Goal: Task Accomplishment & Management: Complete application form

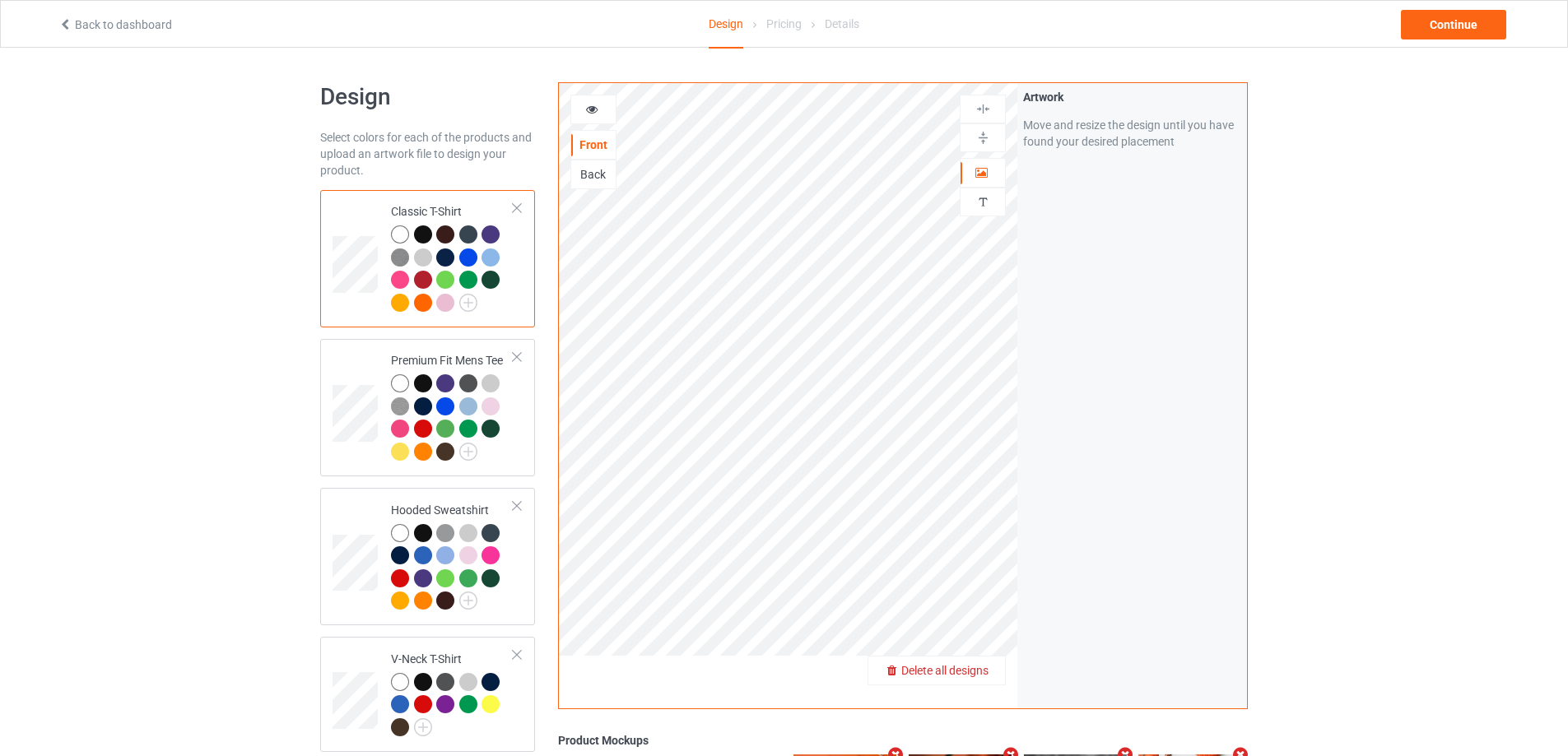
click at [977, 671] on span "Delete all designs" at bounding box center [944, 670] width 87 height 13
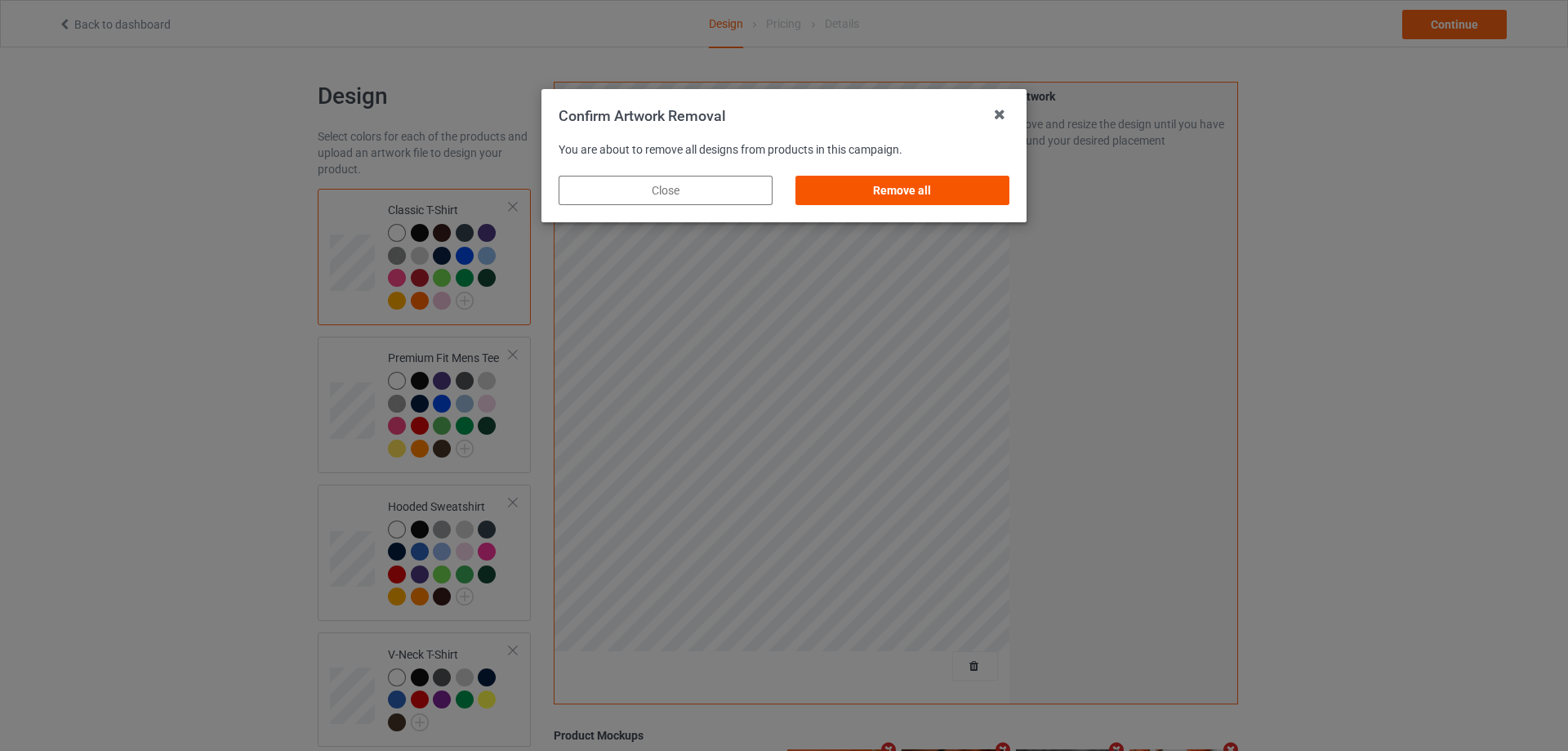
click at [897, 185] on div "Remove all" at bounding box center [903, 190] width 214 height 29
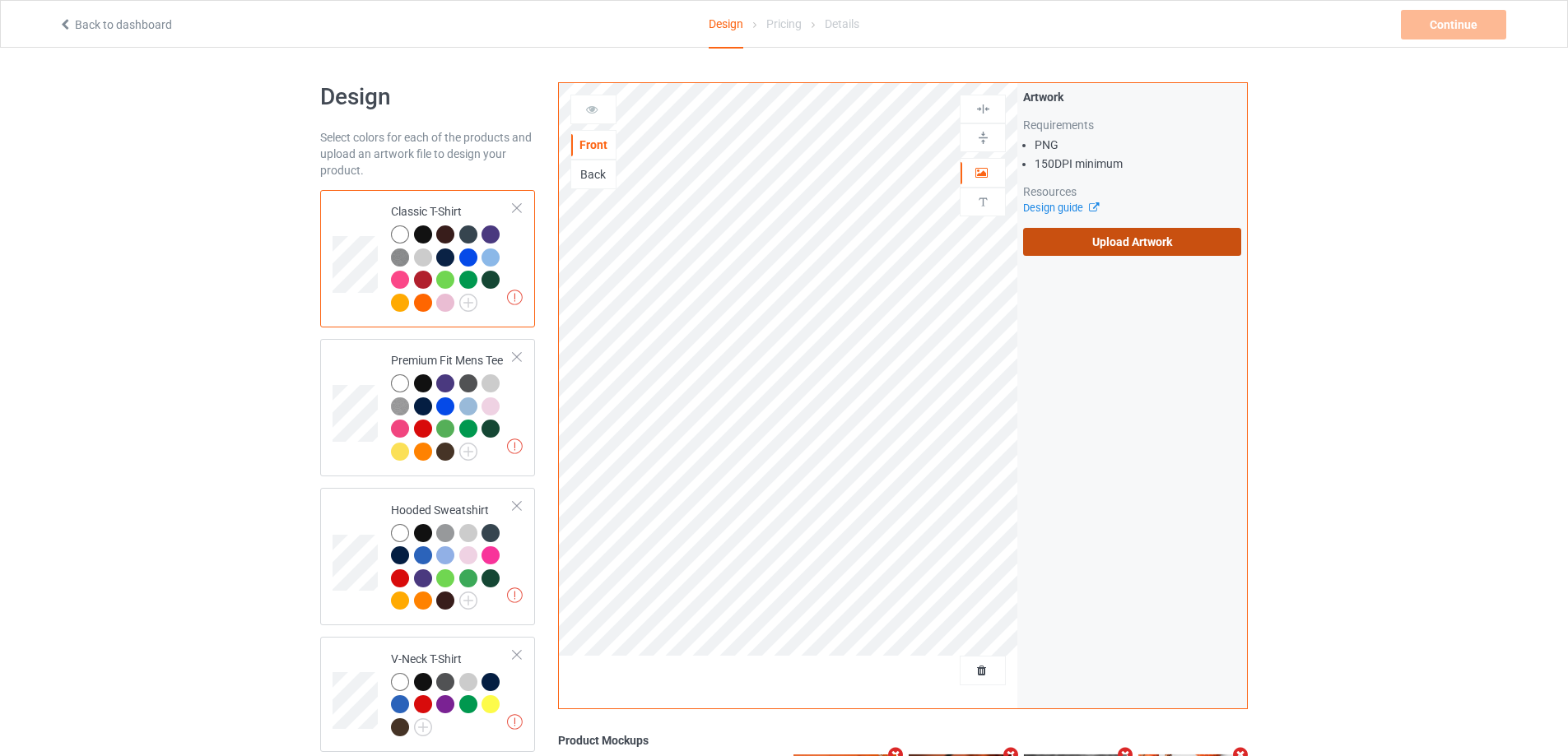
click at [1068, 239] on label "Upload Artwork" at bounding box center [1132, 241] width 218 height 28
click at [0, 0] on input "Upload Artwork" at bounding box center [0, 0] width 0 height 0
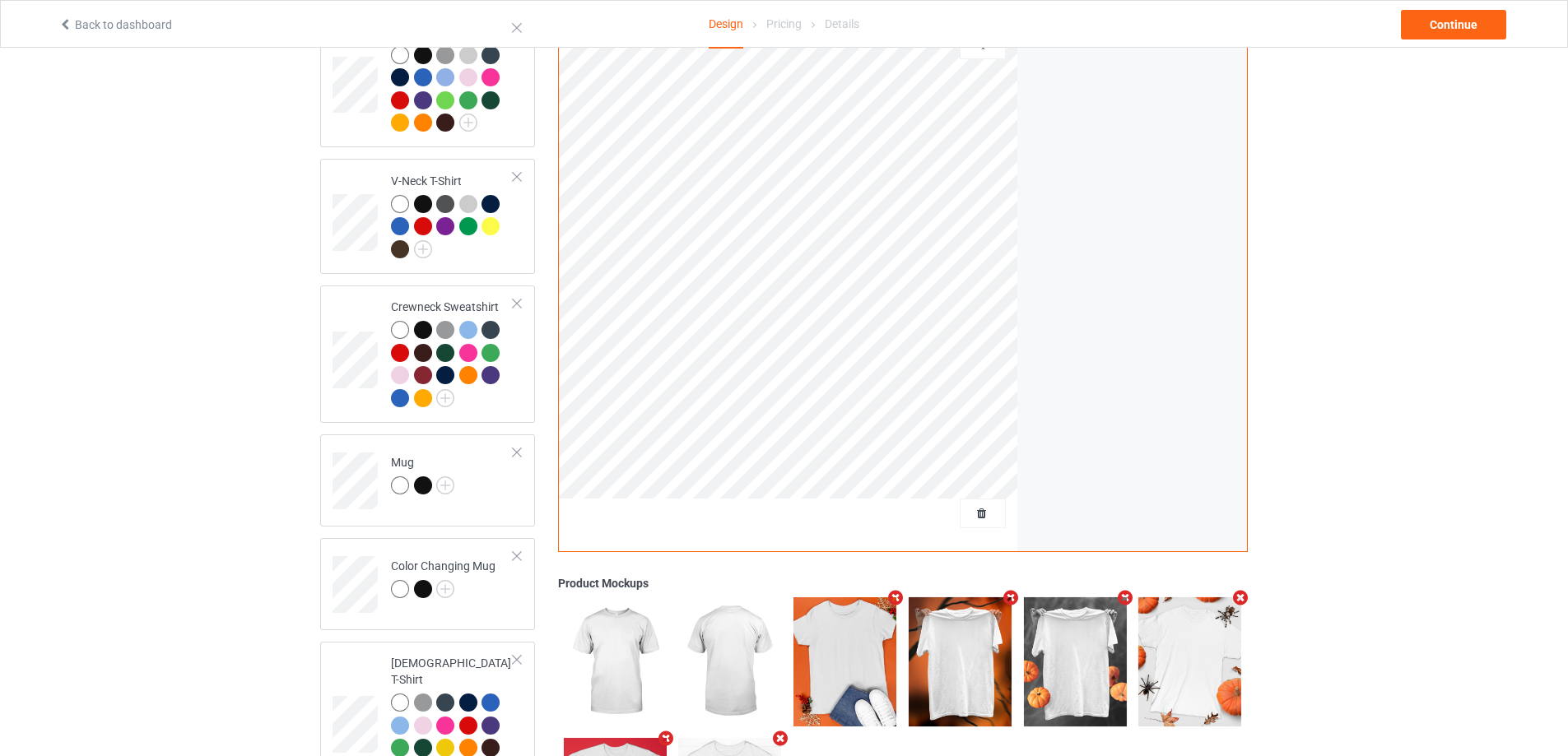
scroll to position [494, 0]
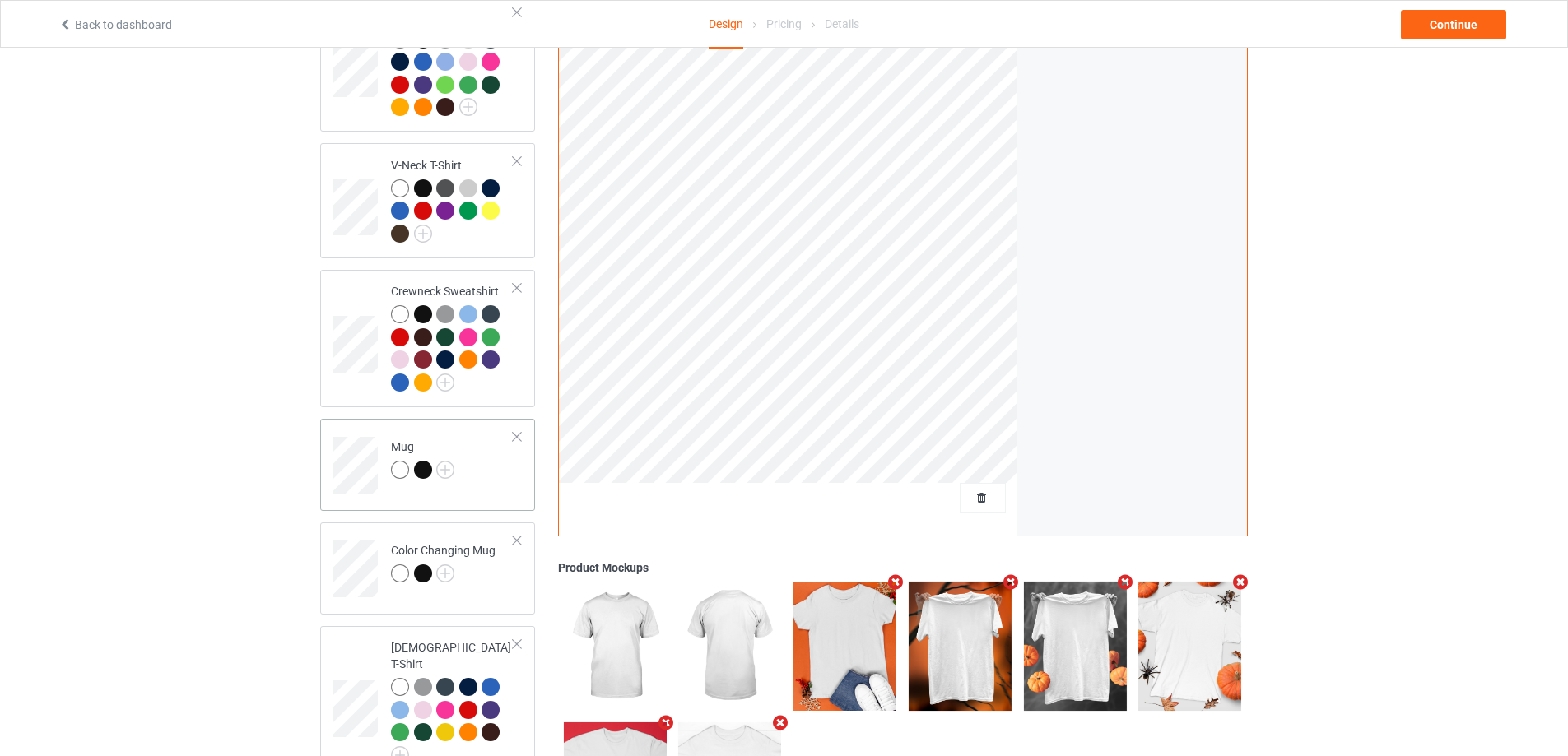
click at [478, 494] on td "Mug" at bounding box center [452, 460] width 141 height 68
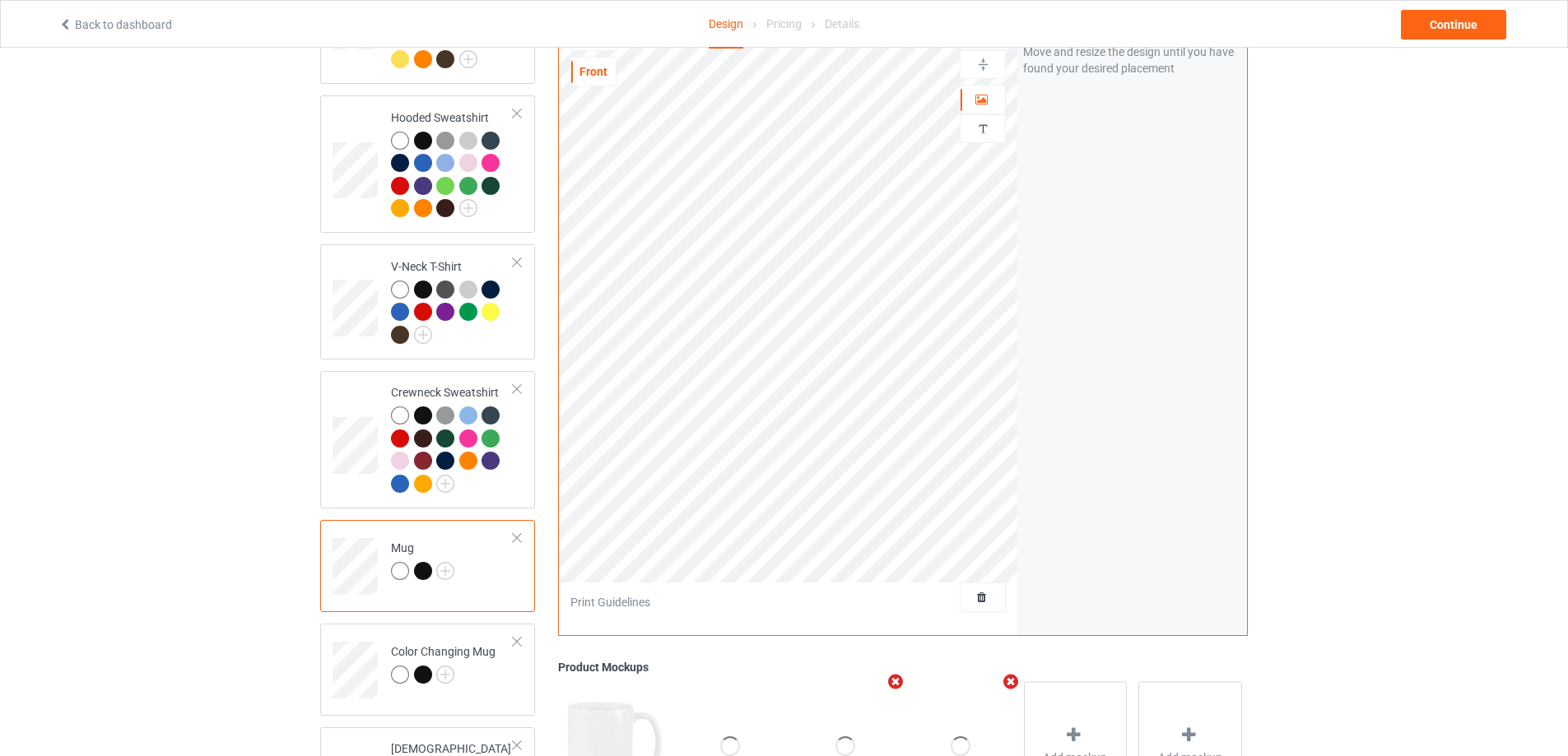
scroll to position [329, 0]
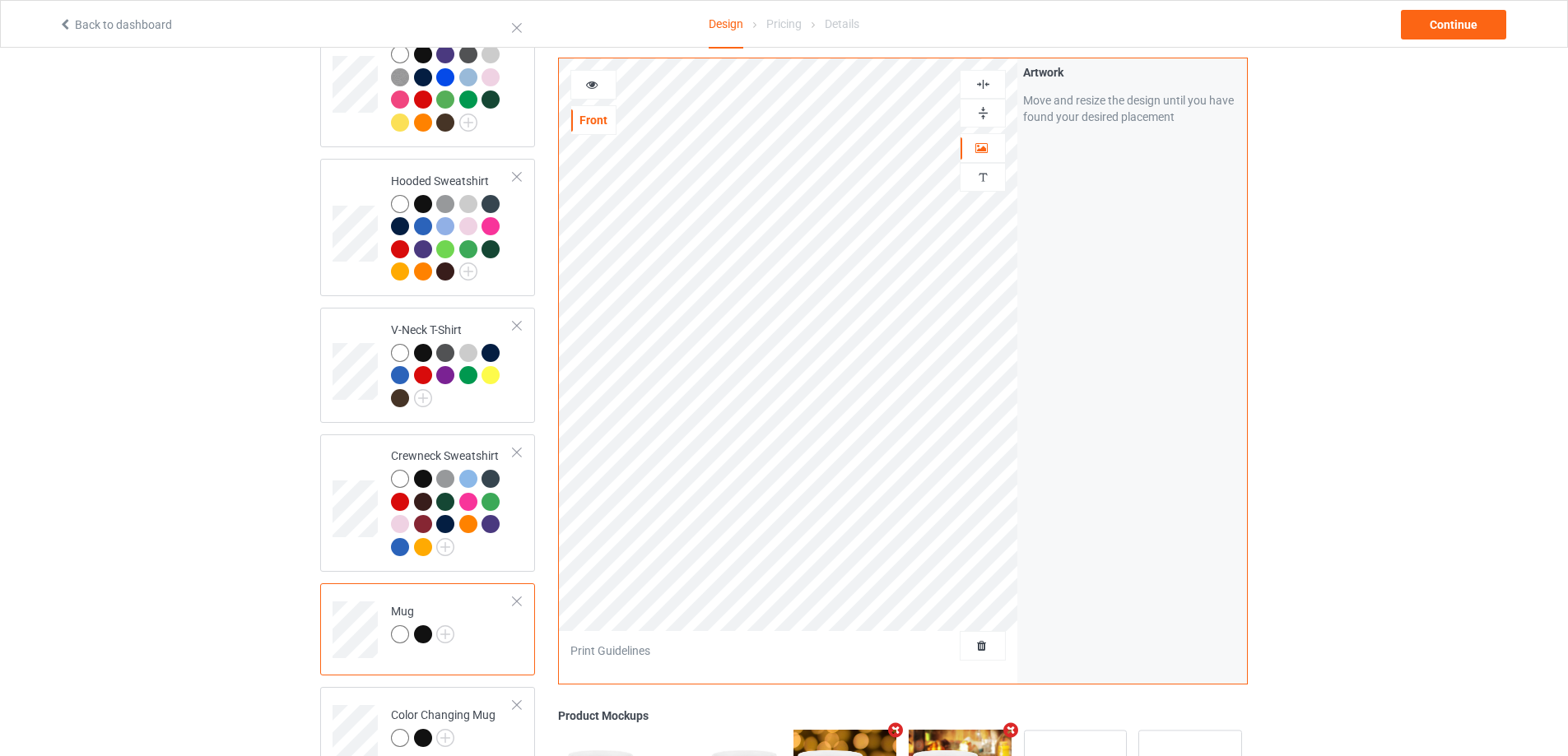
click at [972, 102] on div at bounding box center [982, 113] width 46 height 29
click at [974, 103] on div at bounding box center [982, 113] width 46 height 29
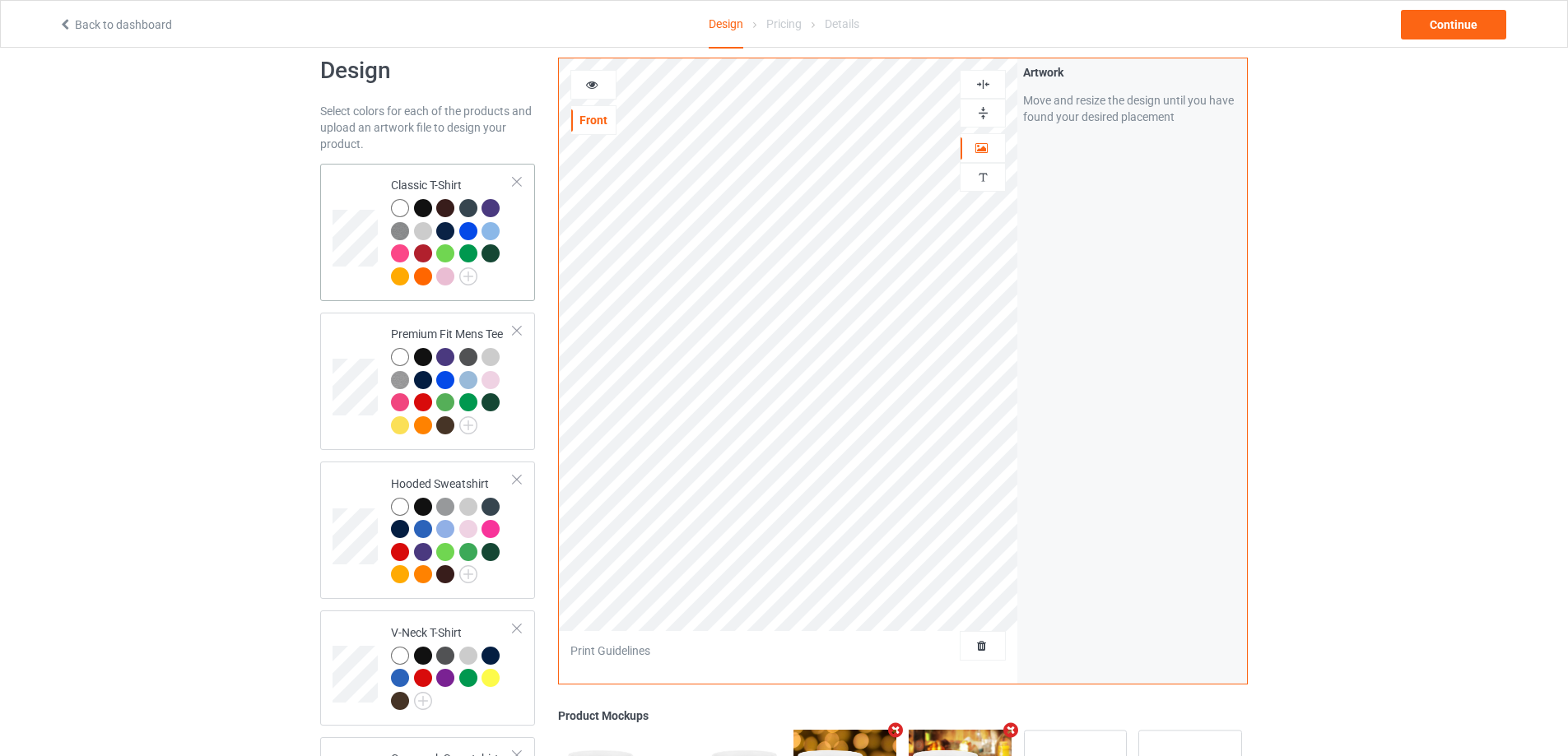
scroll to position [0, 0]
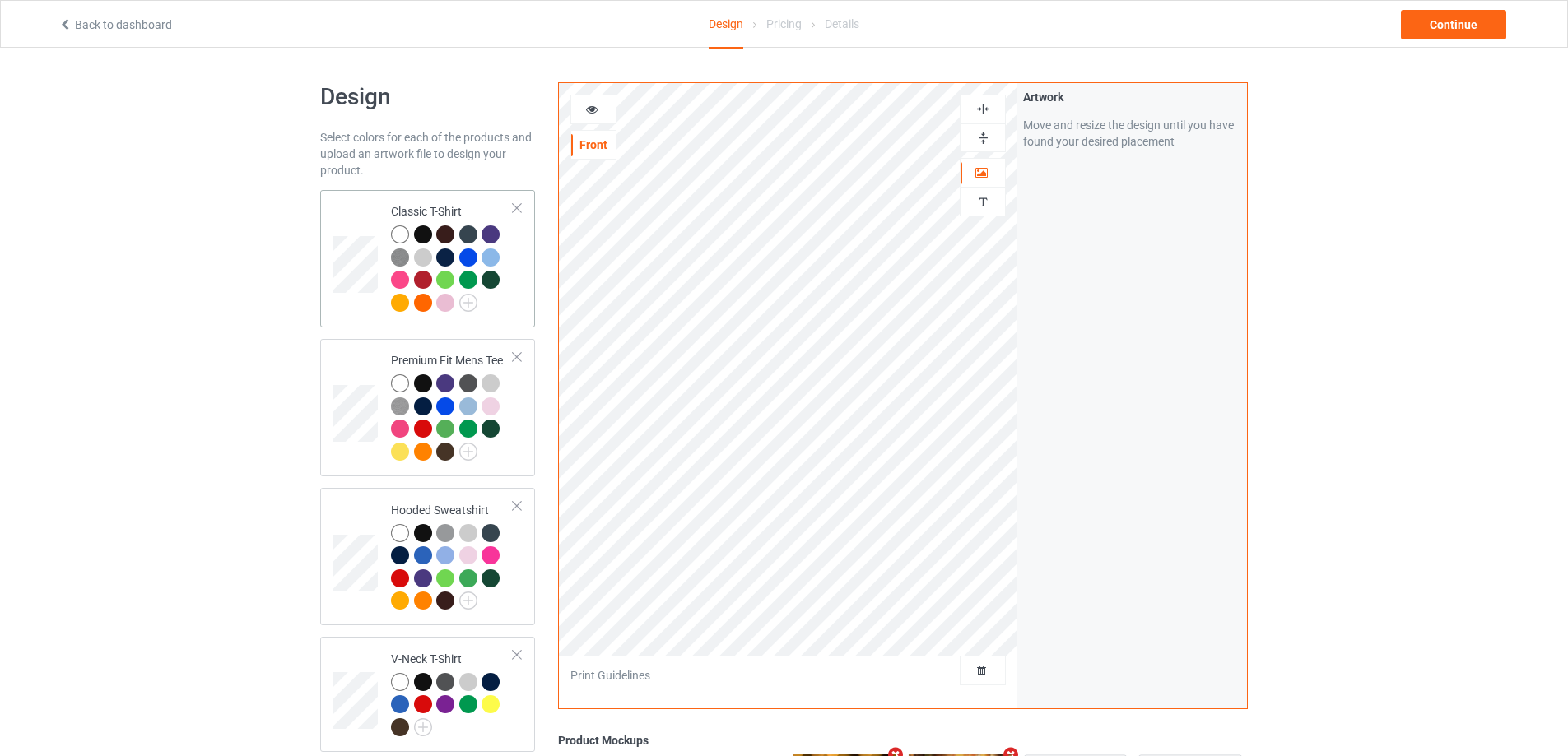
click at [364, 202] on td at bounding box center [357, 259] width 49 height 125
click at [985, 205] on img at bounding box center [982, 202] width 15 height 15
click at [1084, 132] on div "Add text" at bounding box center [1132, 125] width 218 height 30
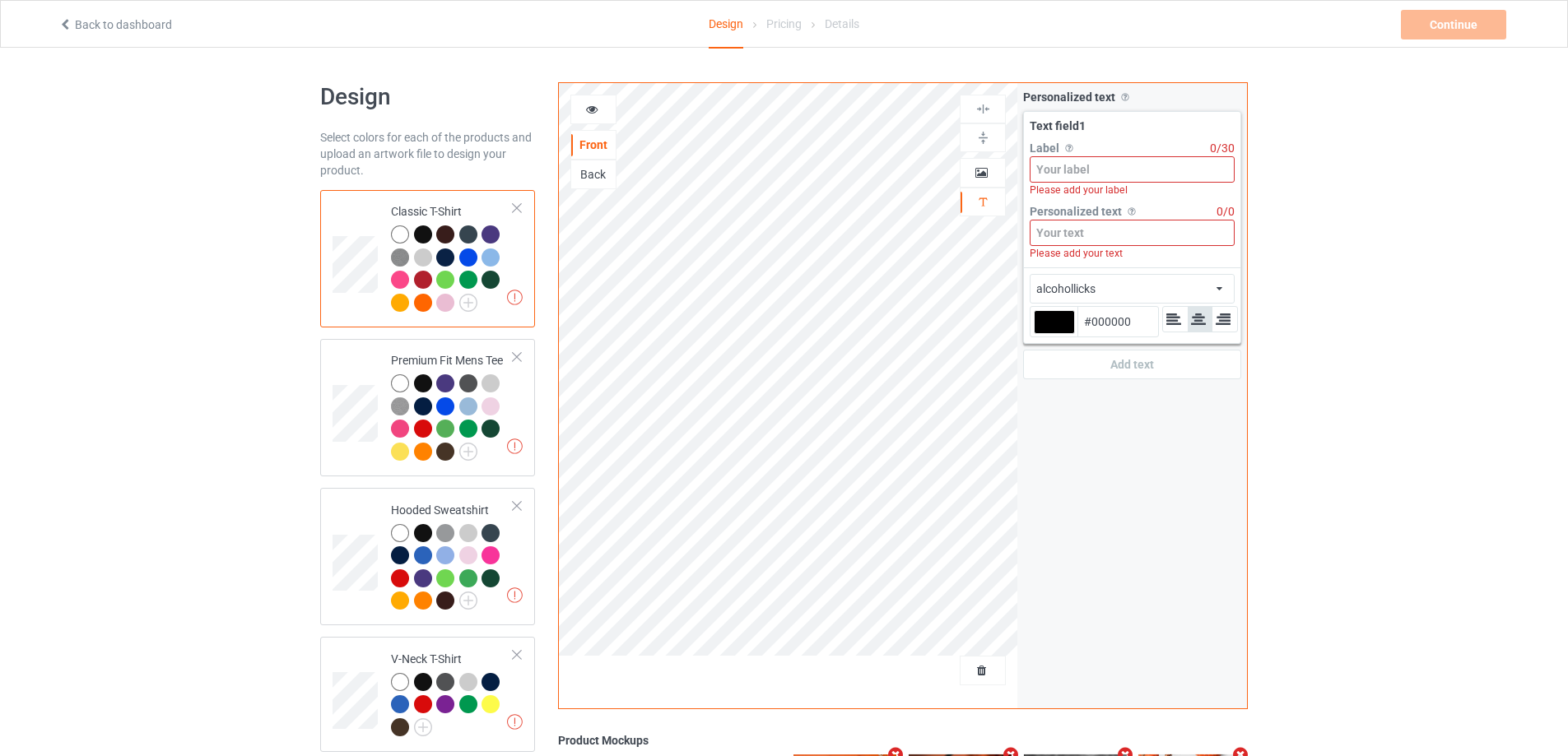
click at [1065, 165] on input at bounding box center [1132, 169] width 205 height 26
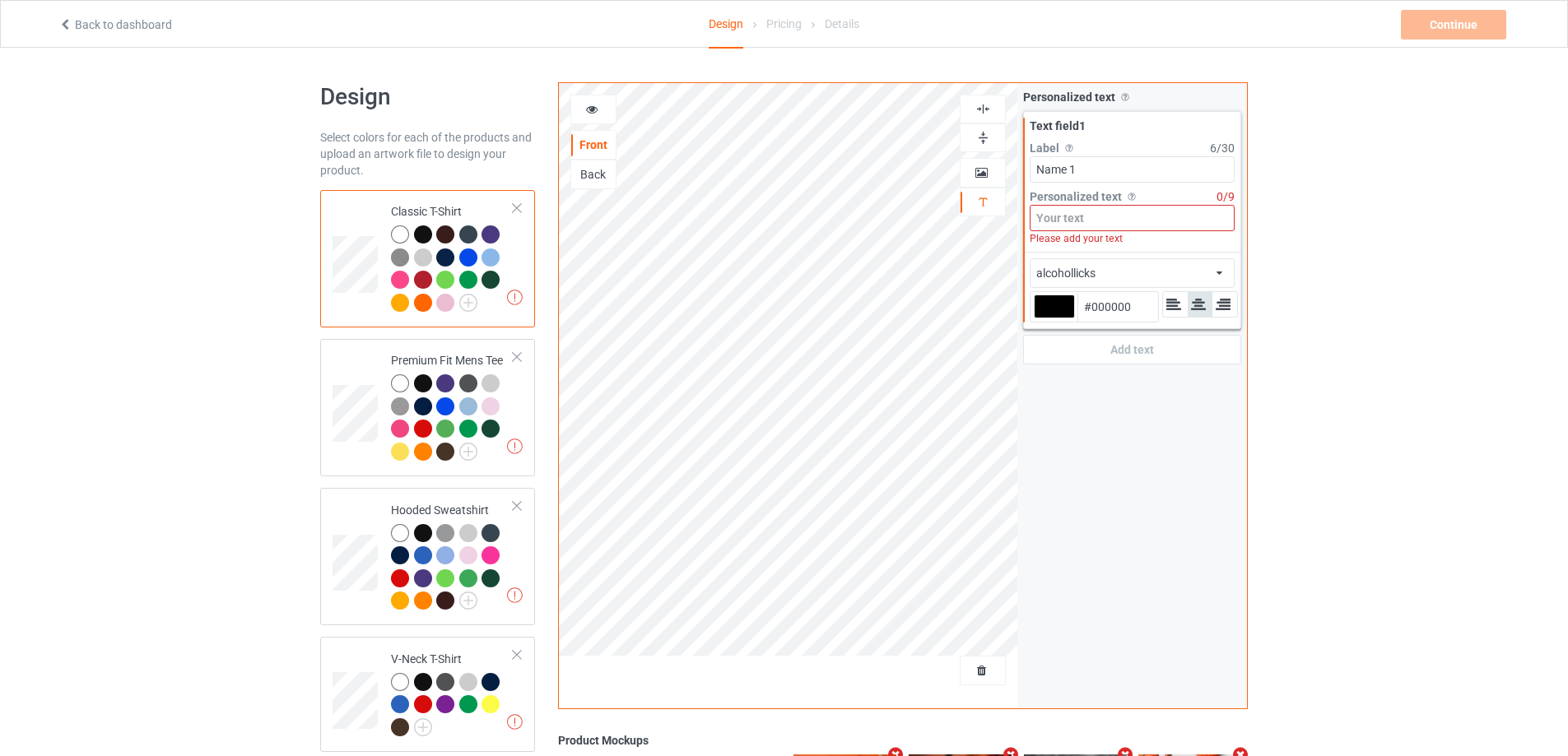
drag, startPoint x: 1113, startPoint y: 165, endPoint x: 986, endPoint y: 165, distance: 127.0
click at [986, 165] on div "alcohollicks Front Back Artwork Personalized text Personalized text Allow custo…" at bounding box center [903, 396] width 690 height 627
type input "Name 1"
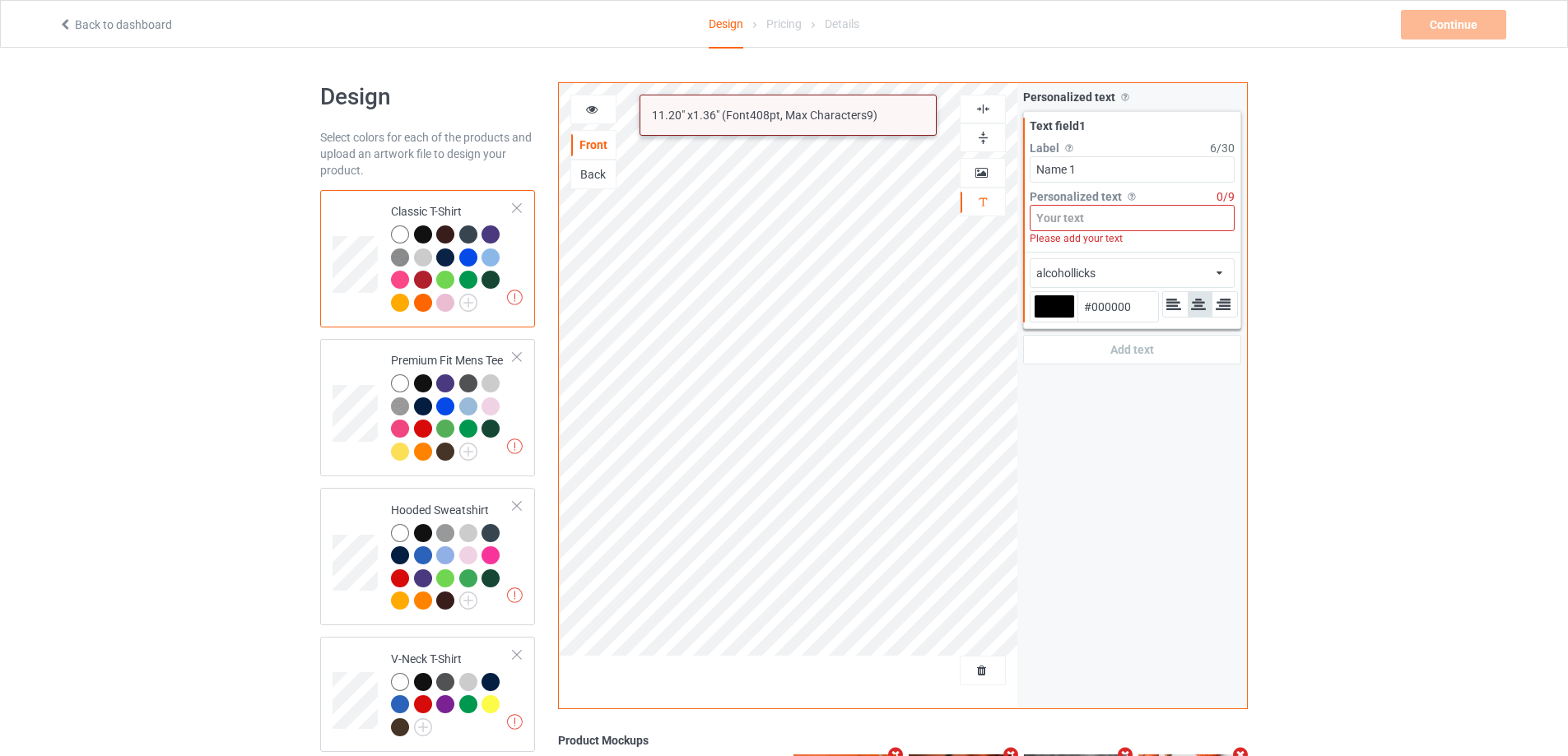
click at [1093, 221] on input at bounding box center [1132, 218] width 205 height 26
paste input "Name 1"
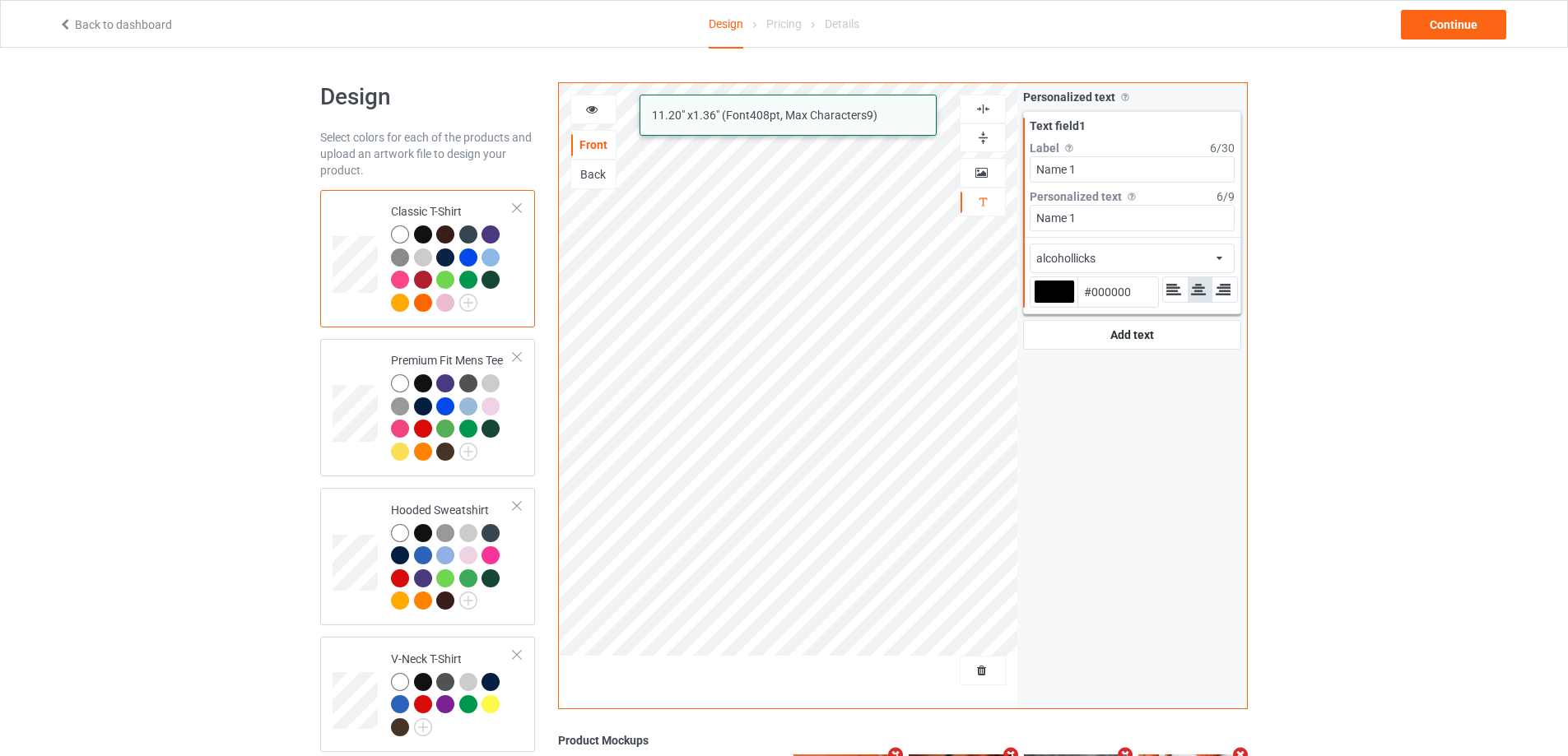
click at [1176, 296] on icon at bounding box center [1173, 289] width 17 height 15
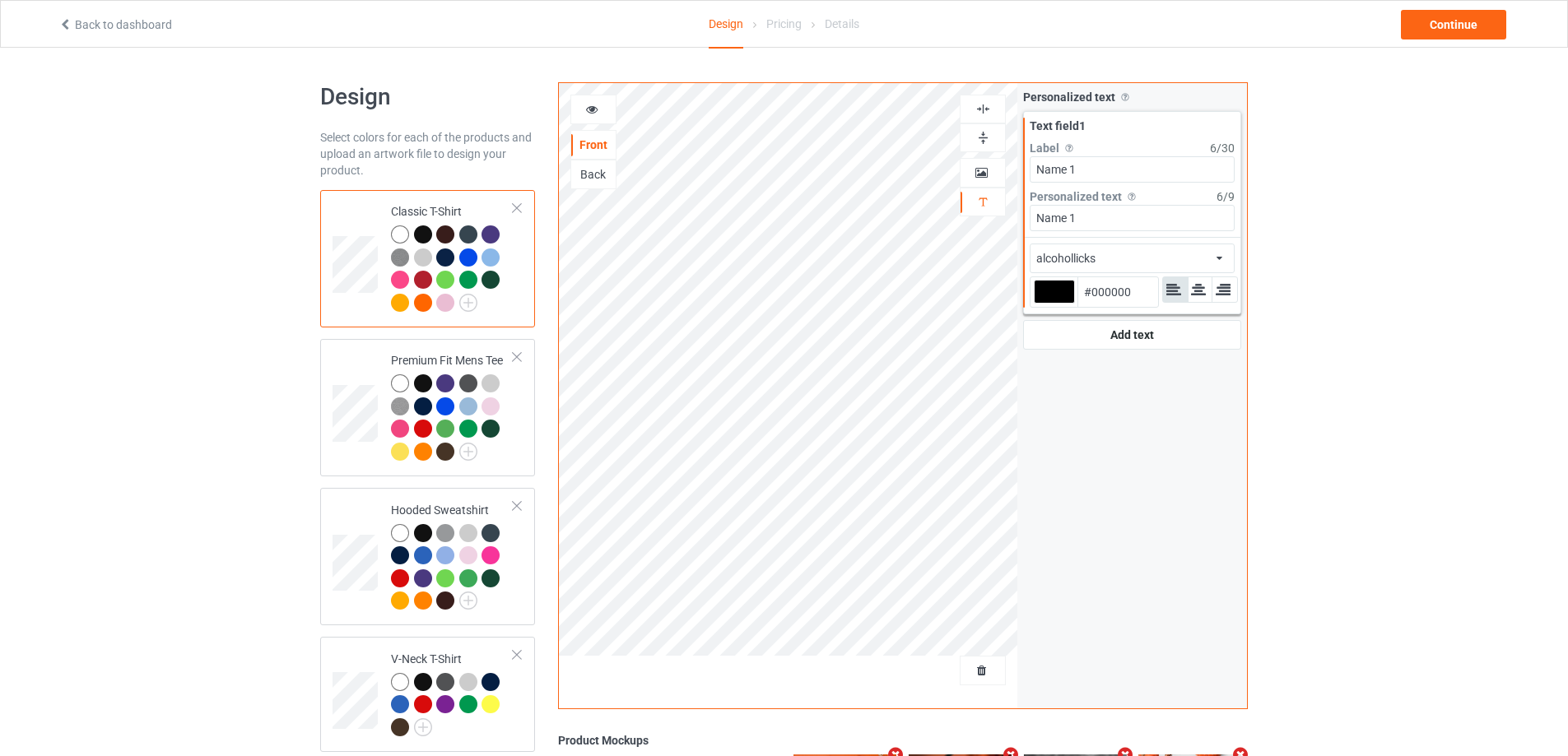
click at [1168, 265] on div "alcohollicks african airstream aladdin alcohollicks [PERSON_NAME] almontesnow a…" at bounding box center [1132, 258] width 205 height 30
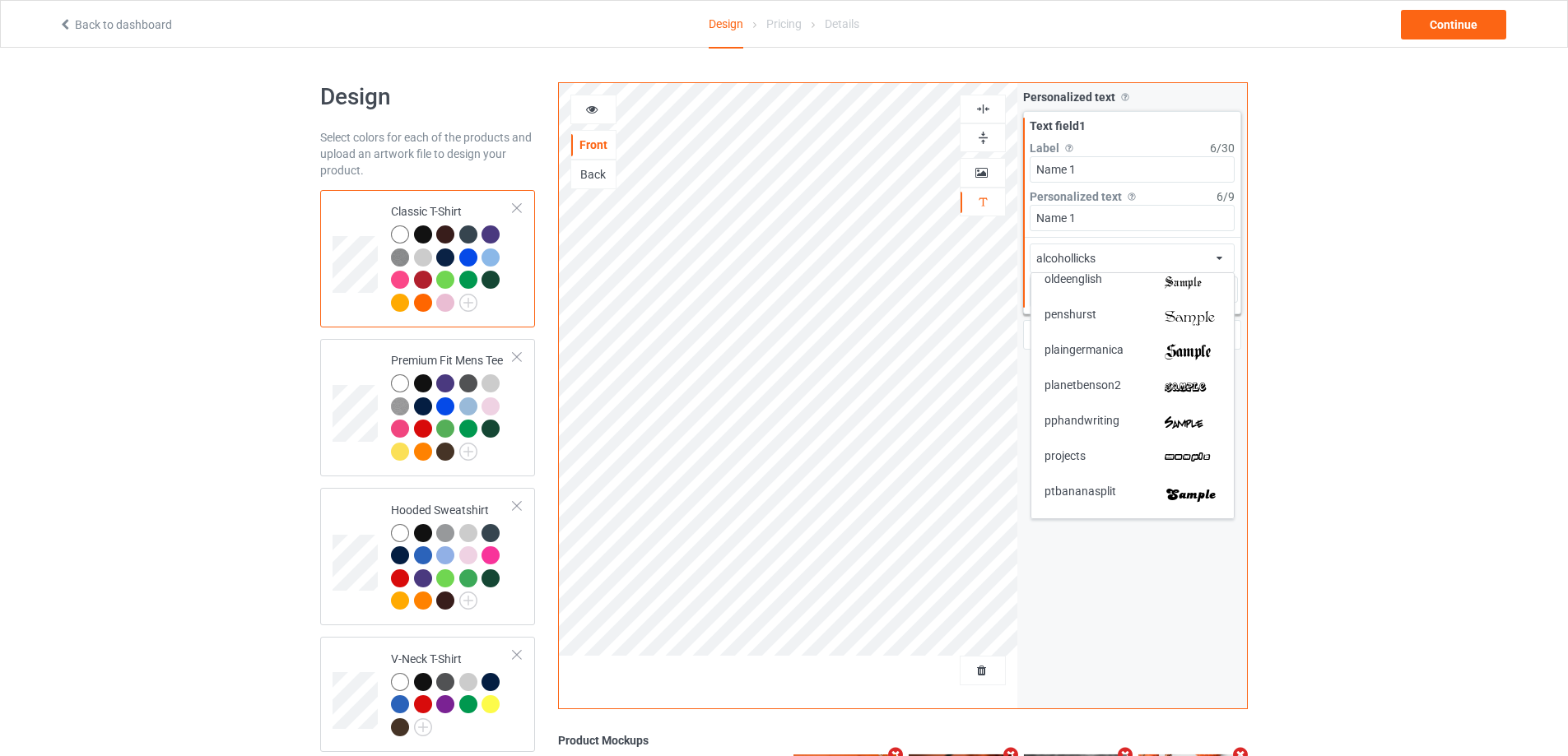
scroll to position [3017, 0]
click at [1192, 399] on div "ptbananasplit" at bounding box center [1133, 386] width 202 height 35
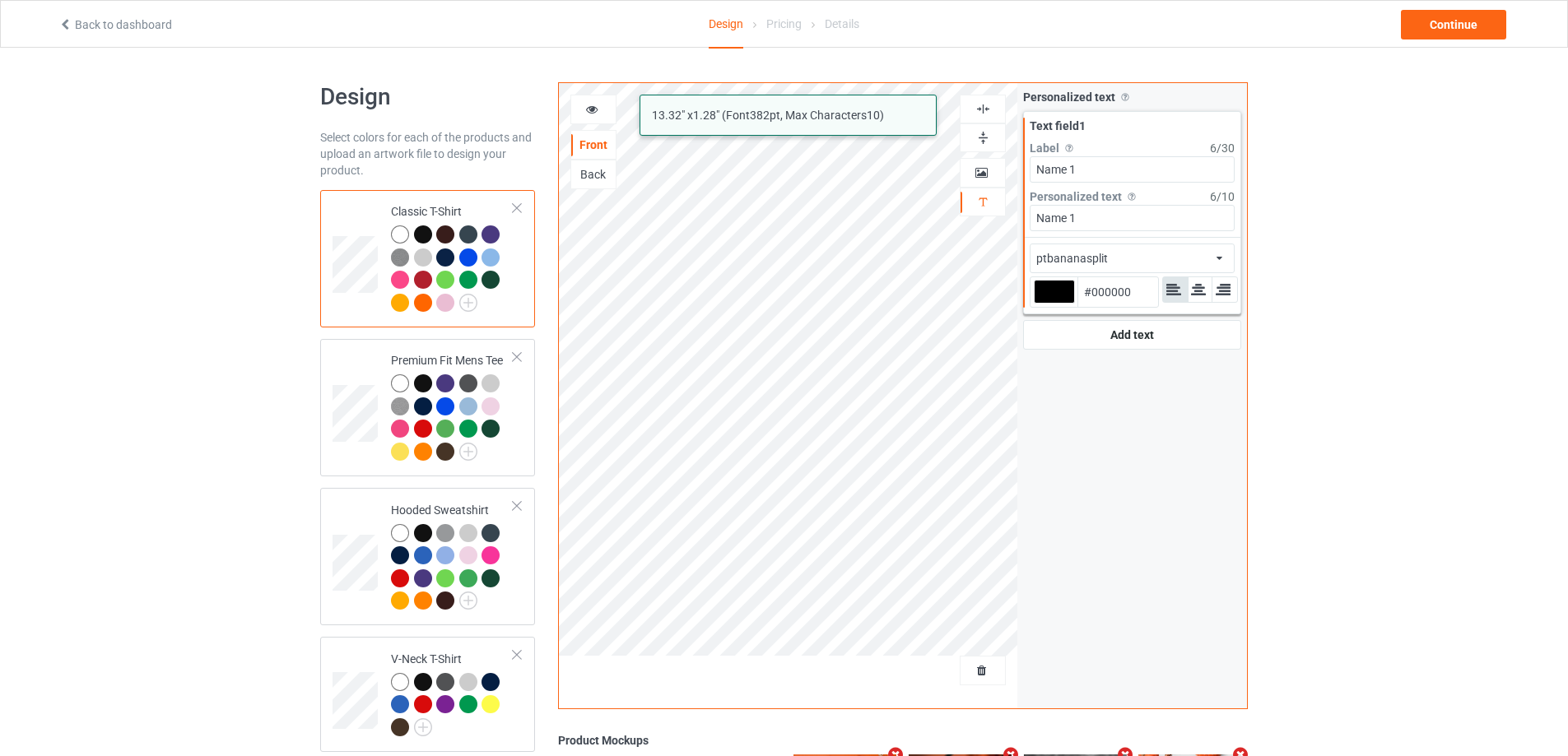
click at [1085, 217] on input "Name 1" at bounding box center [1132, 218] width 205 height 26
type input "Name!"
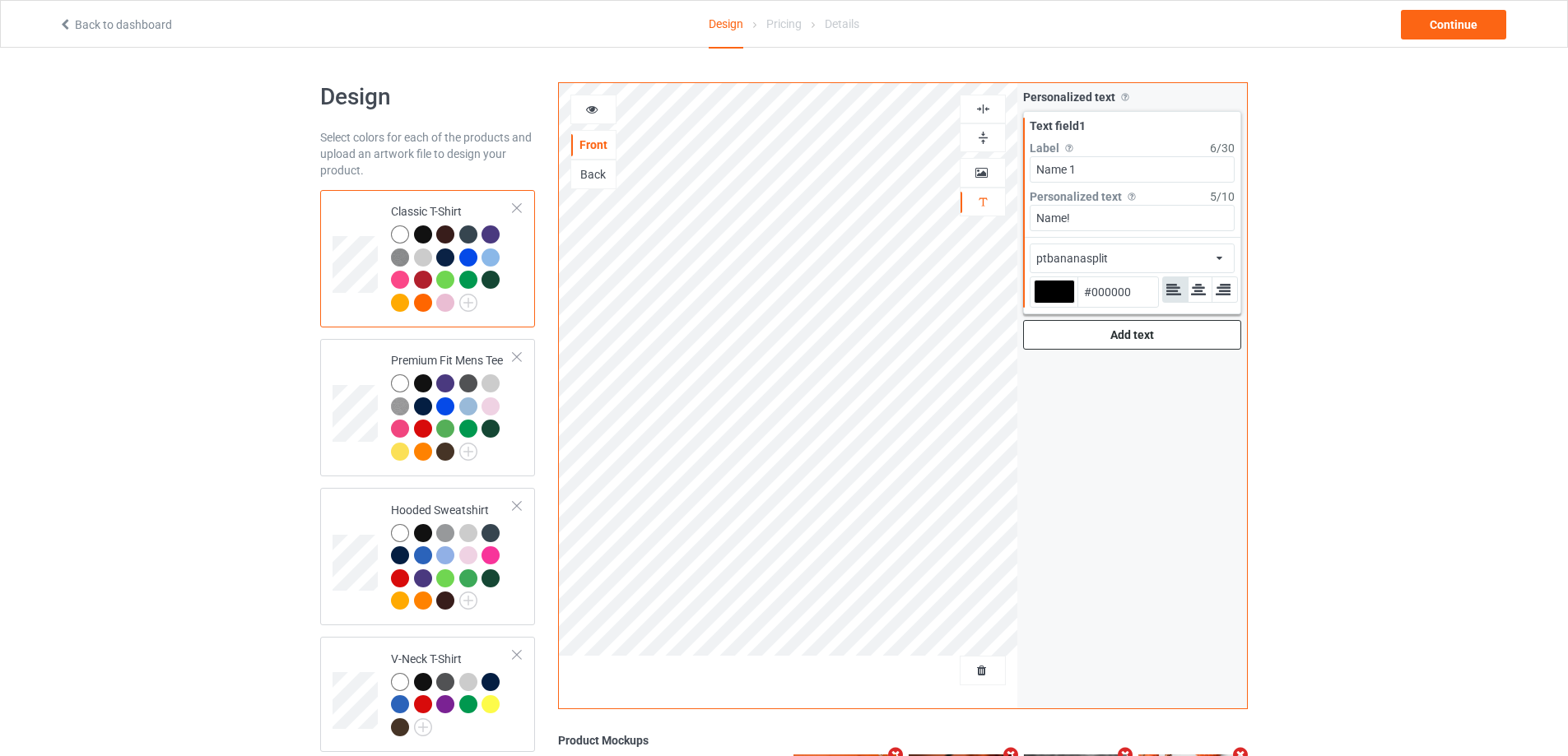
click at [1150, 346] on div "Add text" at bounding box center [1132, 334] width 218 height 30
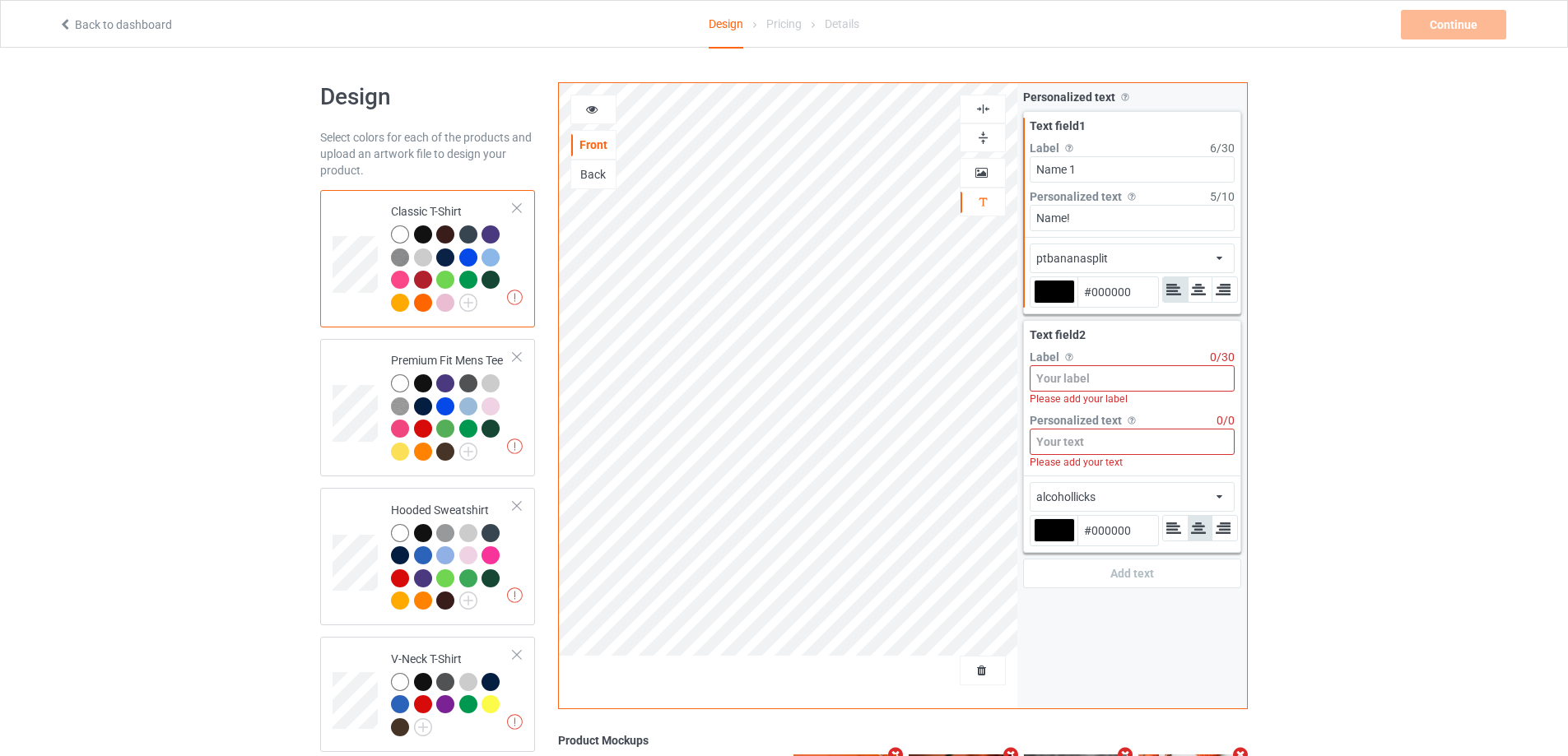
click at [1125, 373] on input at bounding box center [1132, 378] width 205 height 26
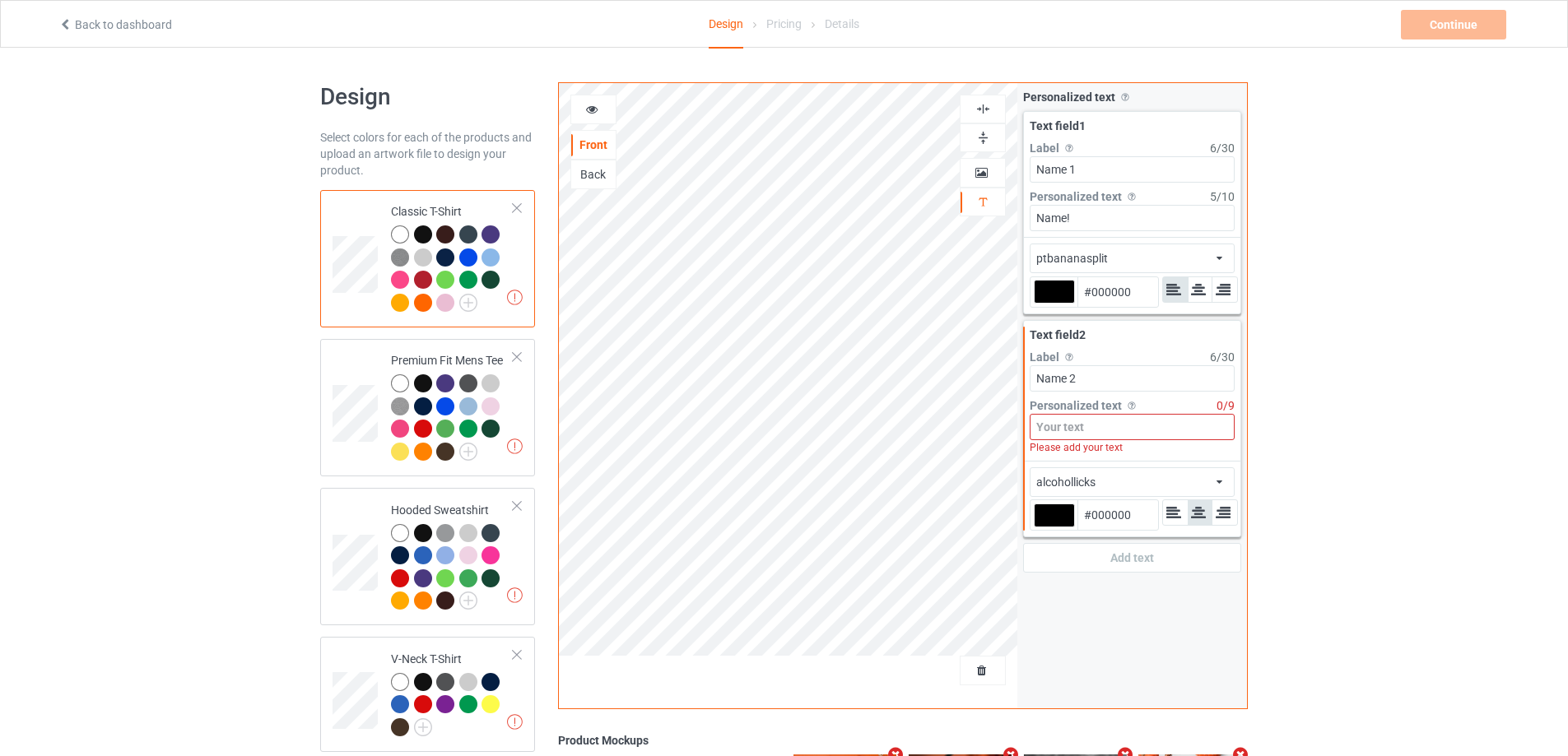
type input "Name 2"
click at [1082, 427] on input at bounding box center [1132, 426] width 205 height 26
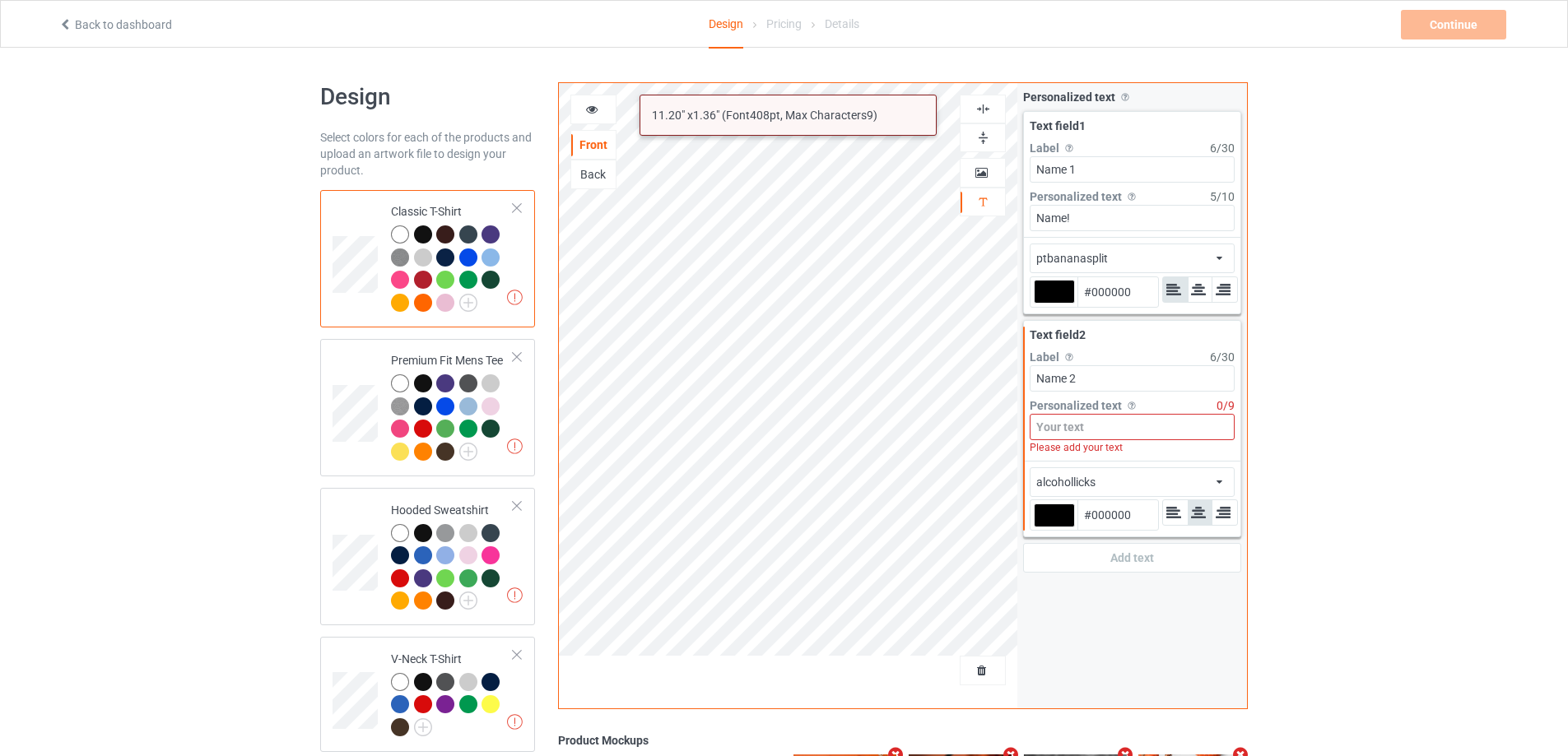
paste input "Name 2"
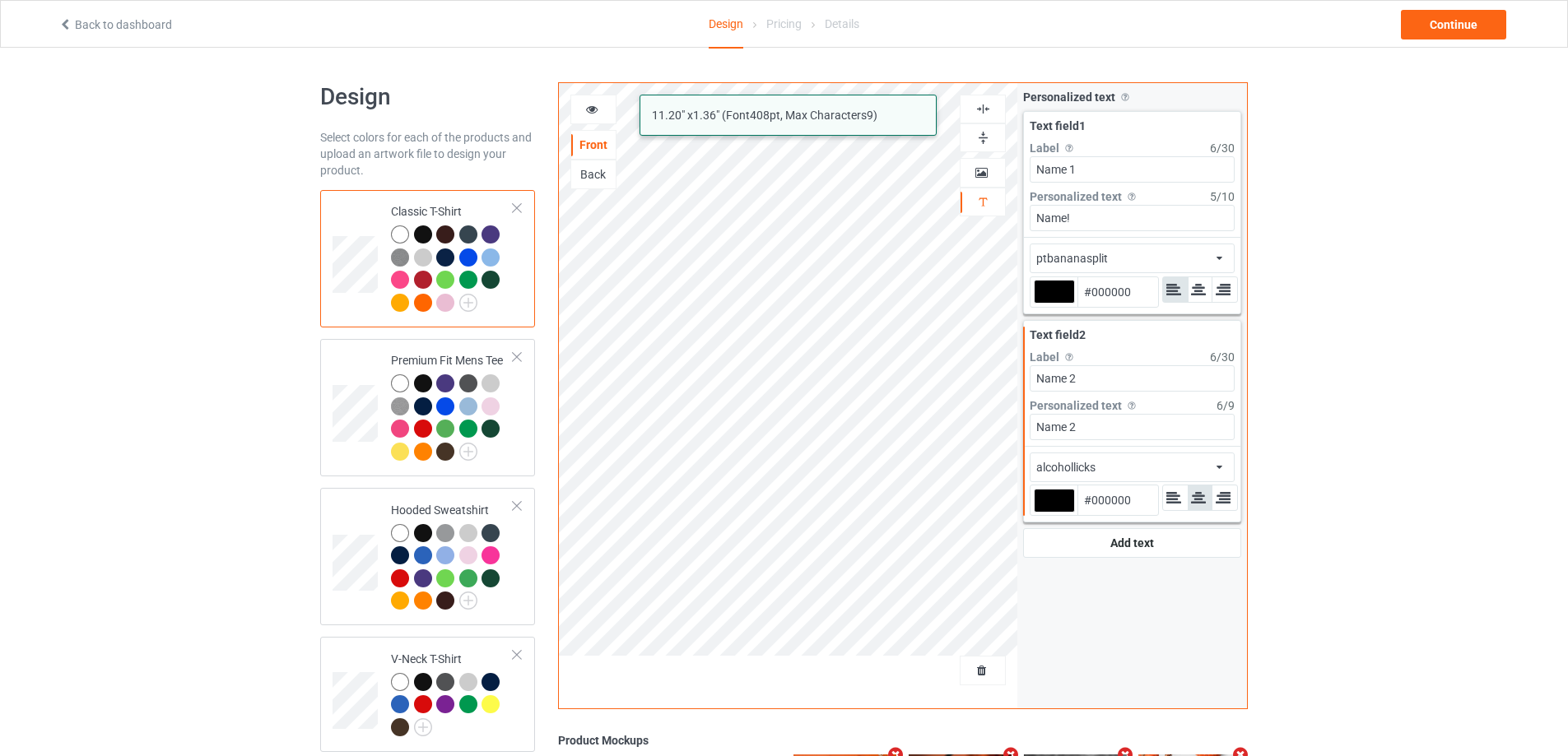
click at [1067, 430] on input "Name 2" at bounding box center [1132, 426] width 205 height 26
type input "Name2"
click at [1155, 462] on div "alcohollicks african airstream aladdin alcohollicks [PERSON_NAME] almontesnow a…" at bounding box center [1132, 467] width 205 height 30
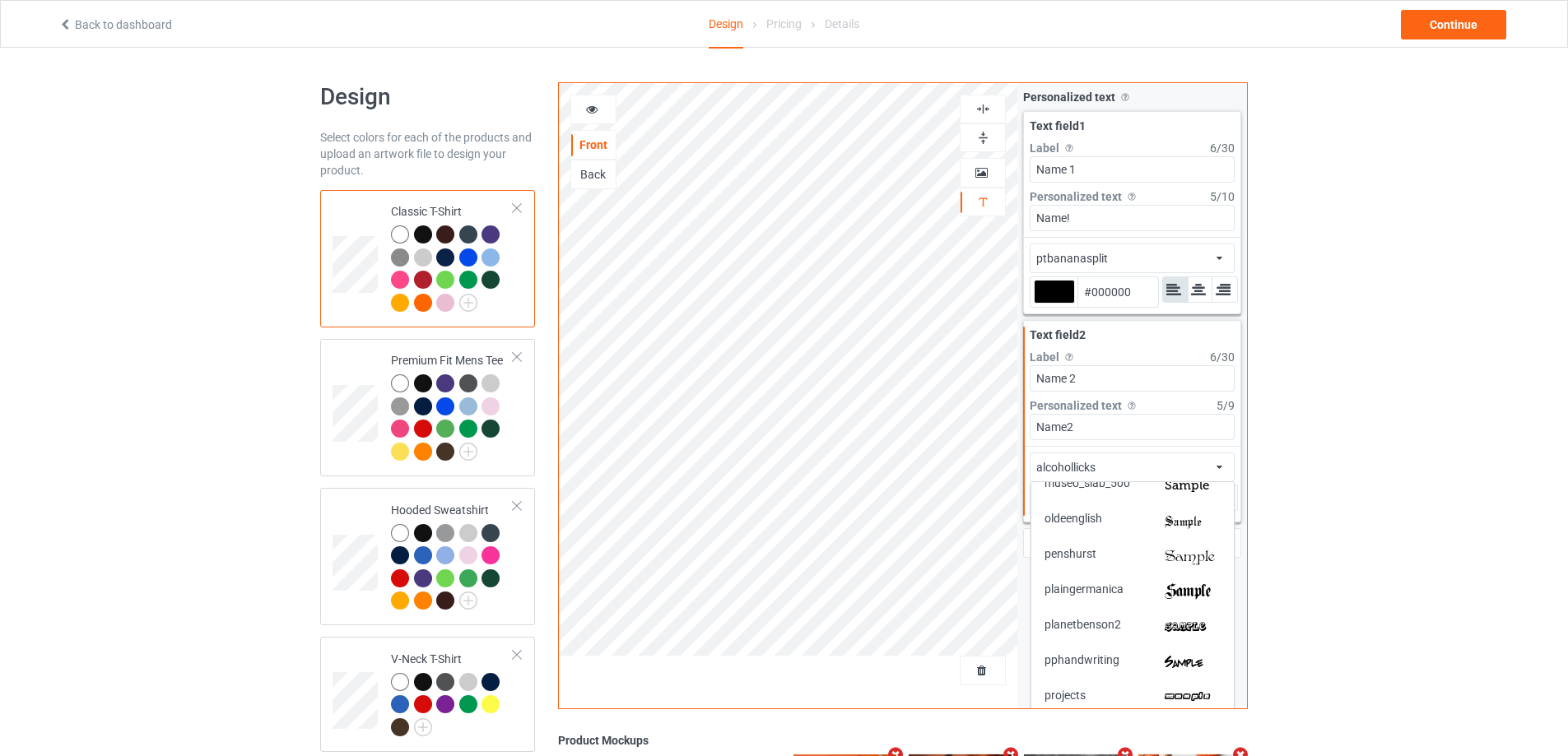
scroll to position [3044, 0]
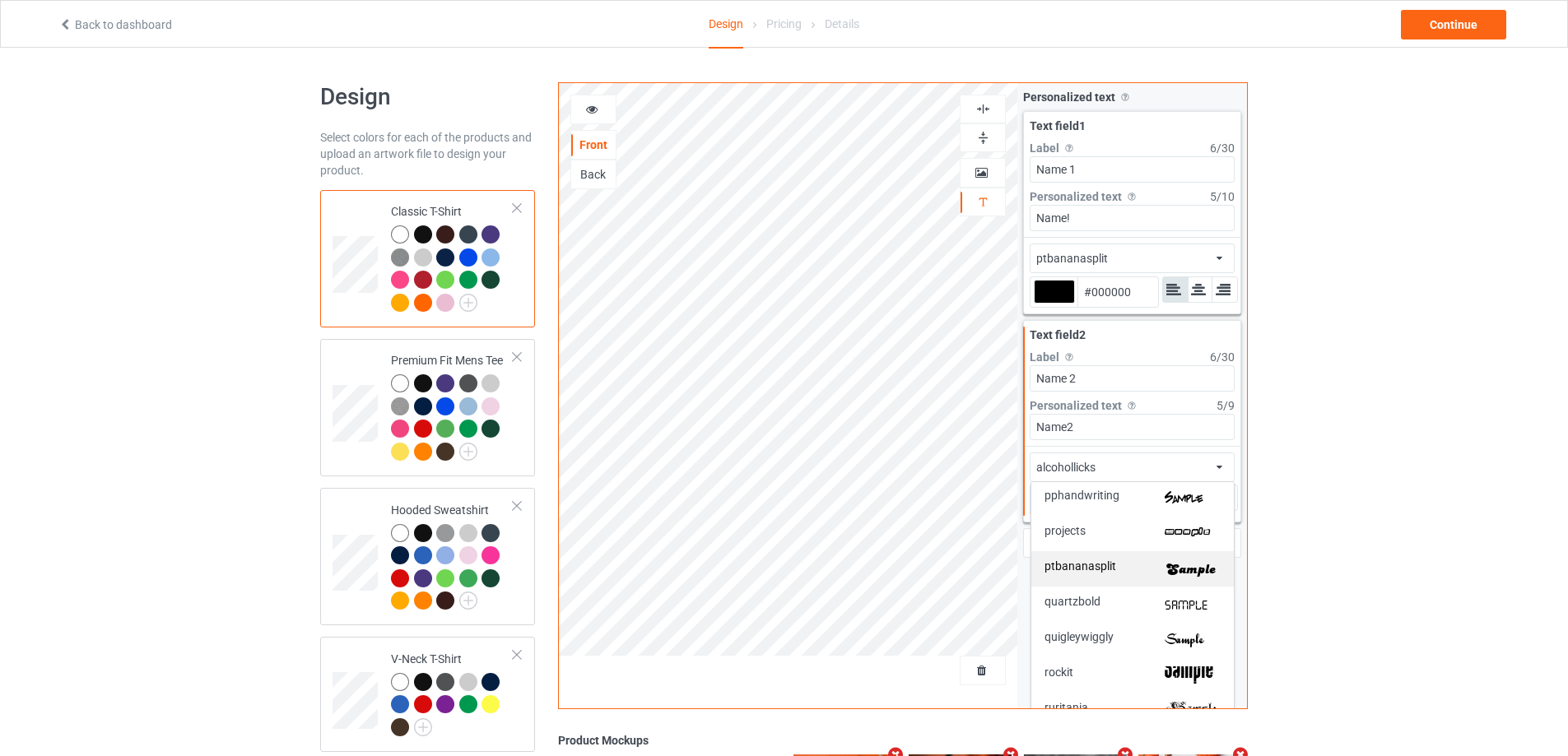
click at [1165, 568] on img at bounding box center [1193, 568] width 56 height 17
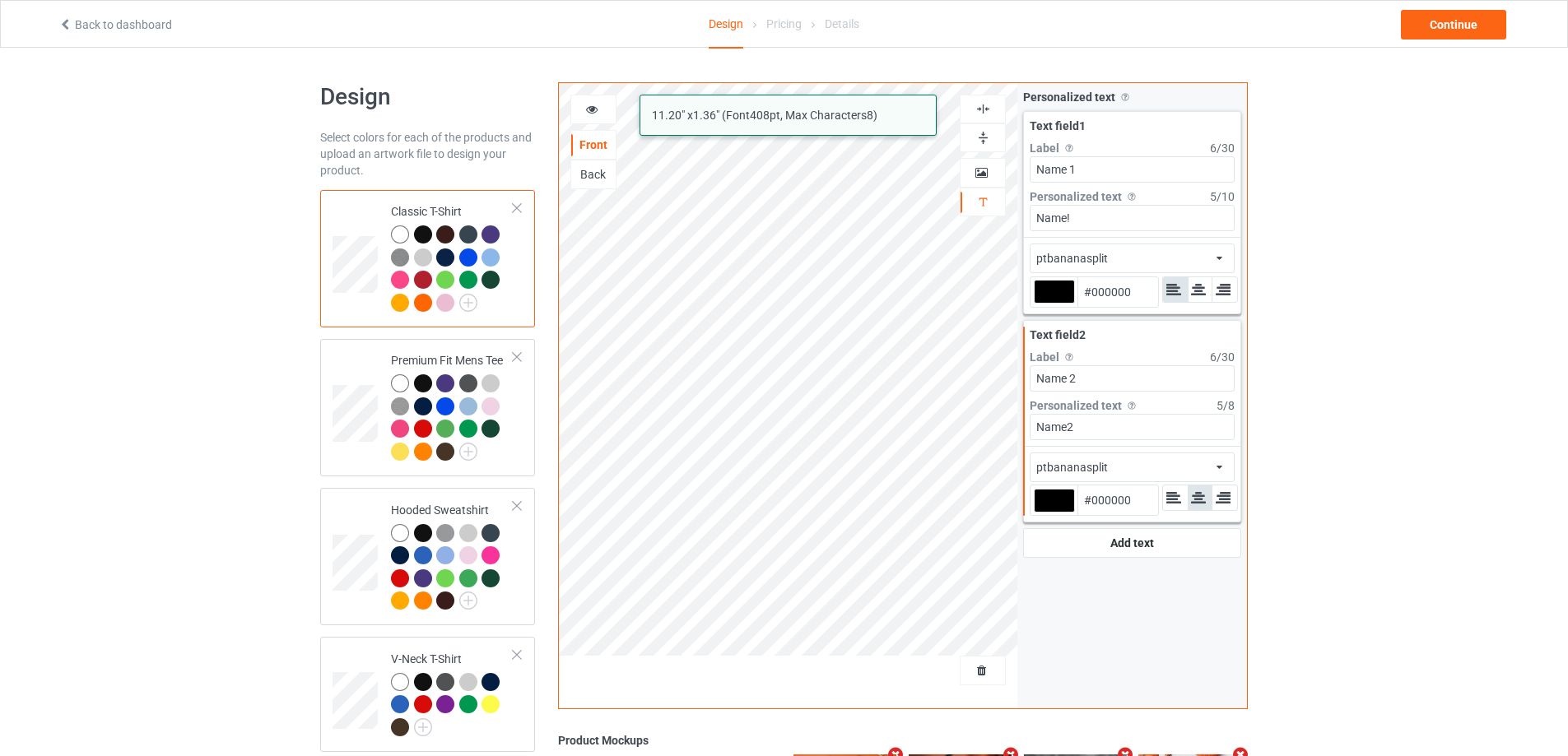
click at [1224, 500] on icon at bounding box center [1222, 497] width 17 height 15
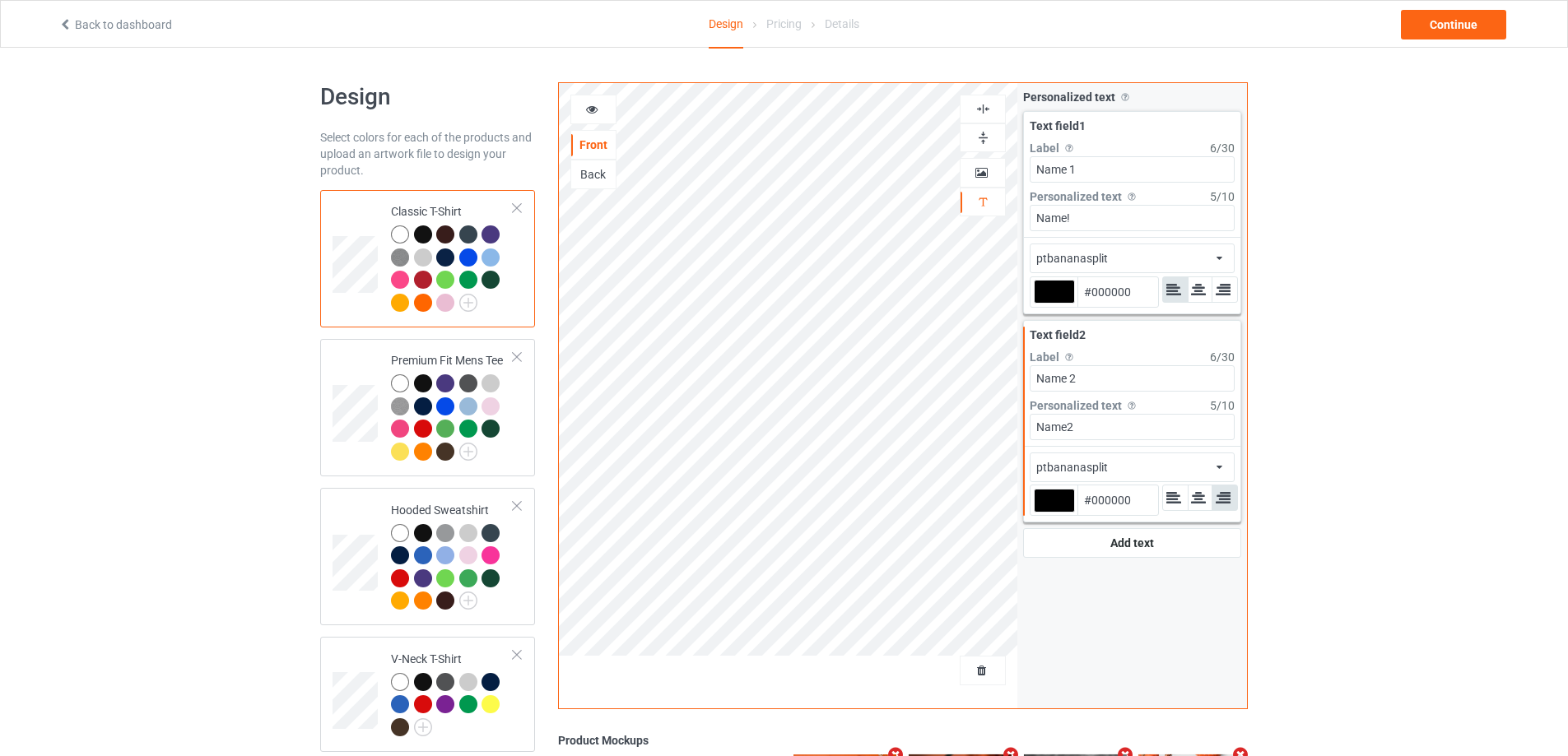
click at [589, 112] on icon at bounding box center [592, 107] width 14 height 12
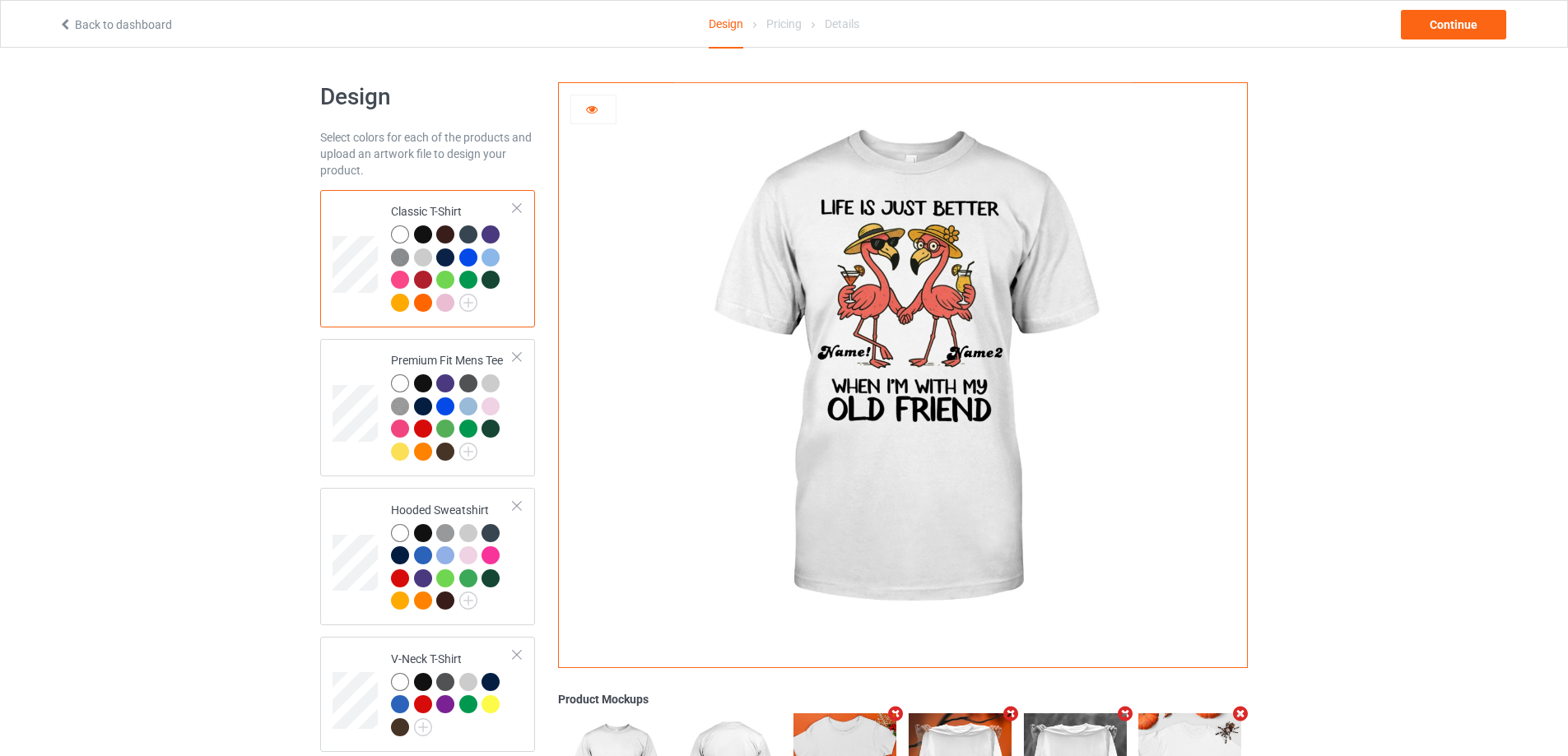
click at [590, 106] on icon at bounding box center [592, 107] width 14 height 12
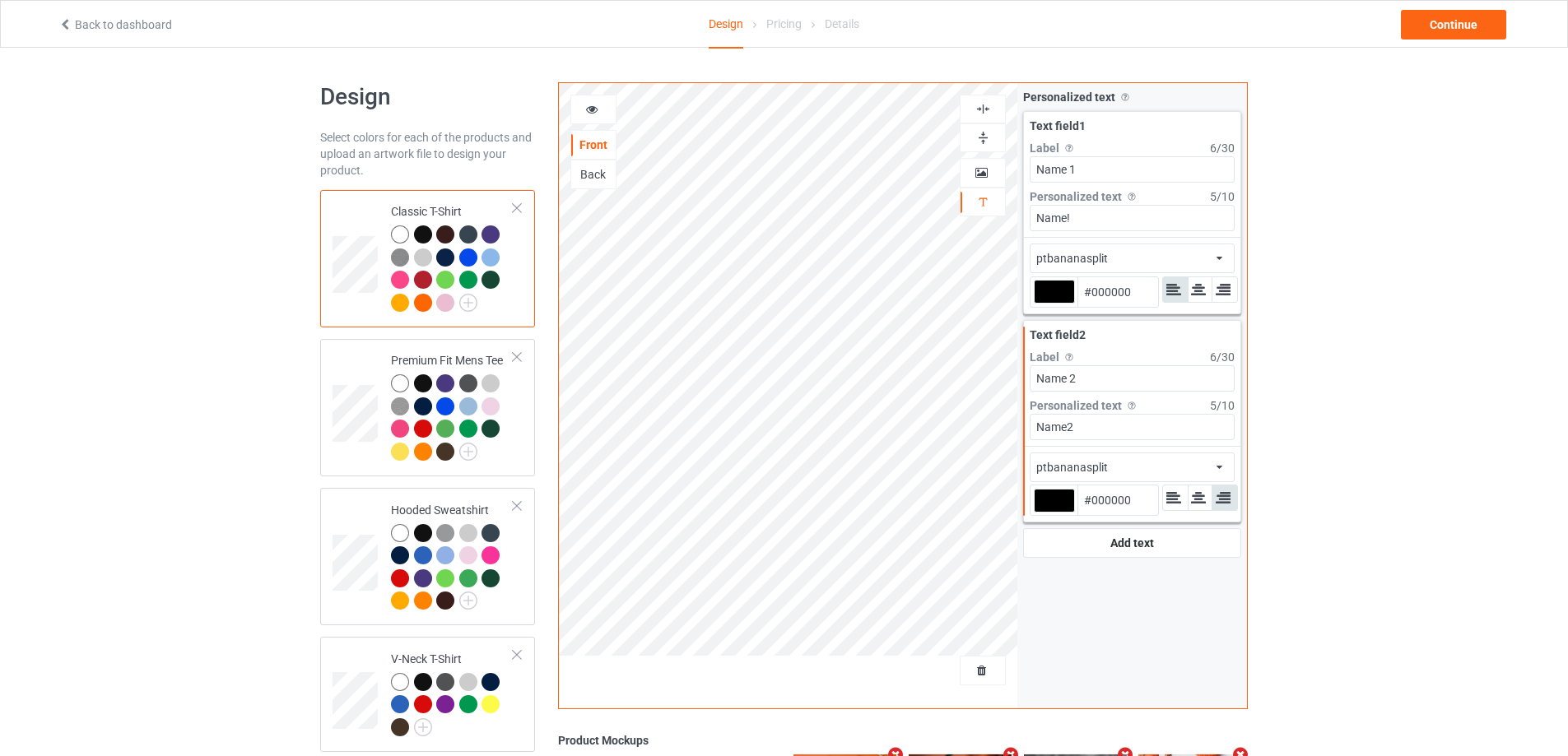
click at [1107, 219] on input "Name!" at bounding box center [1132, 218] width 205 height 26
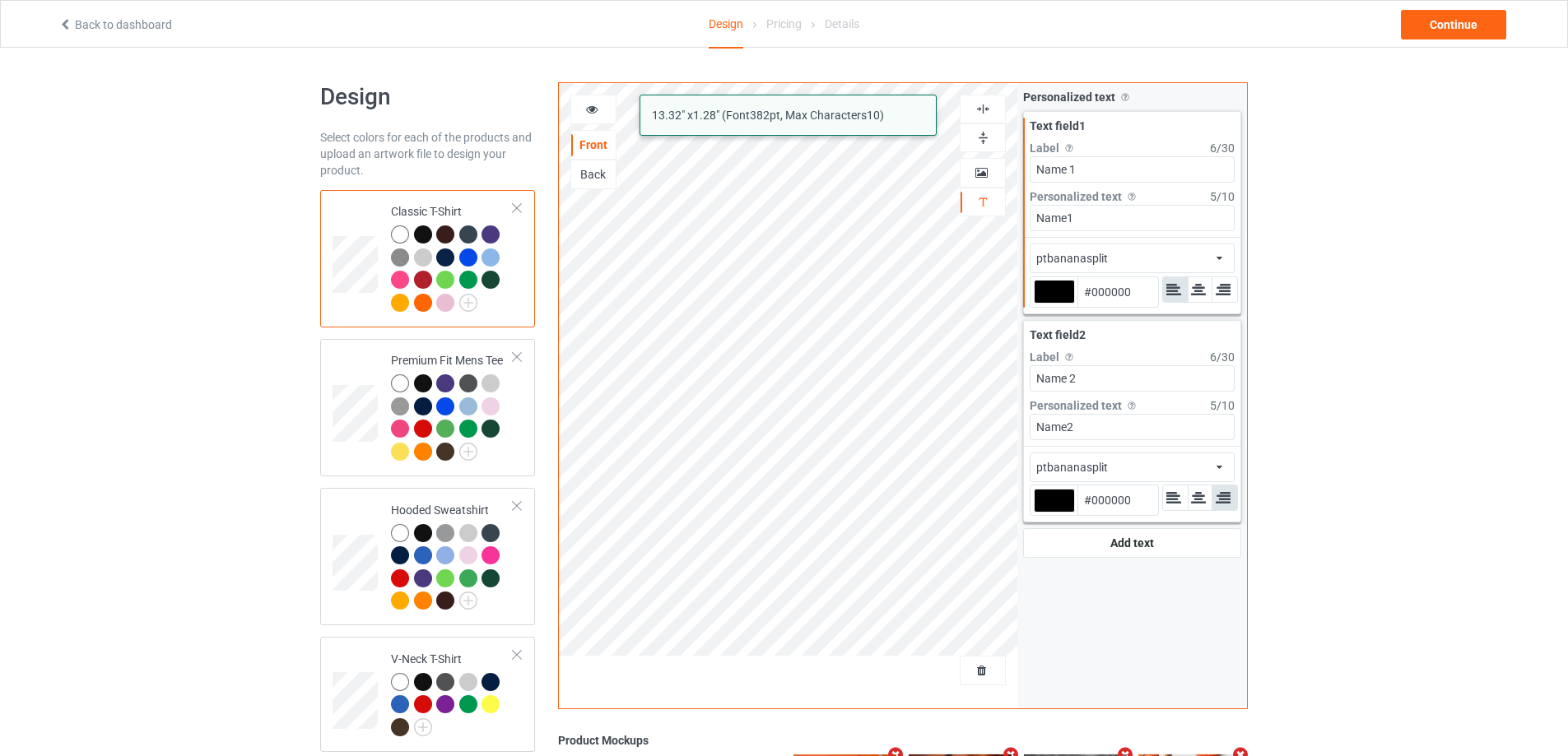
type input "Name1"
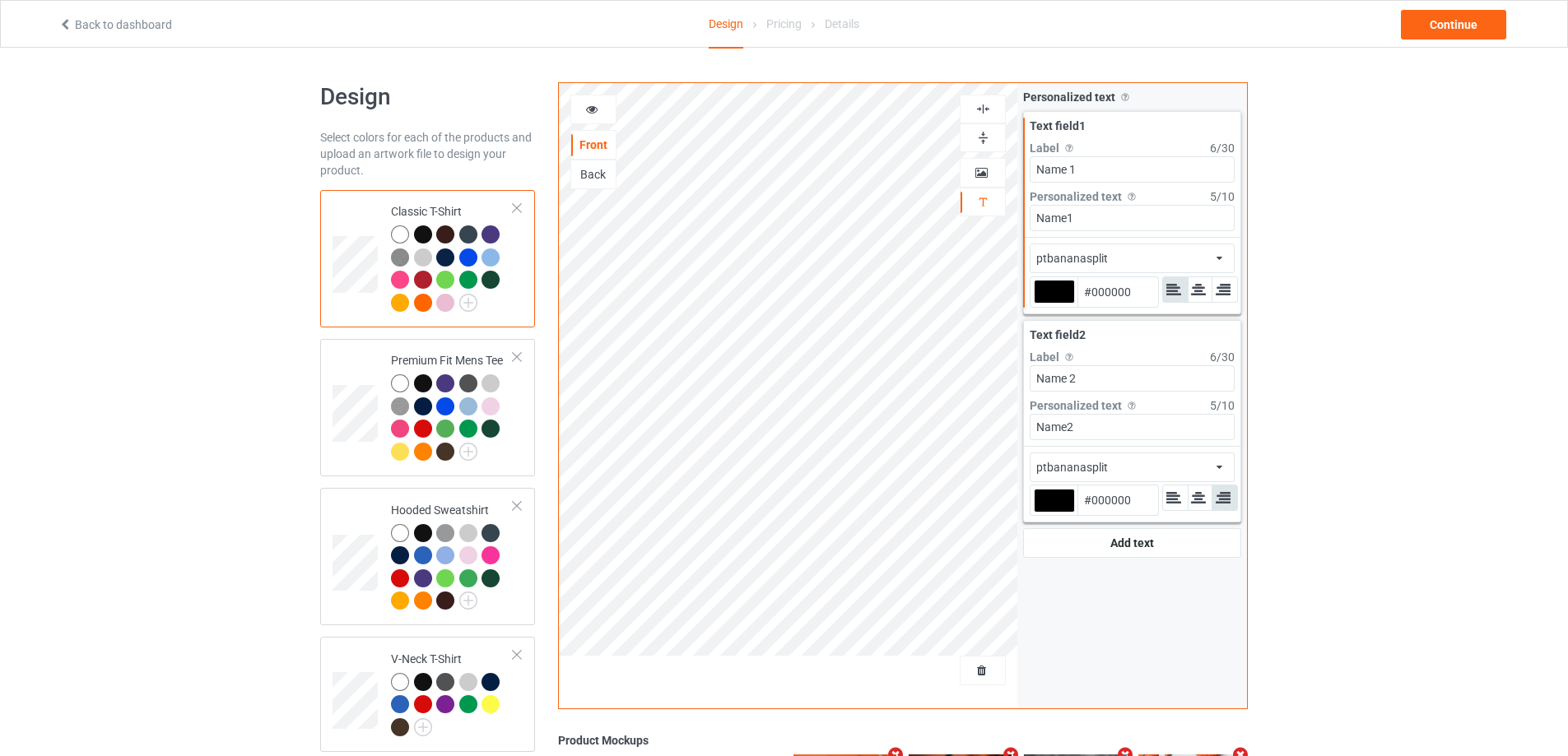
click at [590, 104] on icon at bounding box center [592, 107] width 14 height 12
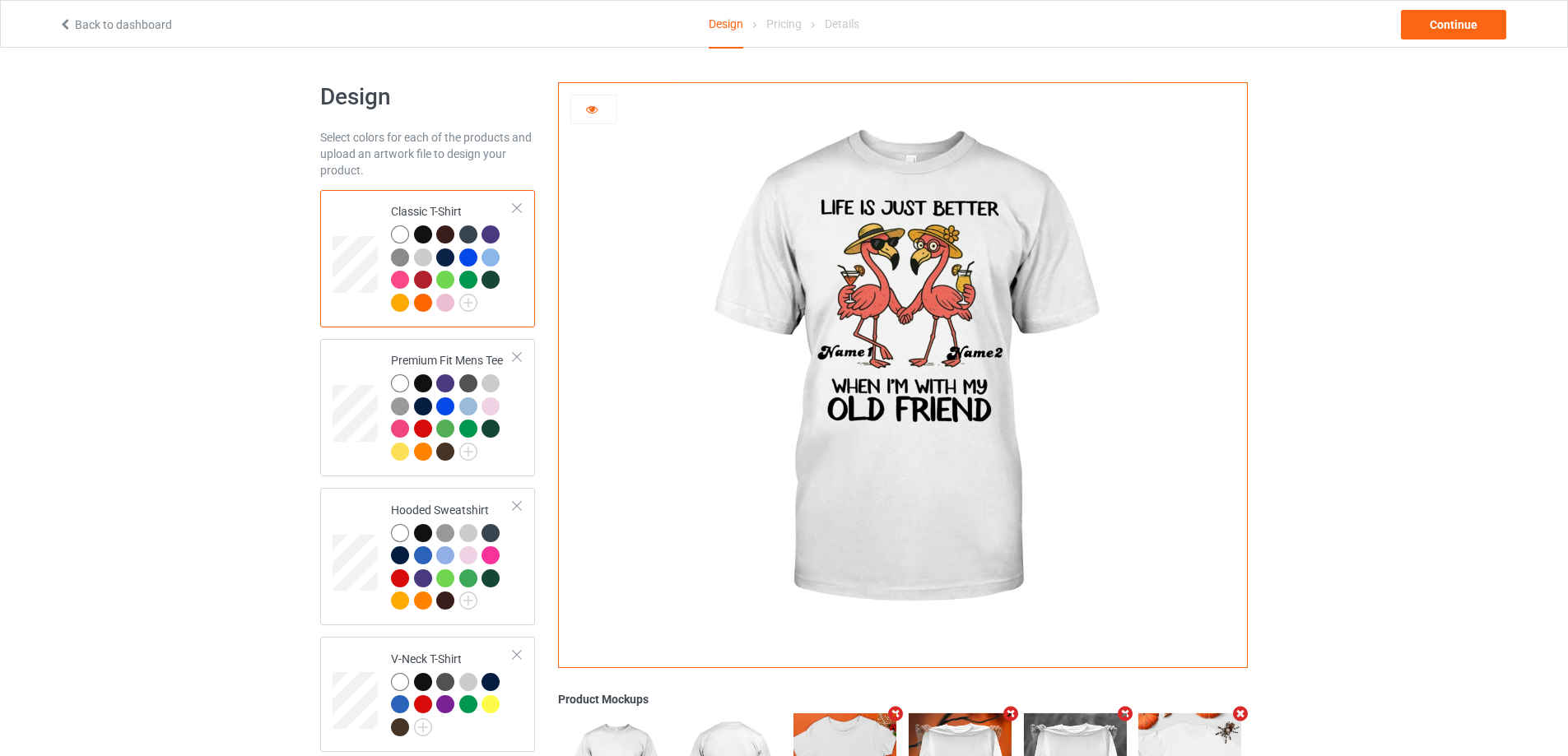
click at [936, 296] on img at bounding box center [902, 369] width 459 height 572
click at [587, 100] on div at bounding box center [592, 109] width 46 height 30
click at [598, 107] on icon at bounding box center [592, 107] width 14 height 12
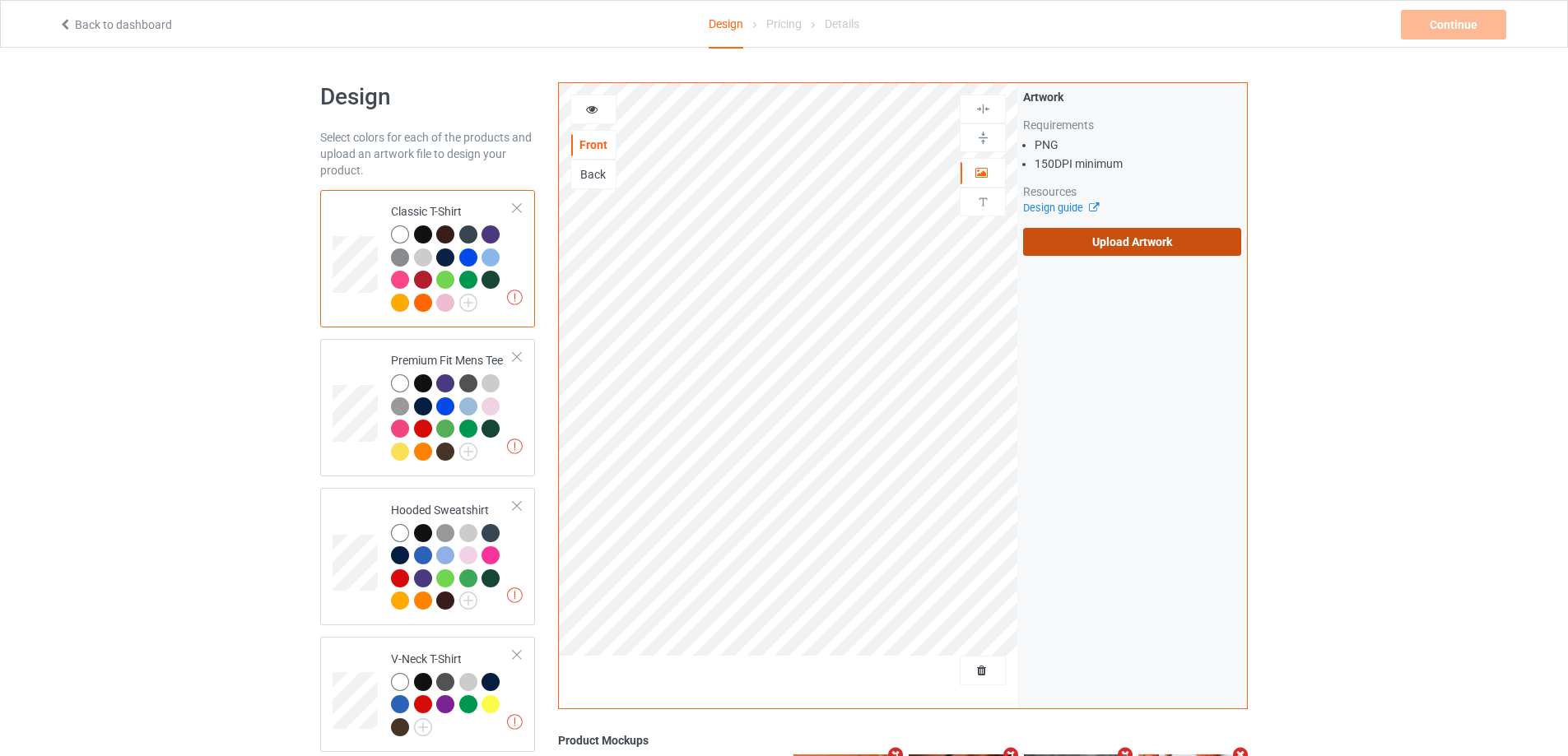
click at [1116, 249] on label "Upload Artwork" at bounding box center [1132, 241] width 218 height 28
click at [0, 0] on input "Upload Artwork" at bounding box center [0, 0] width 0 height 0
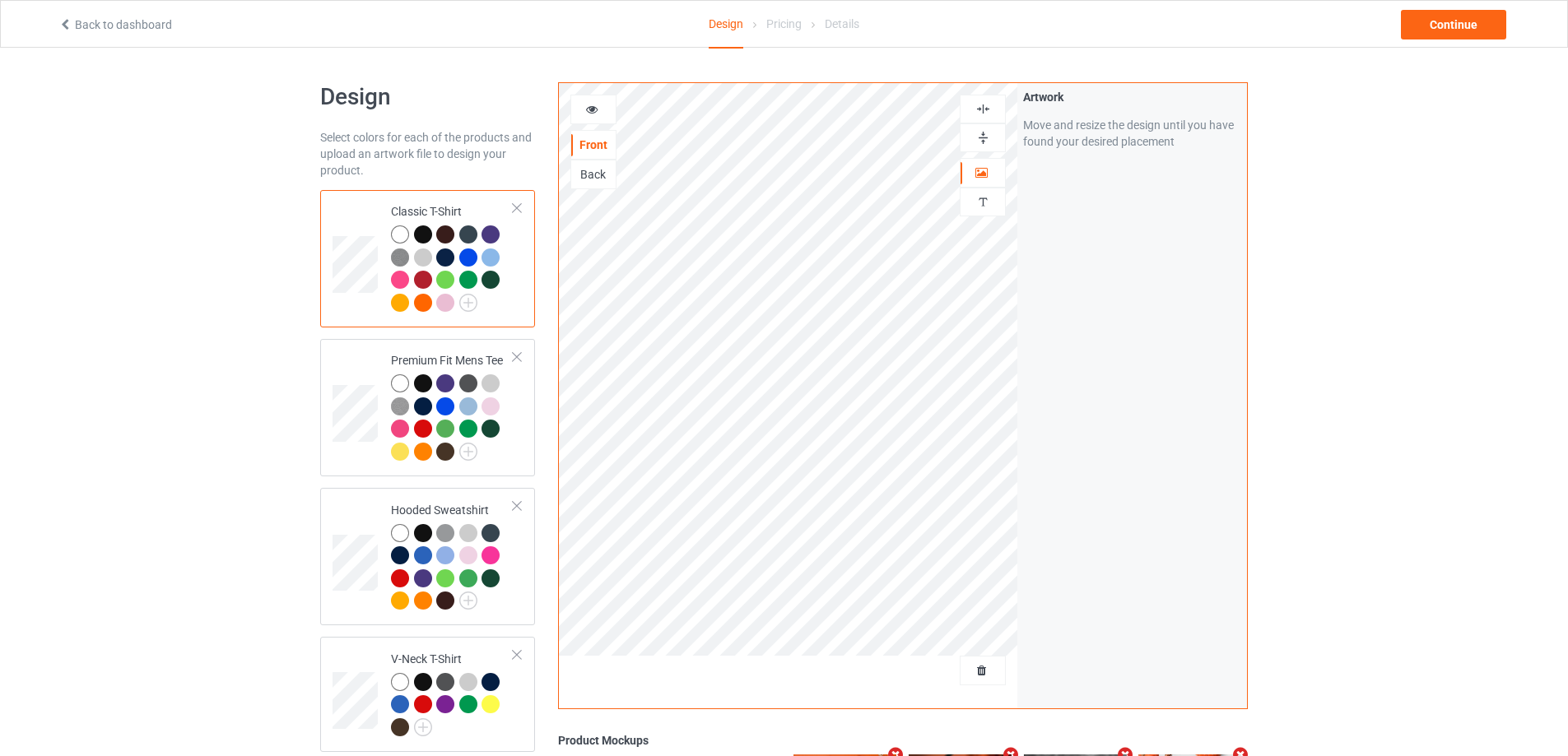
click at [979, 103] on img at bounding box center [982, 108] width 15 height 15
click at [593, 109] on icon at bounding box center [592, 107] width 14 height 12
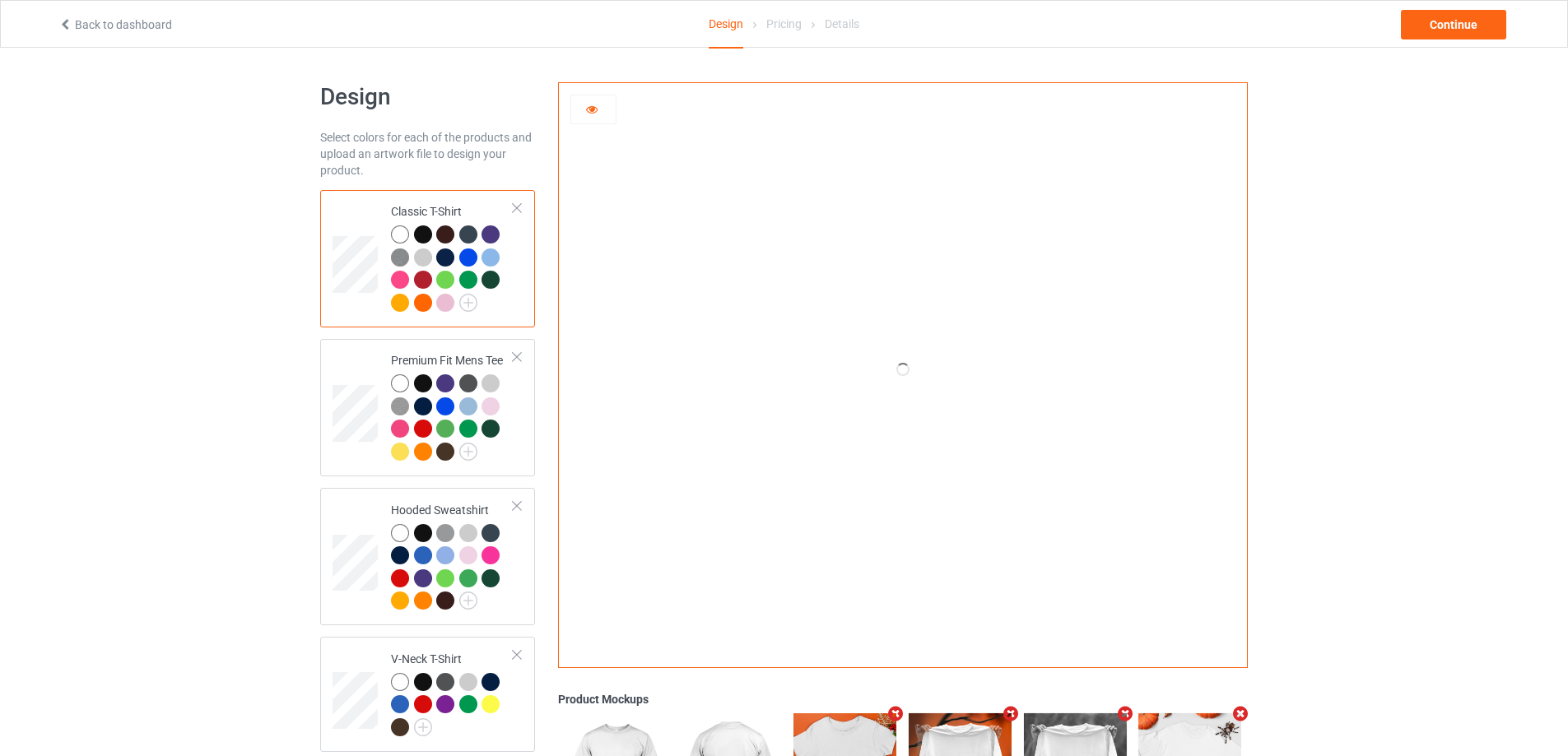
click at [593, 109] on icon at bounding box center [592, 107] width 14 height 12
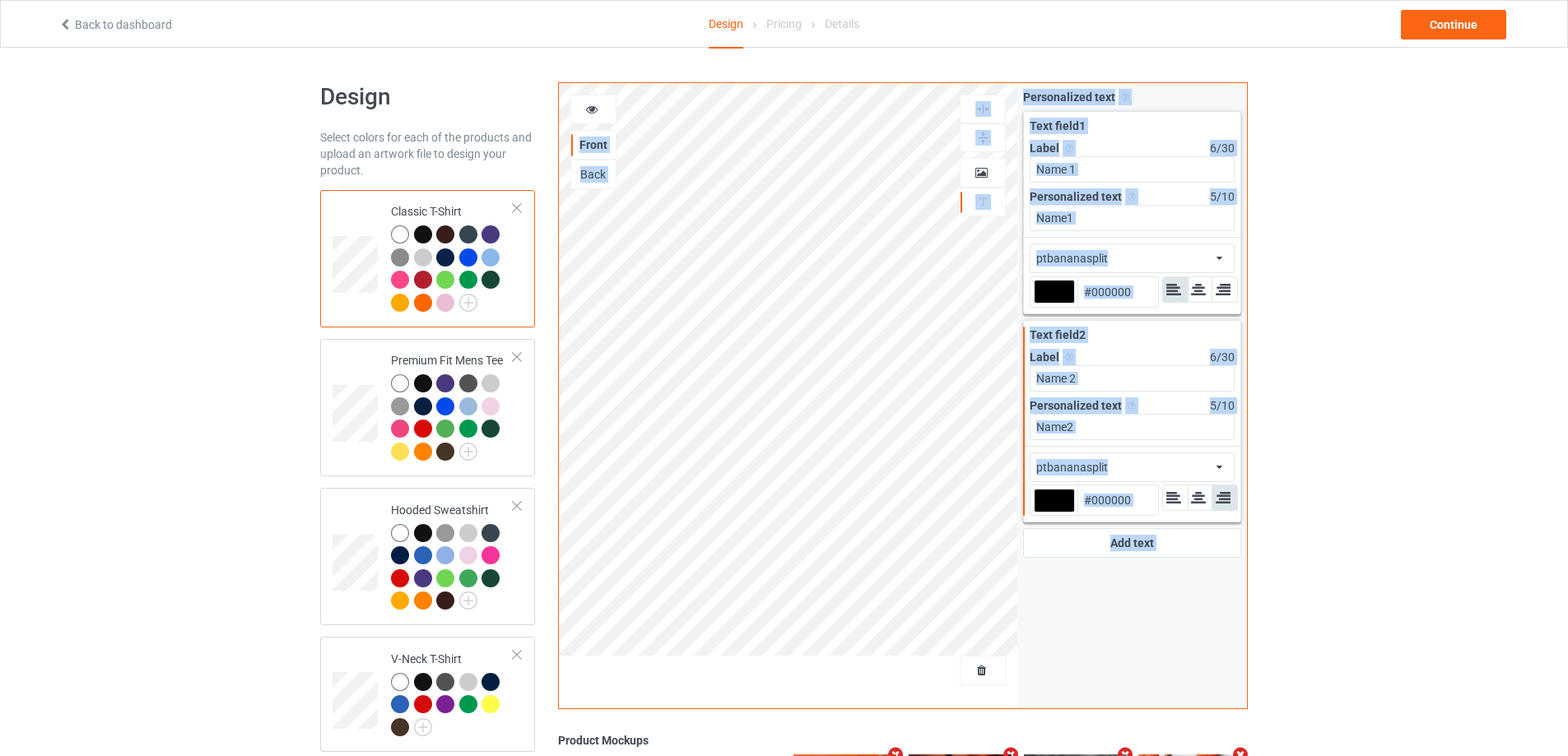
click at [591, 113] on icon at bounding box center [592, 107] width 14 height 12
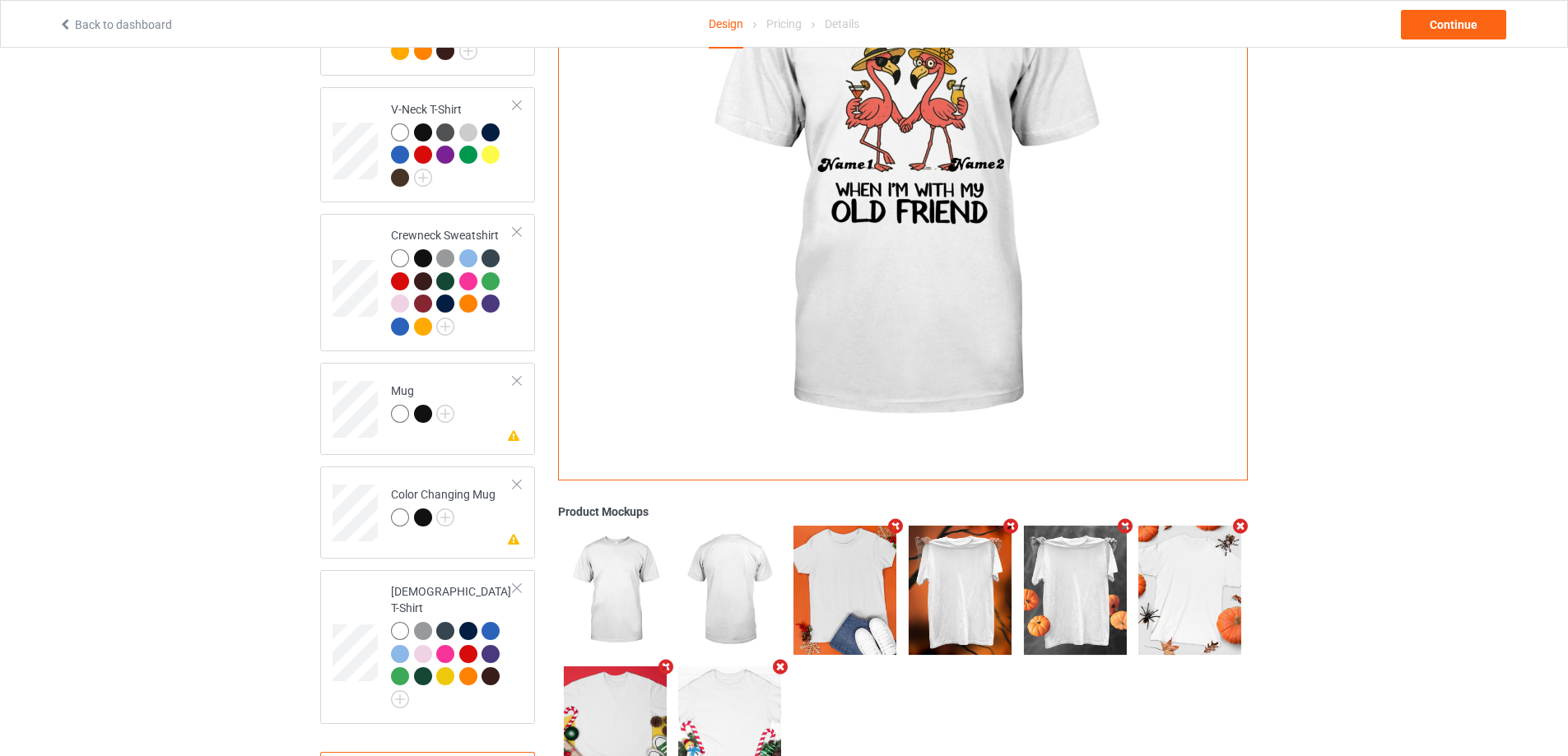
scroll to position [612, 0]
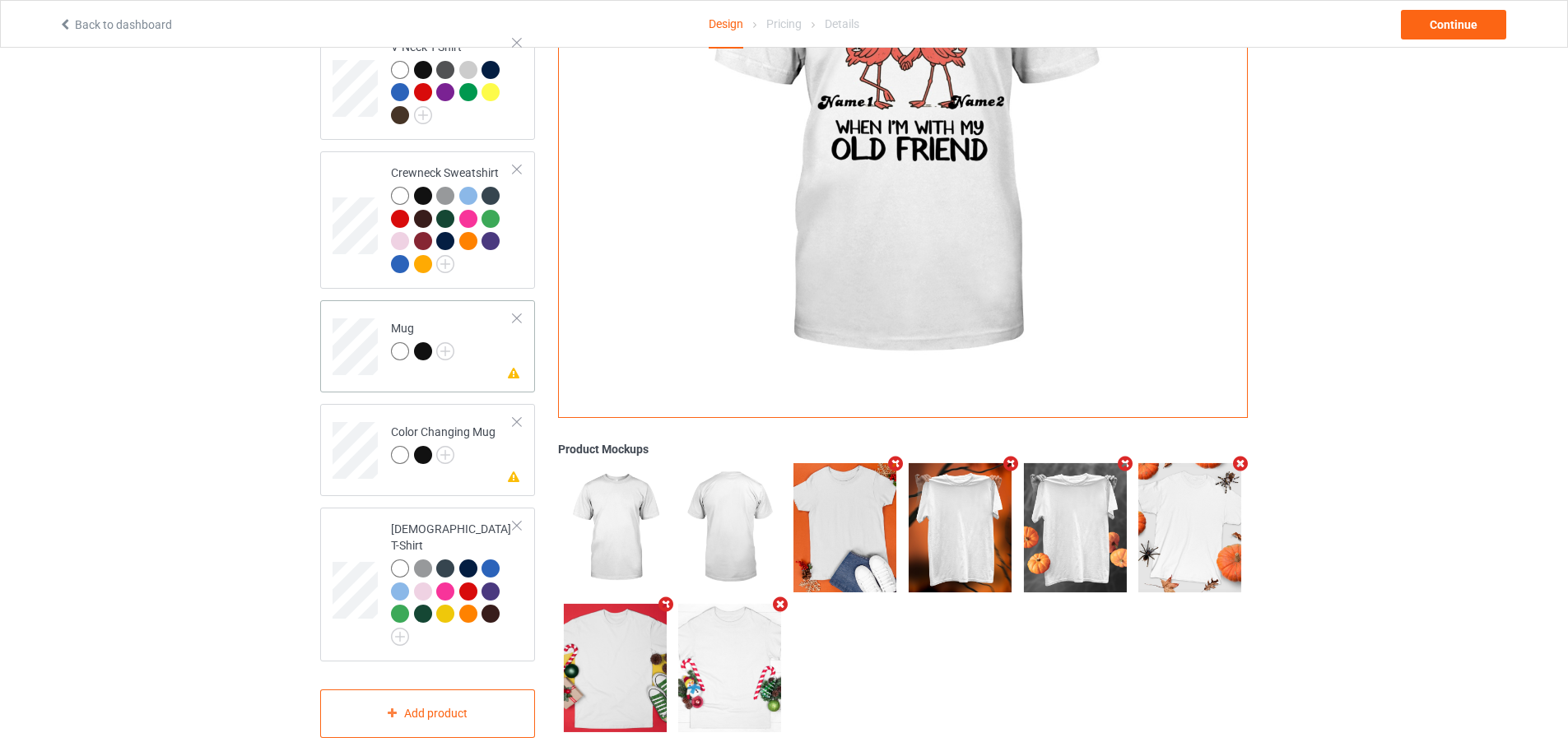
click at [487, 326] on td "Please check the personalized design Mug" at bounding box center [452, 341] width 141 height 68
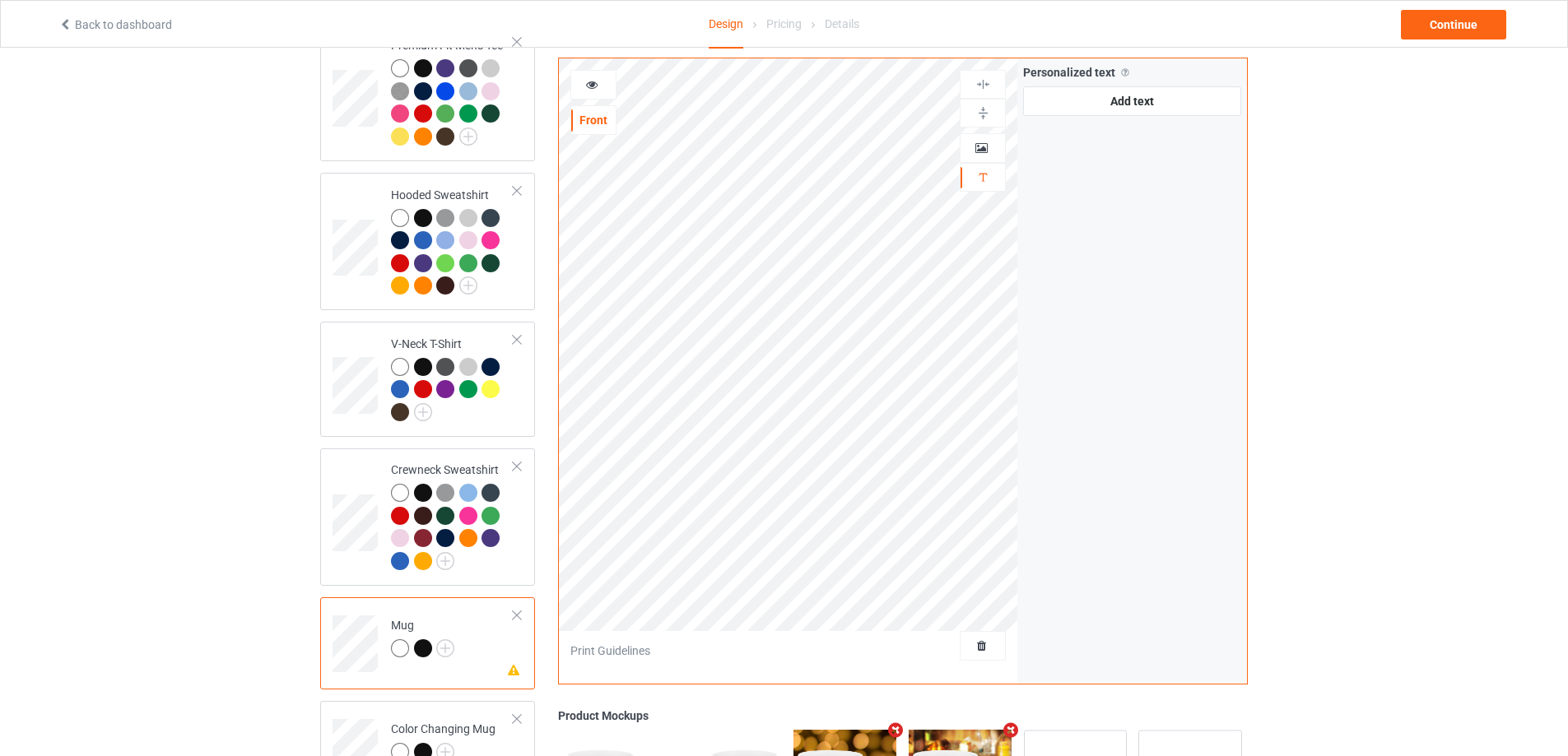
scroll to position [201, 0]
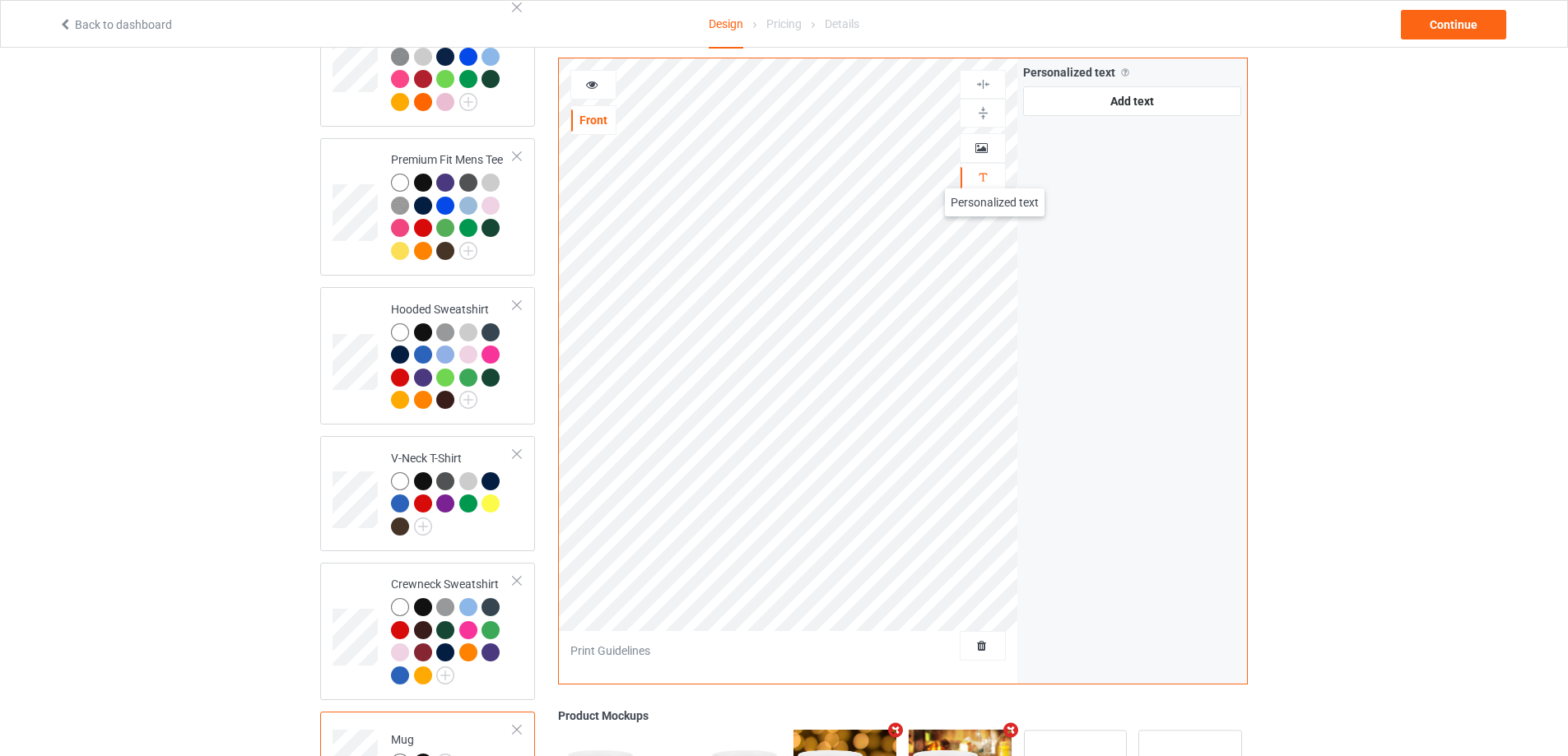
click at [995, 172] on div at bounding box center [983, 176] width 45 height 15
click at [1075, 109] on div "Add text" at bounding box center [1132, 100] width 218 height 30
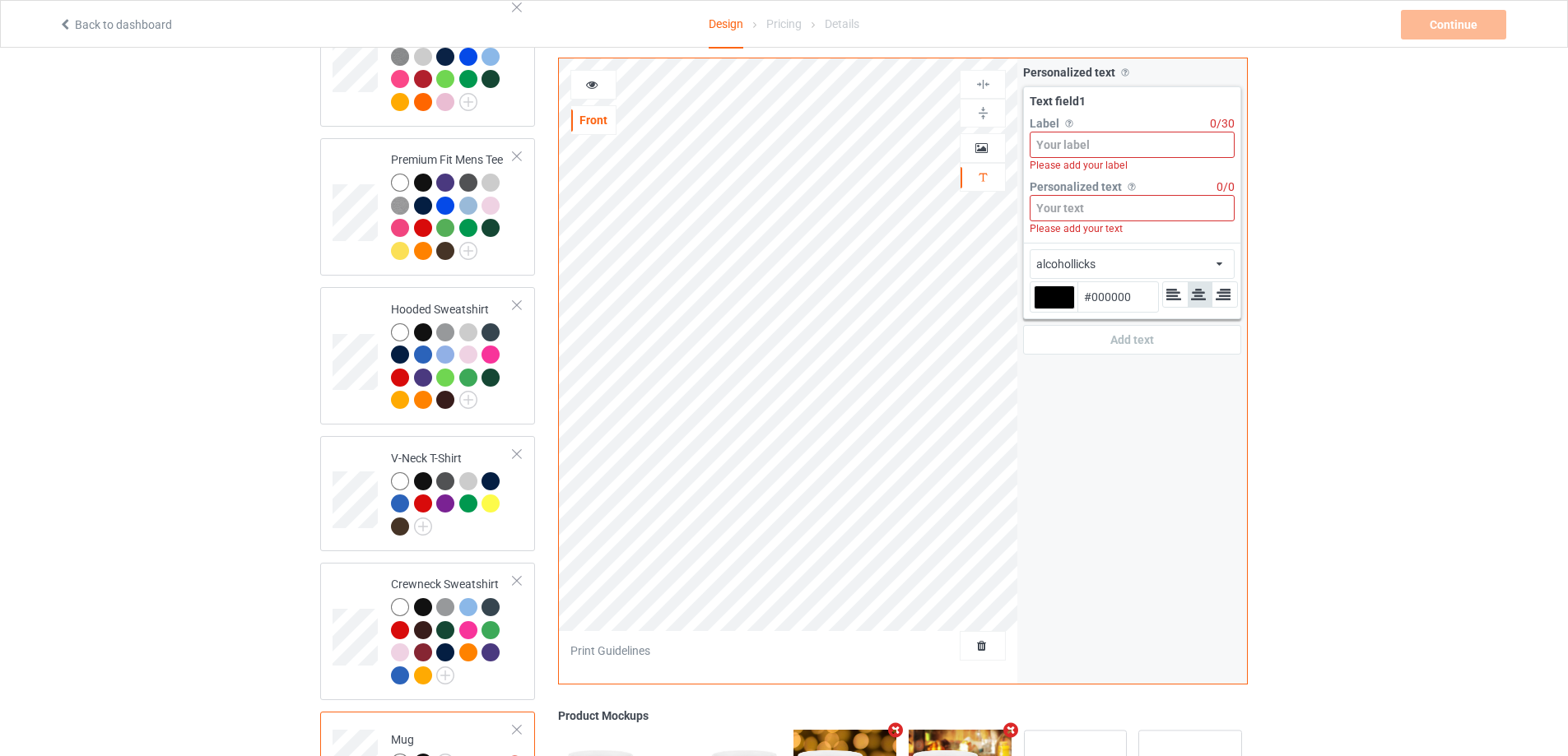
click at [1069, 146] on input at bounding box center [1132, 144] width 205 height 26
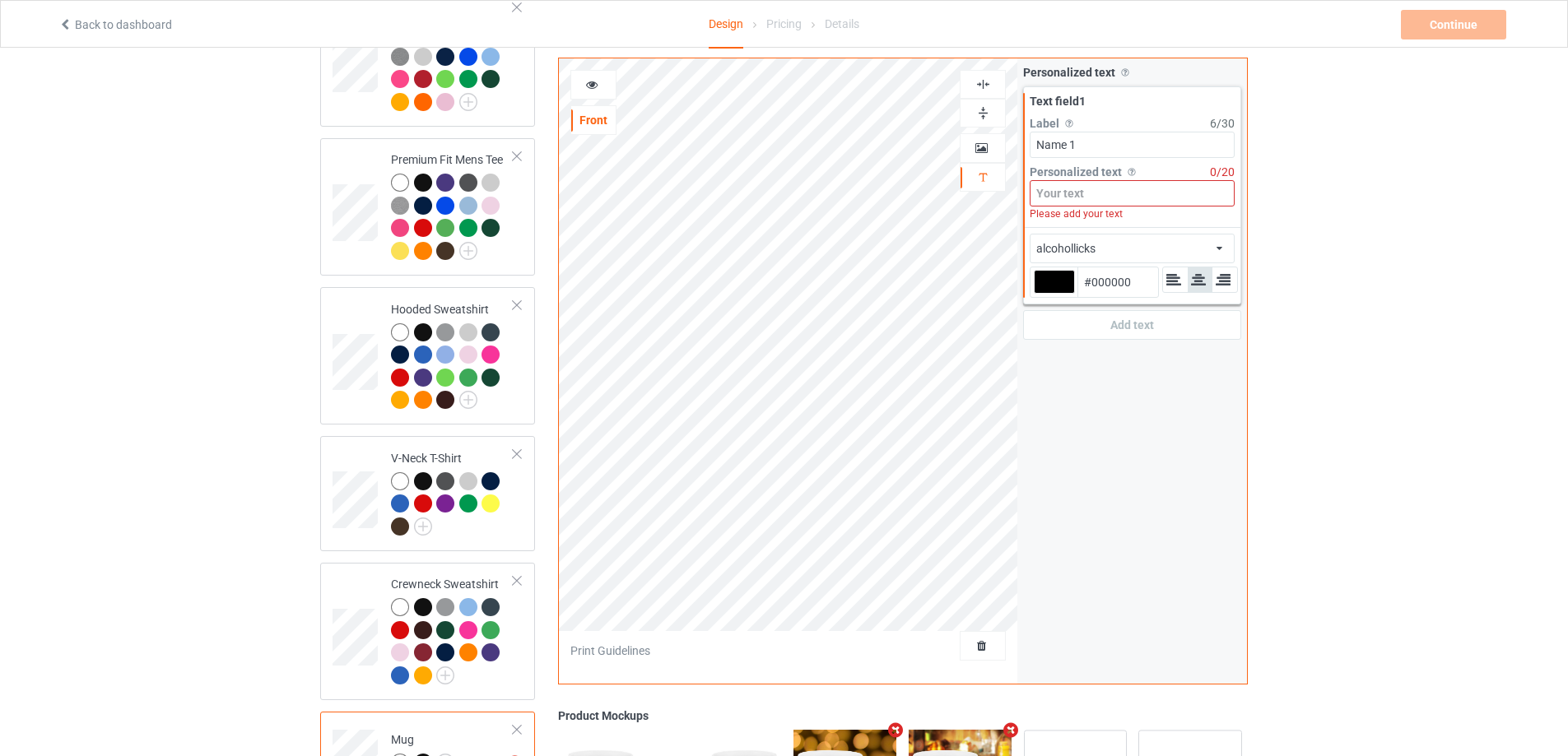
type input "Name 1"
click at [1065, 182] on input at bounding box center [1132, 193] width 205 height 26
paste input "Name 1"
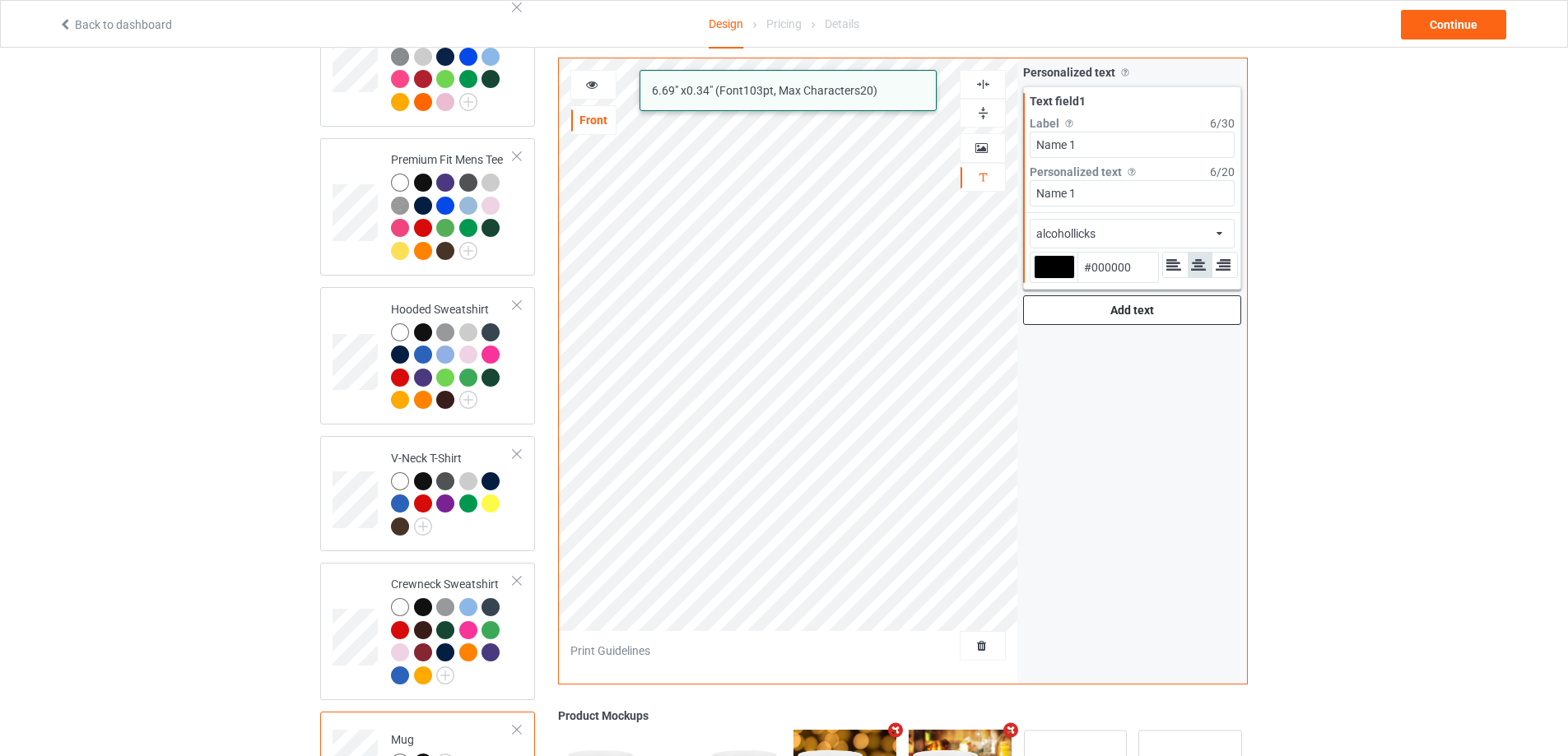
type input "Name 1"
click at [1130, 308] on div "Add text" at bounding box center [1132, 310] width 218 height 30
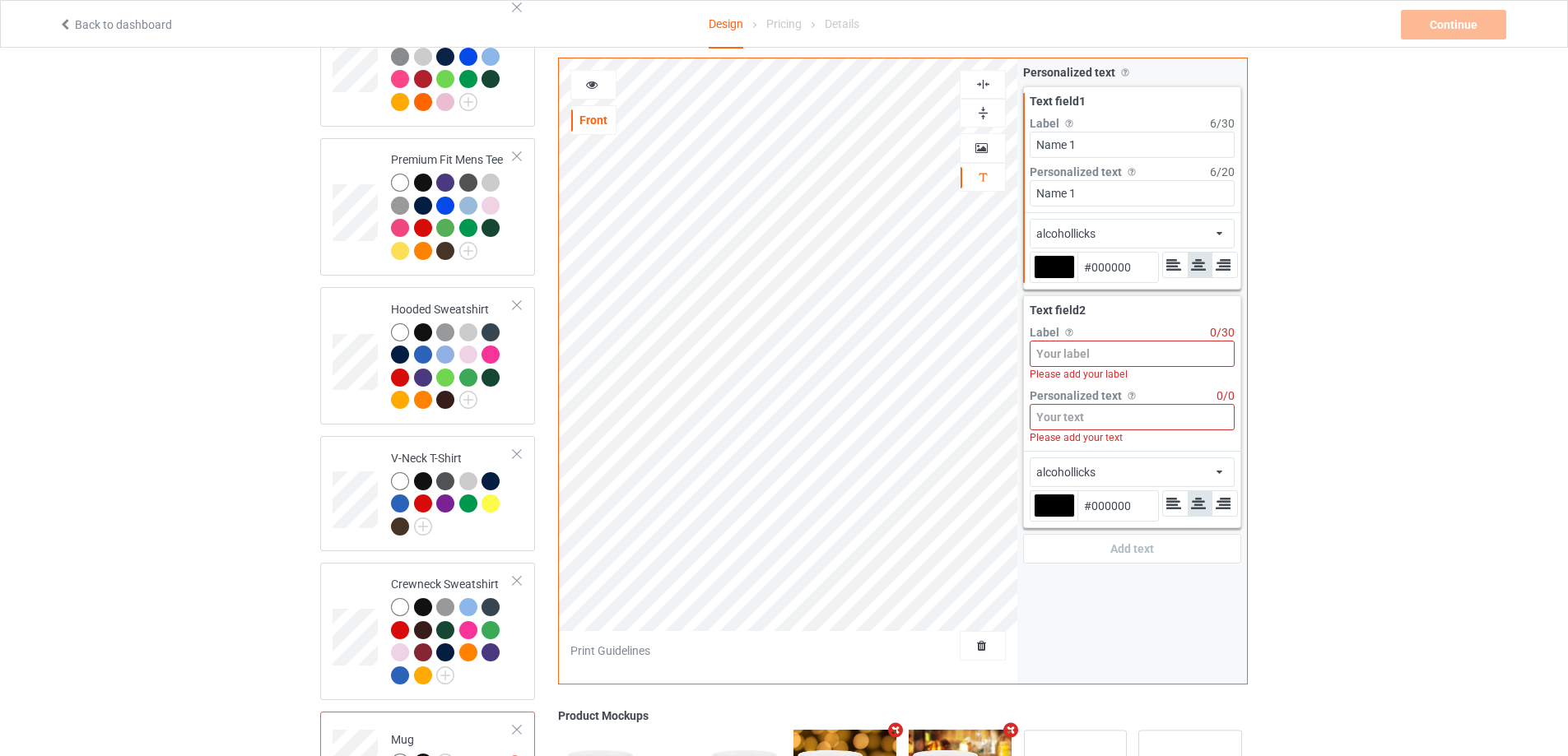
click at [1118, 357] on input at bounding box center [1132, 353] width 205 height 26
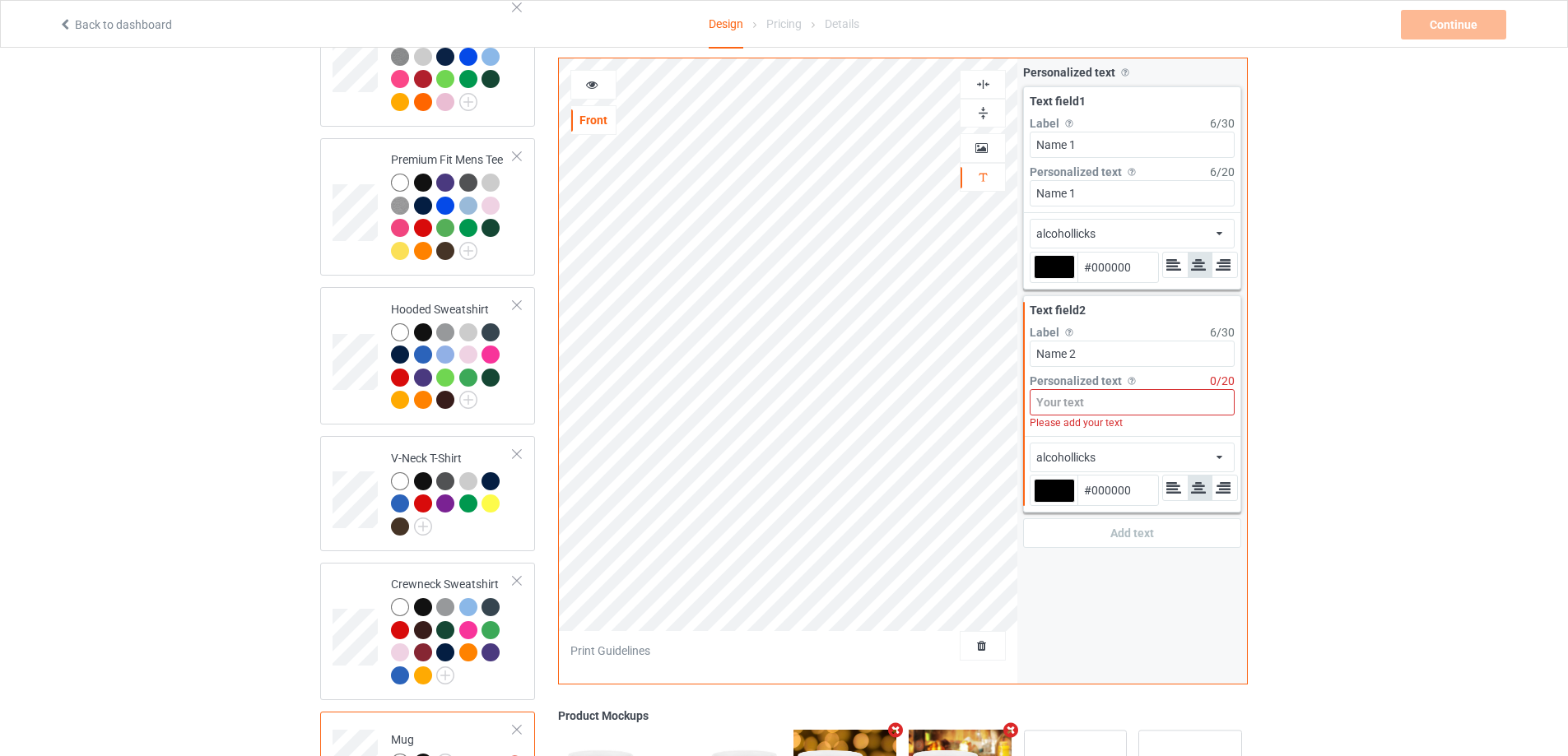
type input "Name 2"
click at [1103, 400] on input at bounding box center [1132, 401] width 205 height 26
paste input "Name 2"
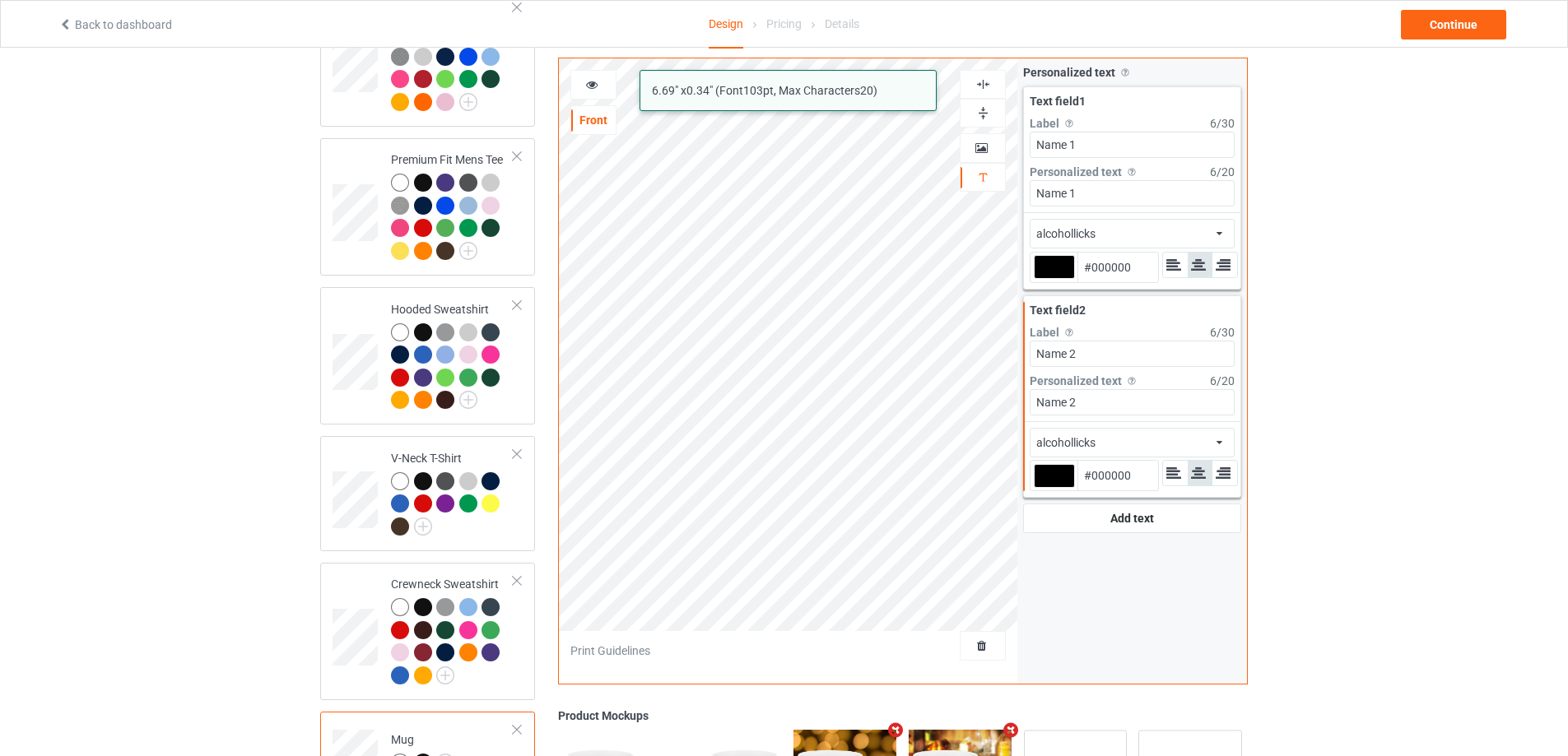
type input "Name 2"
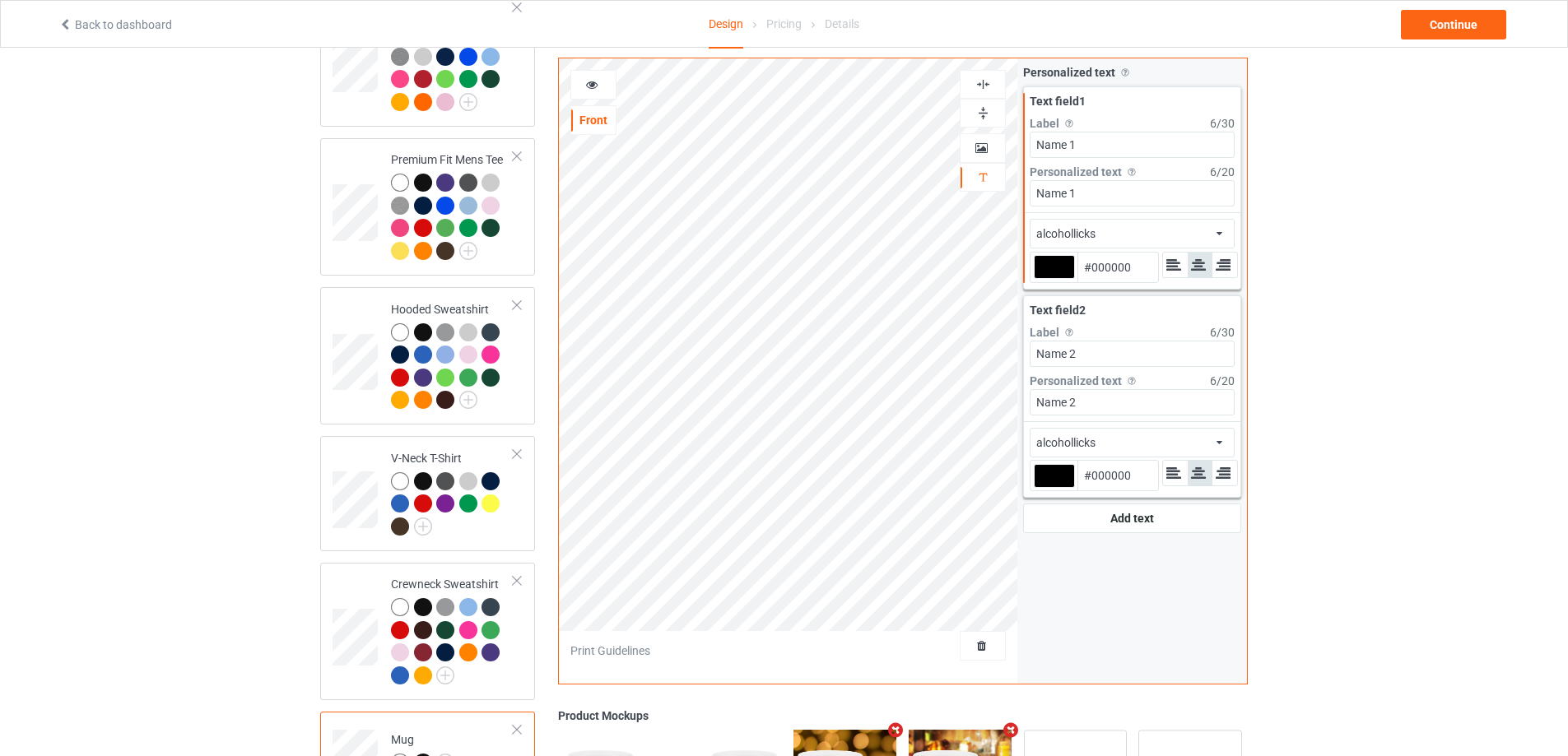
click at [1196, 234] on div "alcohollicks african airstream aladdin alcohollicks [PERSON_NAME] almontesnow a…" at bounding box center [1132, 233] width 205 height 30
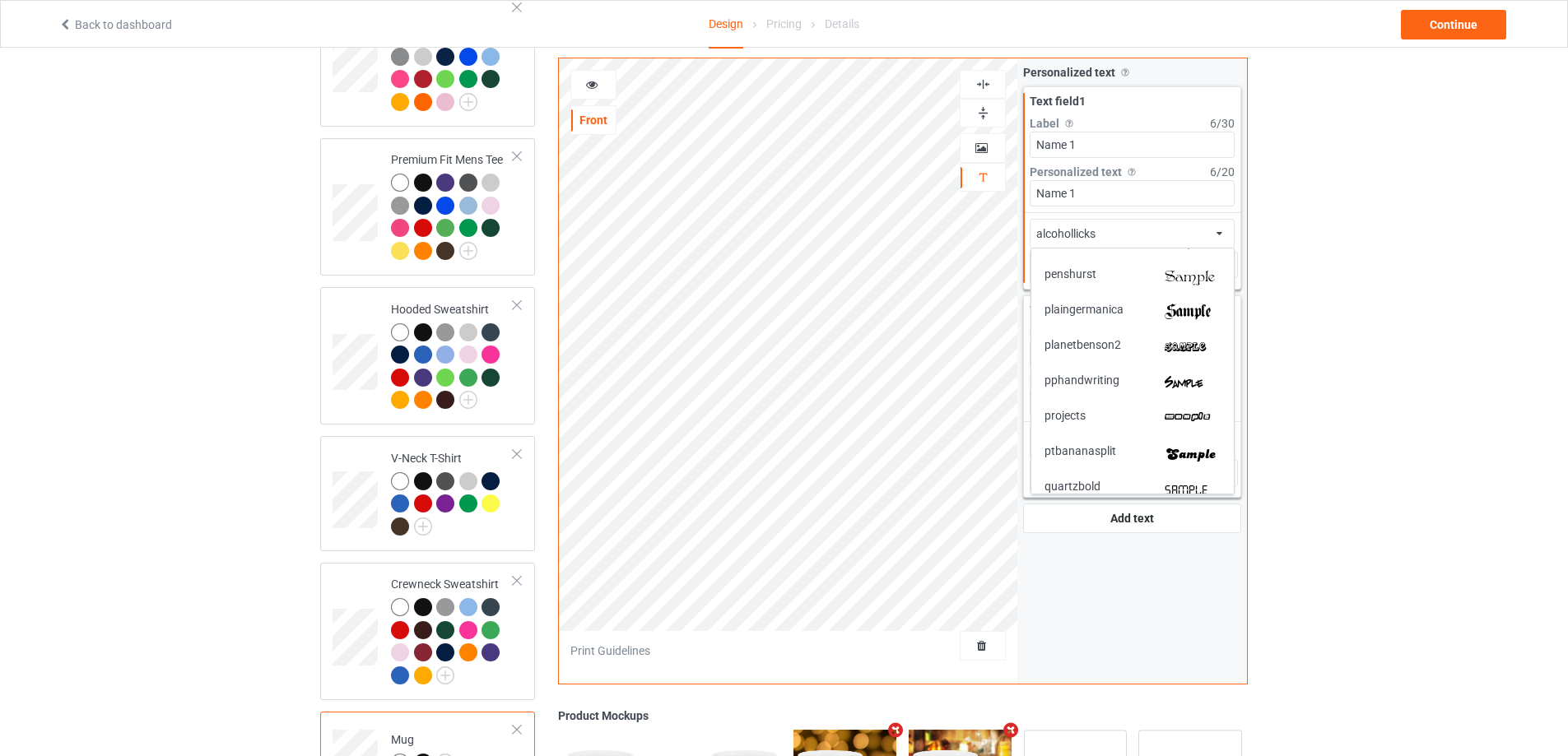
scroll to position [2941, 0]
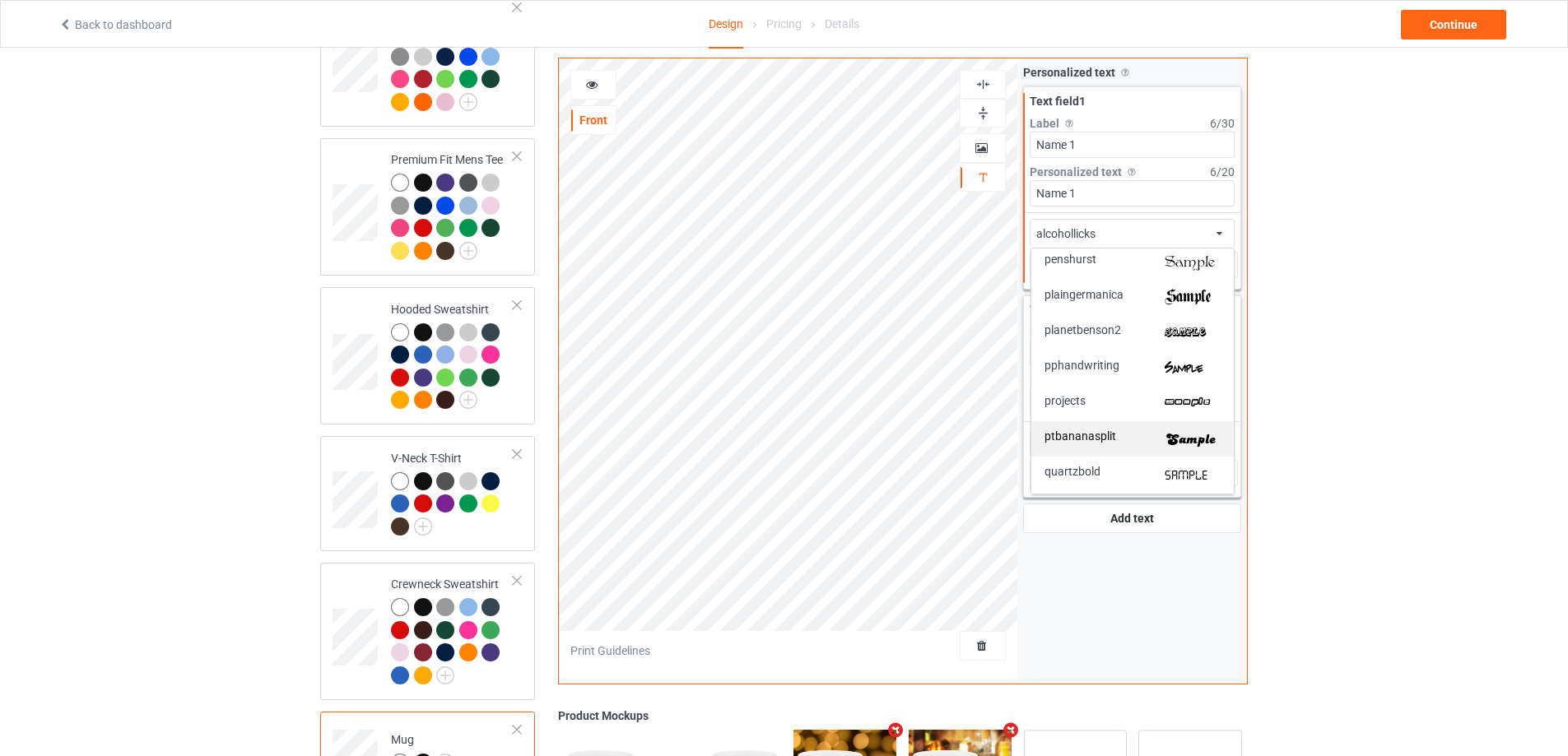
click at [1193, 435] on img at bounding box center [1193, 438] width 56 height 17
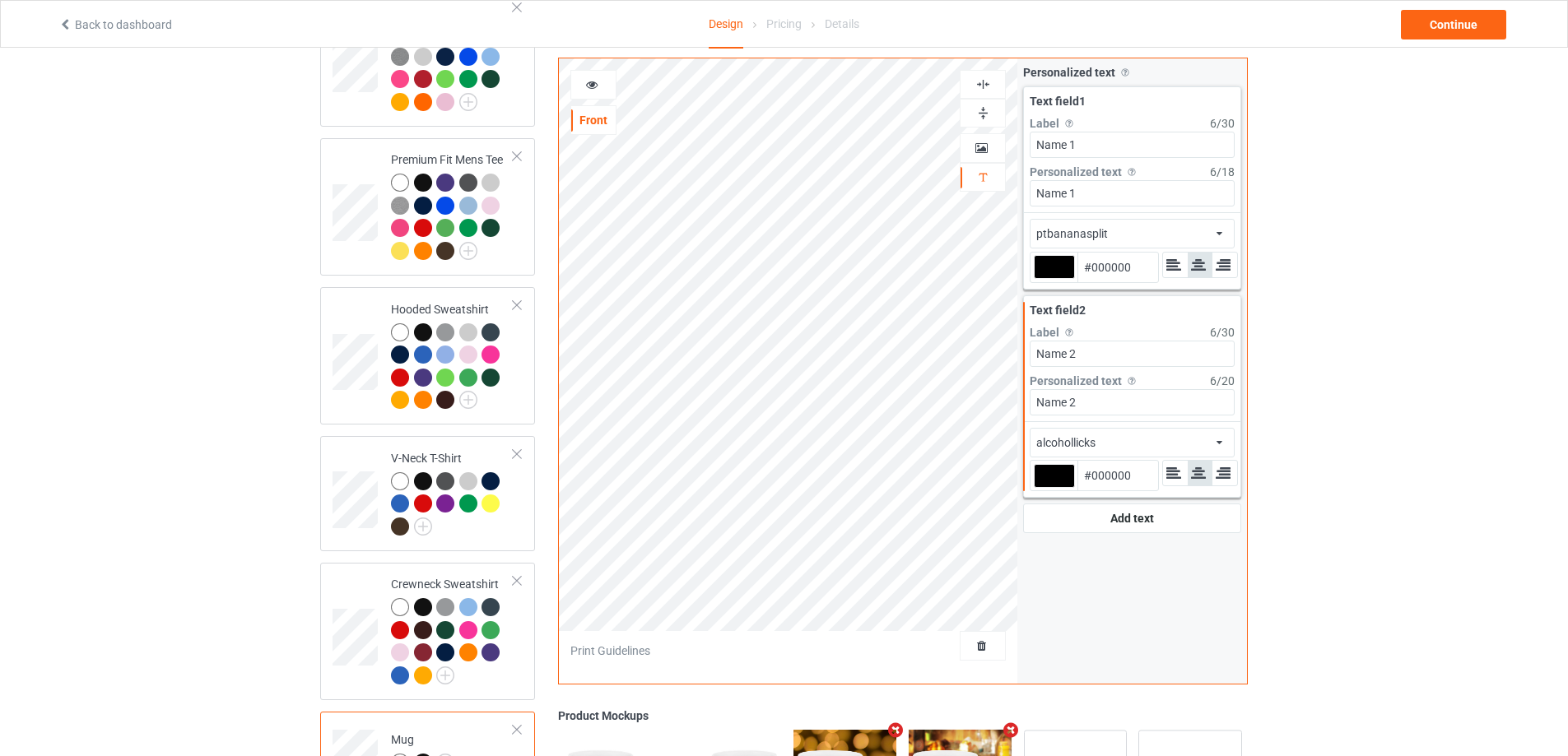
click at [1203, 439] on div "alcohollicks african airstream aladdin alcohollicks [PERSON_NAME] almontesnow a…" at bounding box center [1132, 442] width 205 height 30
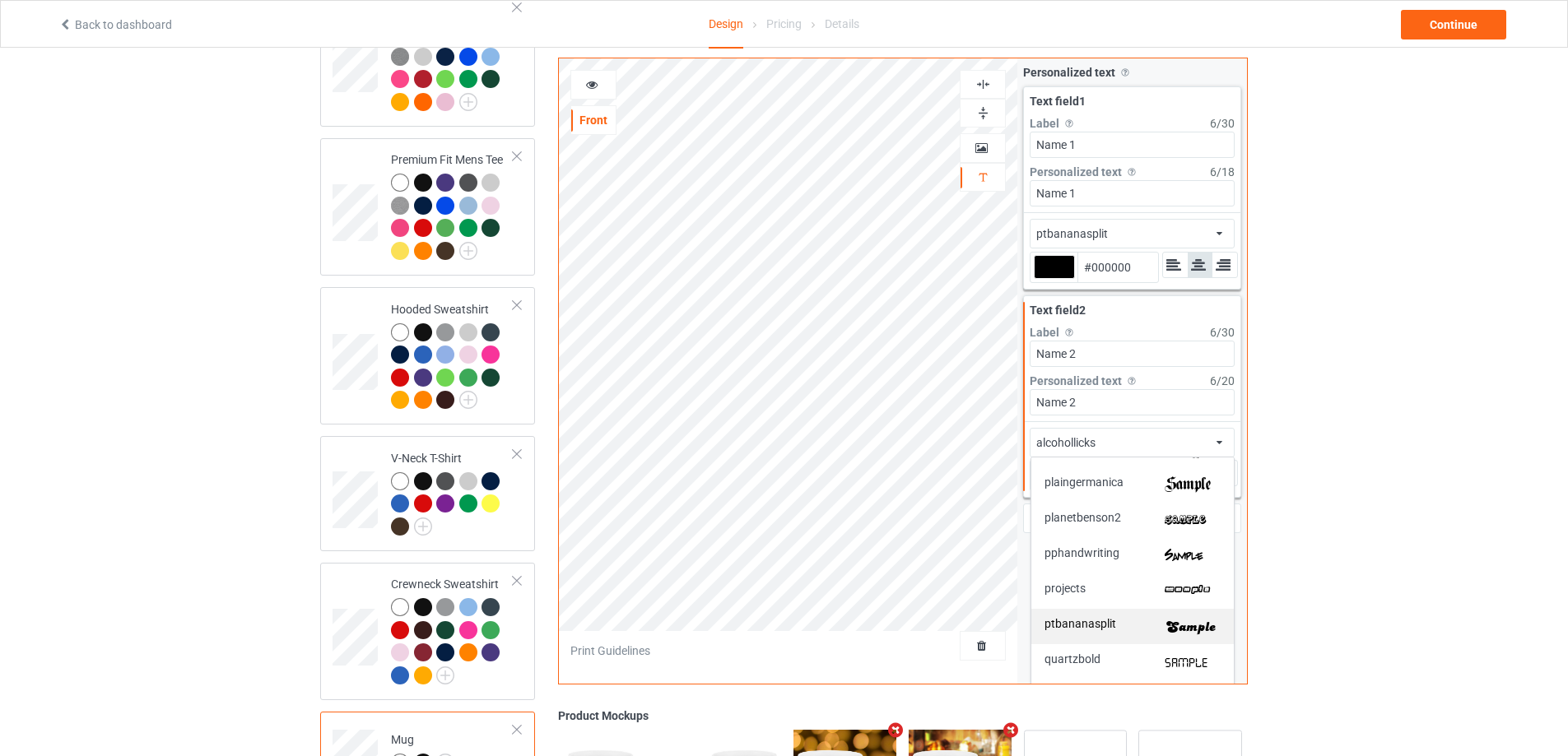
click at [1202, 620] on img at bounding box center [1193, 626] width 56 height 17
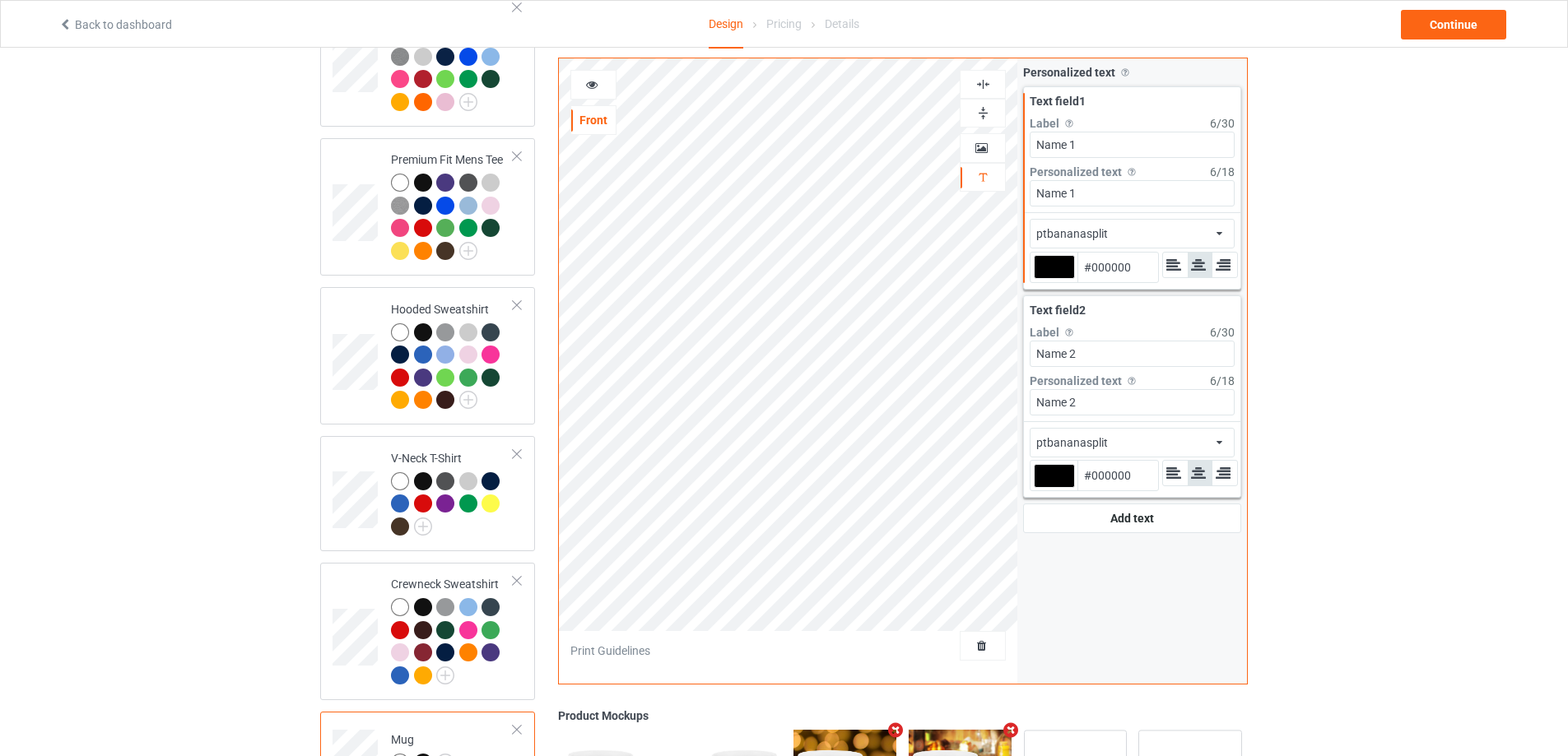
click at [601, 83] on div at bounding box center [593, 84] width 45 height 16
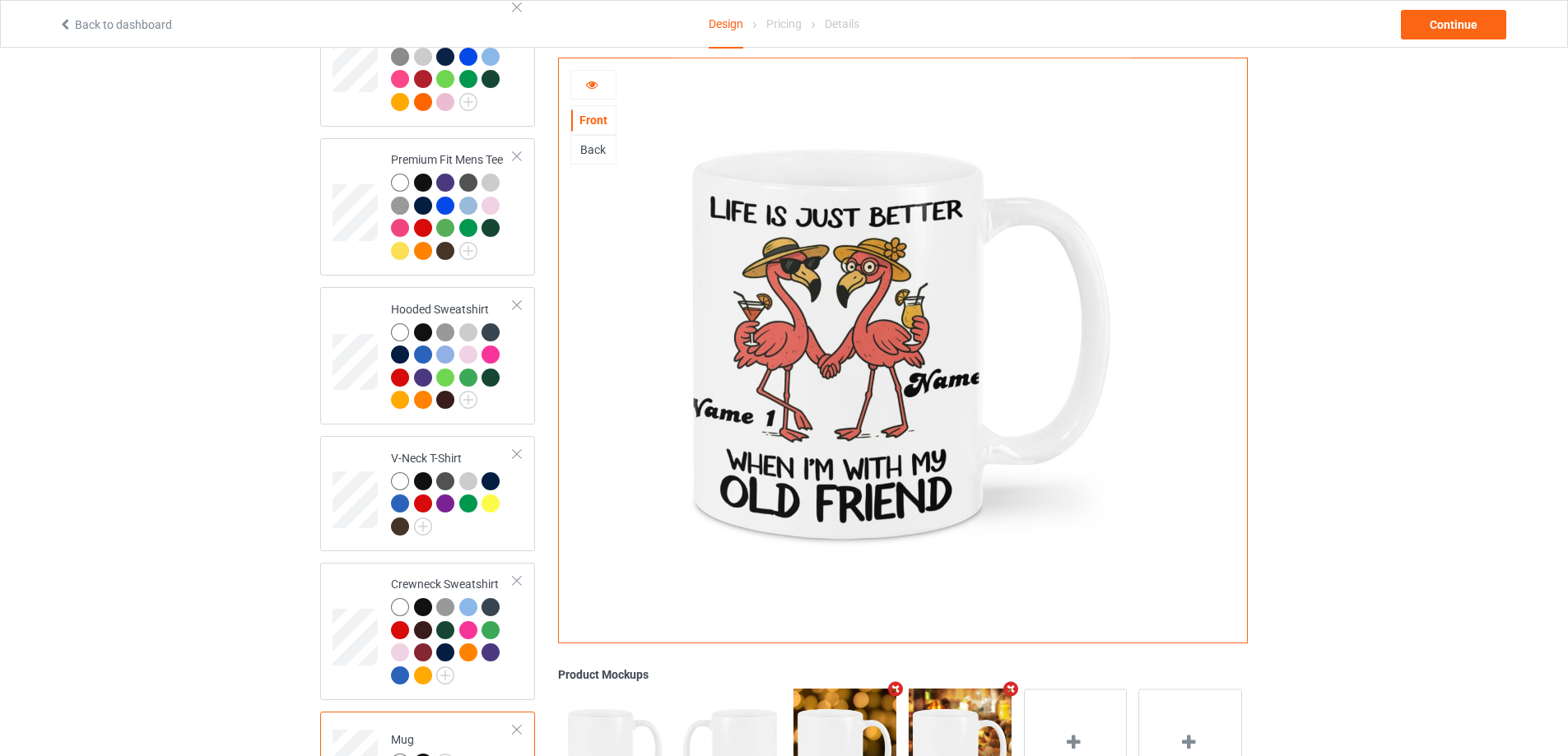
click at [589, 75] on div at bounding box center [592, 84] width 46 height 30
click at [591, 87] on icon at bounding box center [592, 82] width 14 height 12
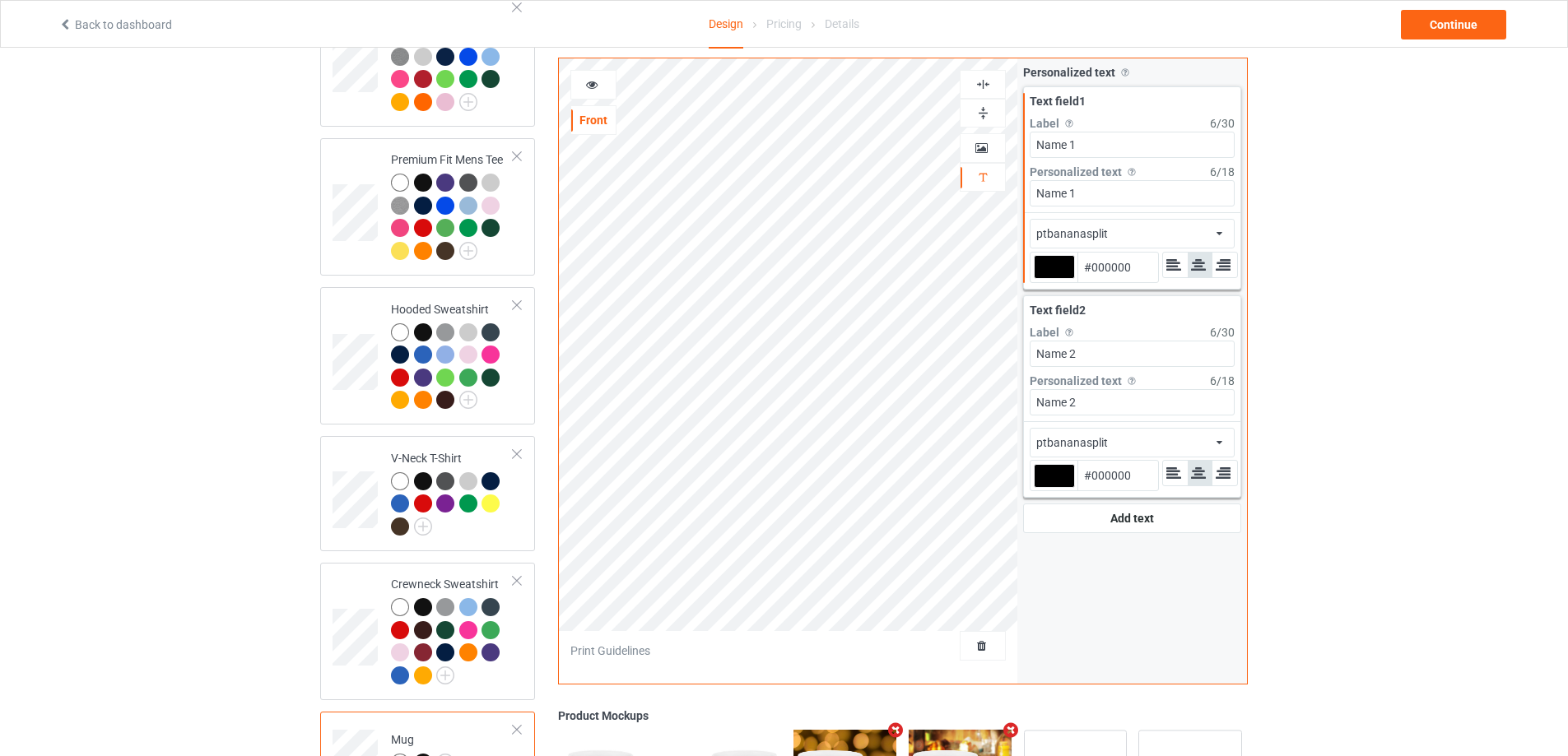
click at [1174, 241] on div "ptbananasplit african airstream aladdin alcohollicks [PERSON_NAME] almontesnow …" at bounding box center [1132, 233] width 205 height 30
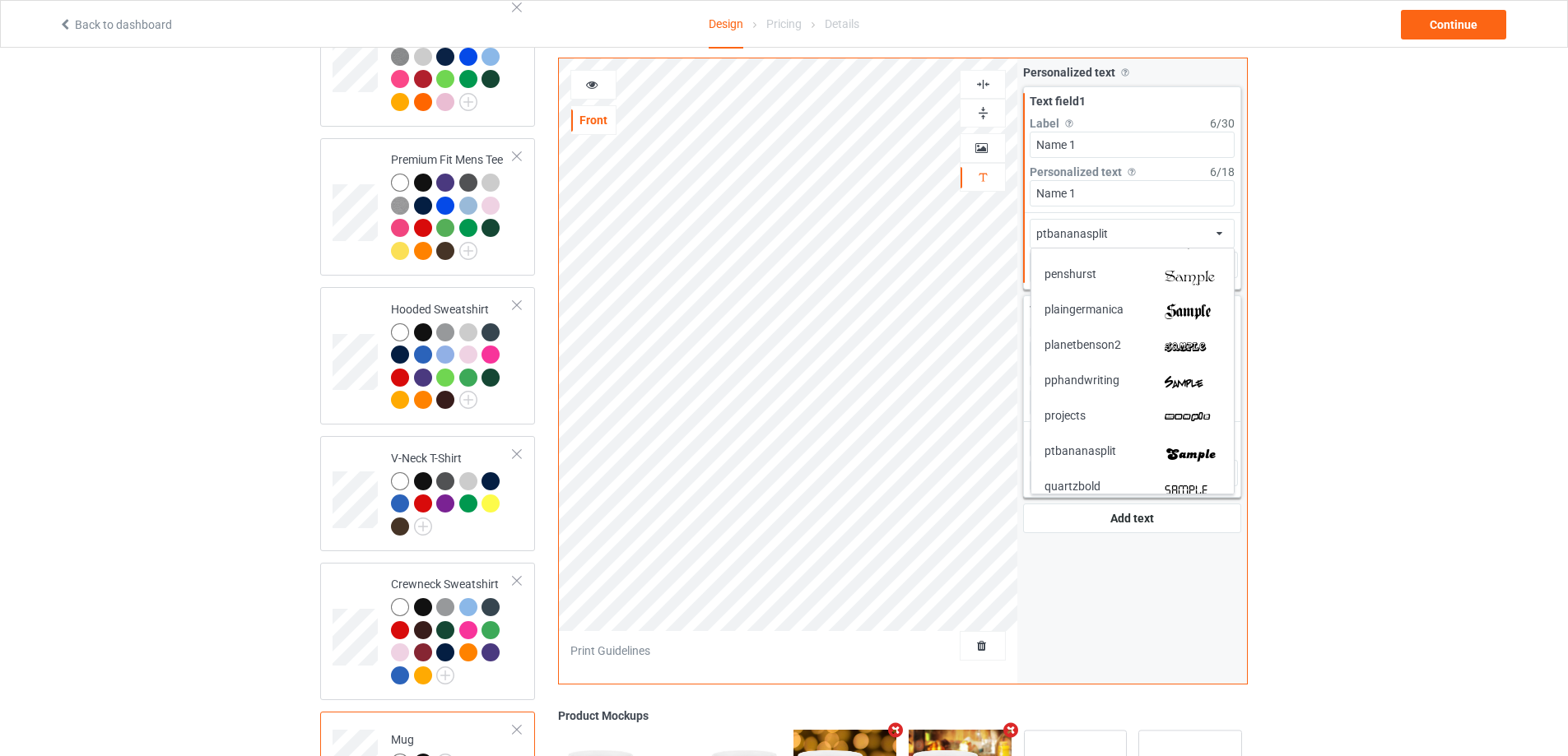
scroll to position [2727, 0]
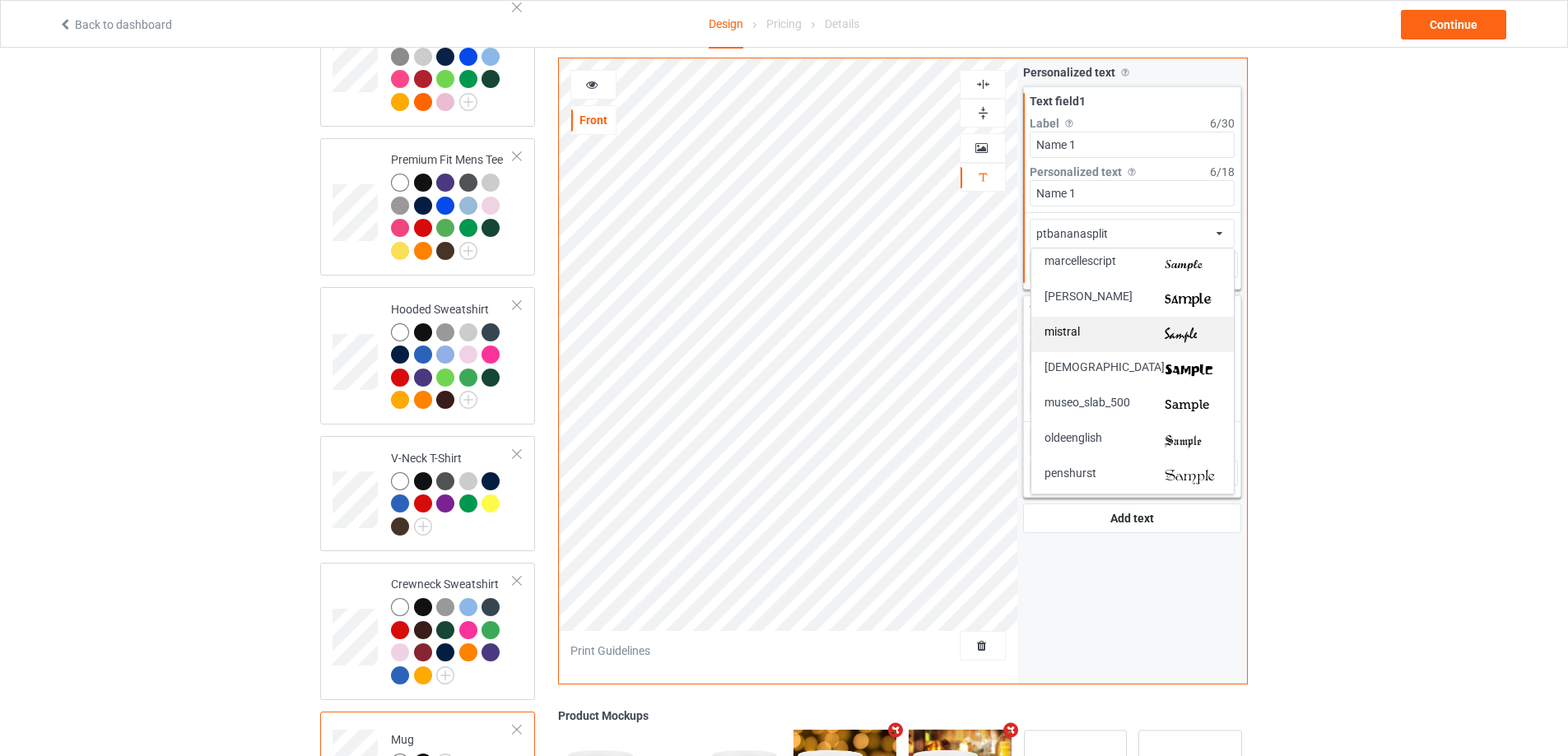
click at [1176, 327] on img at bounding box center [1193, 334] width 56 height 17
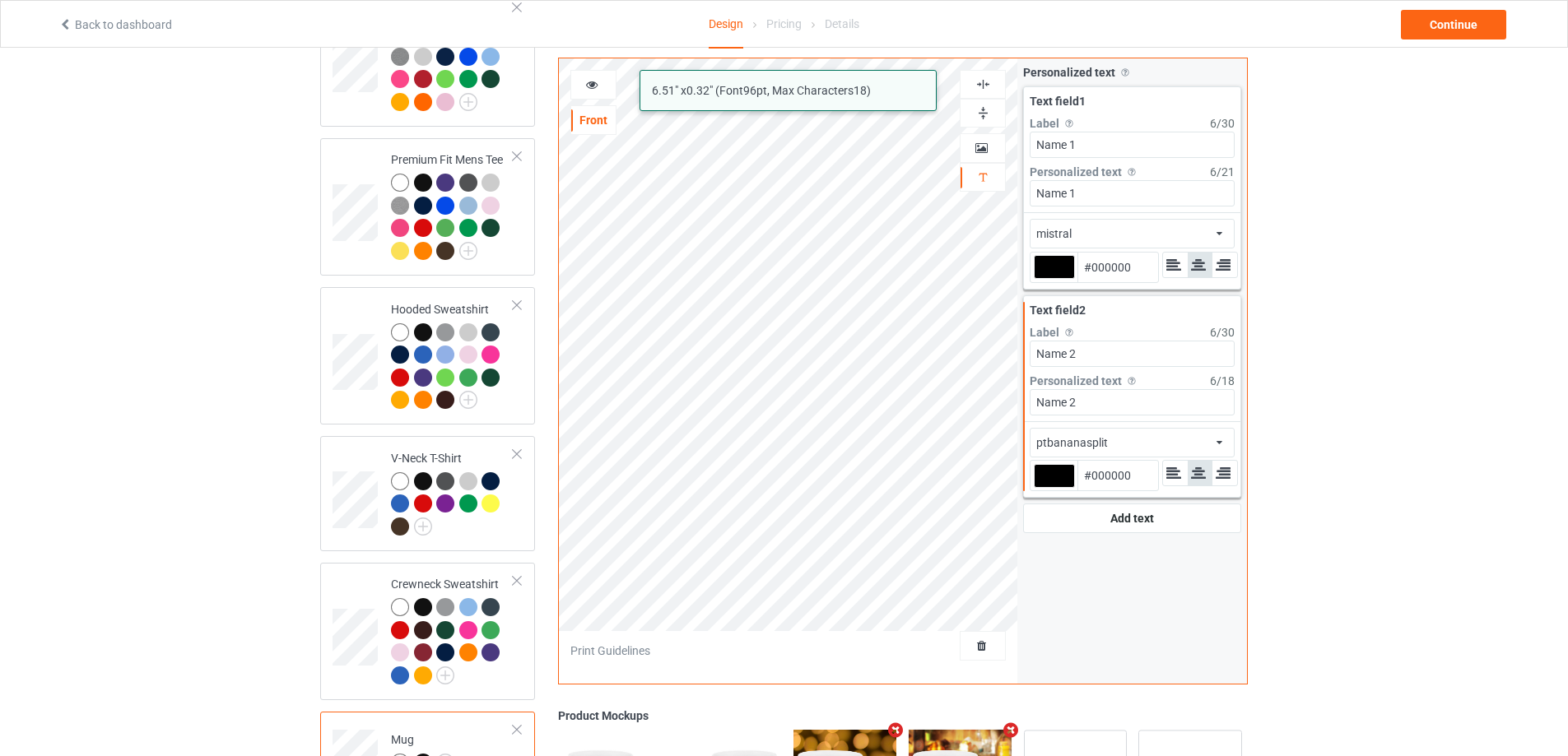
click at [1212, 434] on div "ptbananasplit african airstream aladdin alcohollicks [PERSON_NAME] almontesnow …" at bounding box center [1132, 442] width 205 height 30
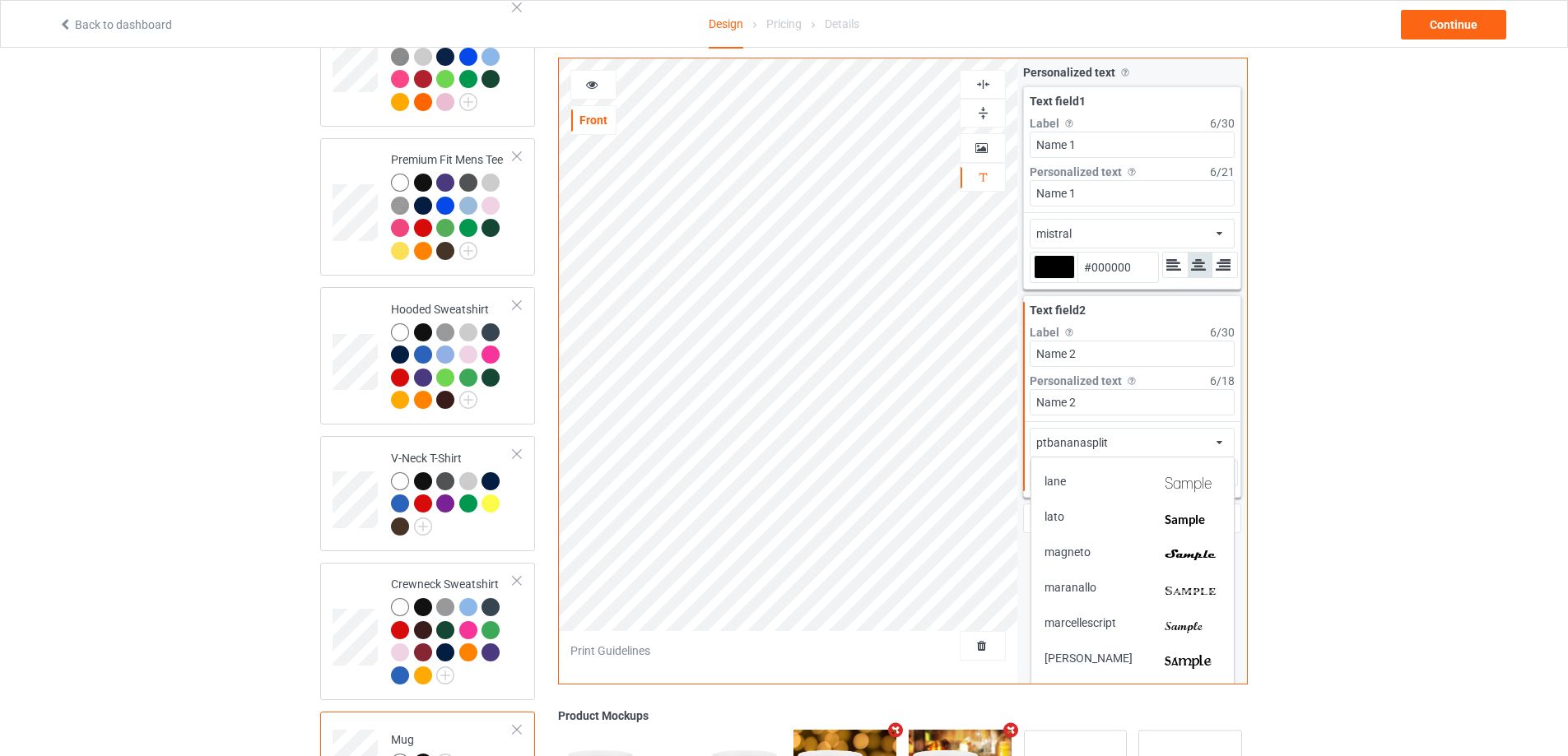
scroll to position [2650, 0]
click at [1201, 623] on img at bounding box center [1193, 619] width 56 height 17
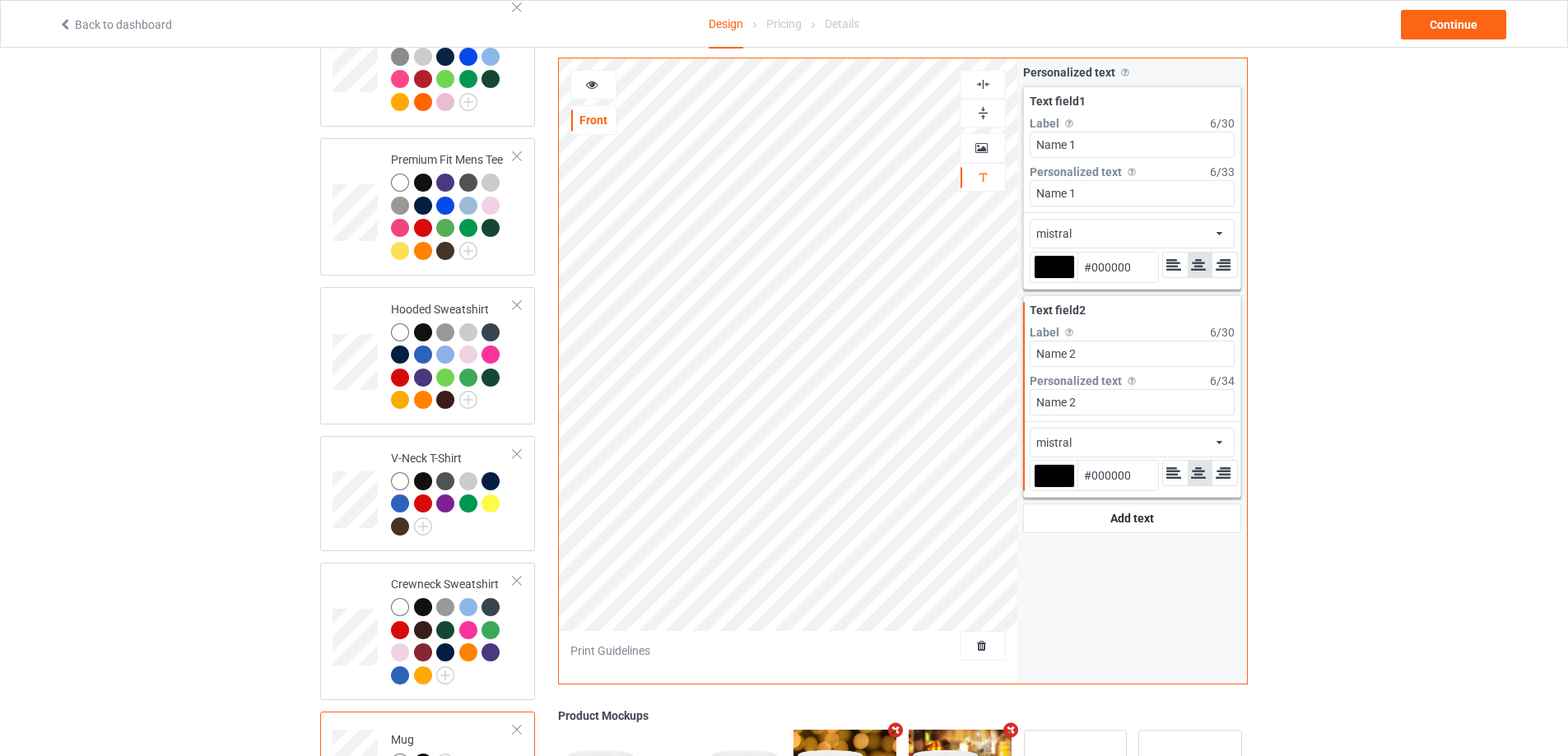
click at [595, 86] on icon at bounding box center [592, 82] width 14 height 12
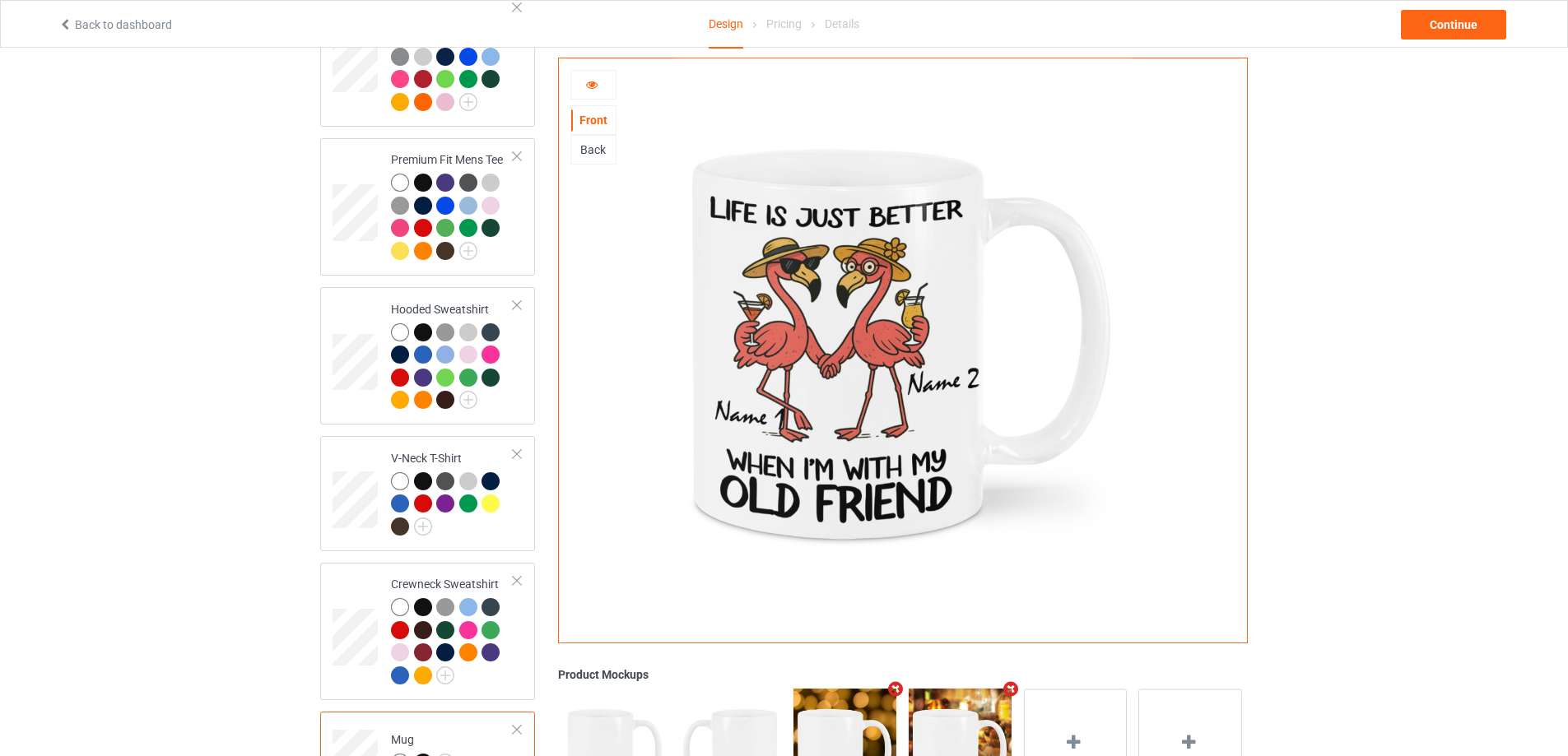
click at [590, 88] on icon at bounding box center [592, 82] width 14 height 12
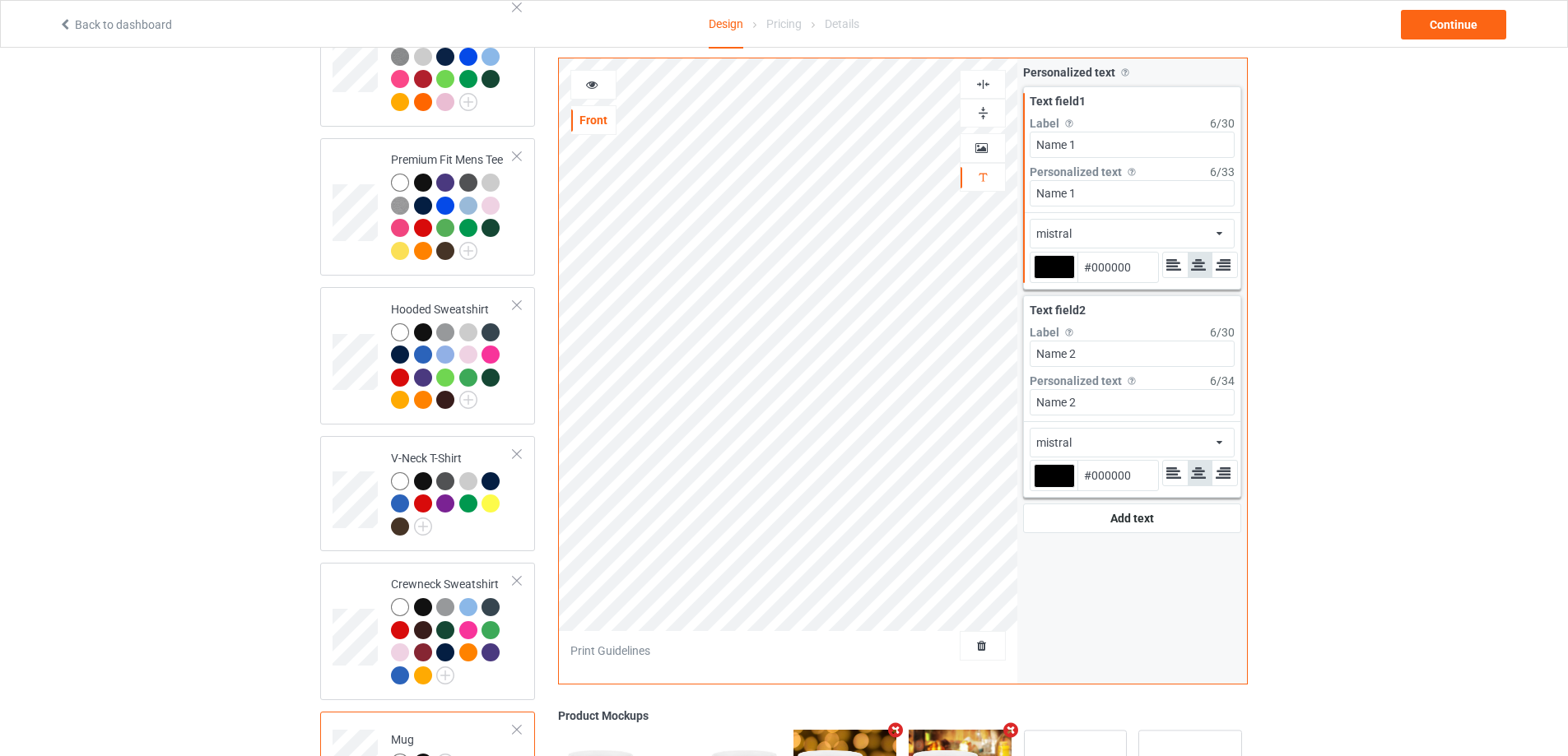
click at [589, 86] on icon at bounding box center [592, 82] width 14 height 12
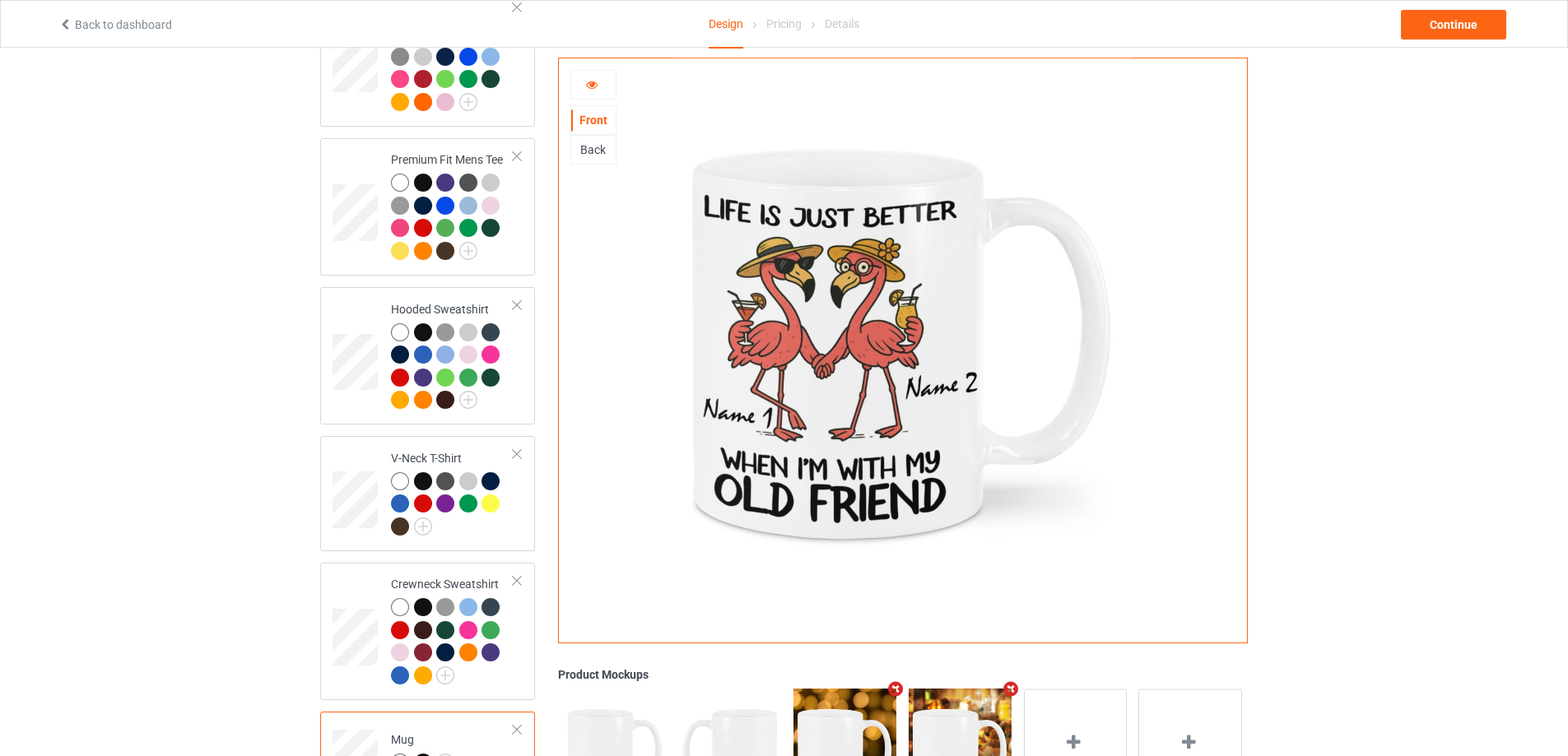
click at [598, 82] on icon at bounding box center [592, 82] width 14 height 12
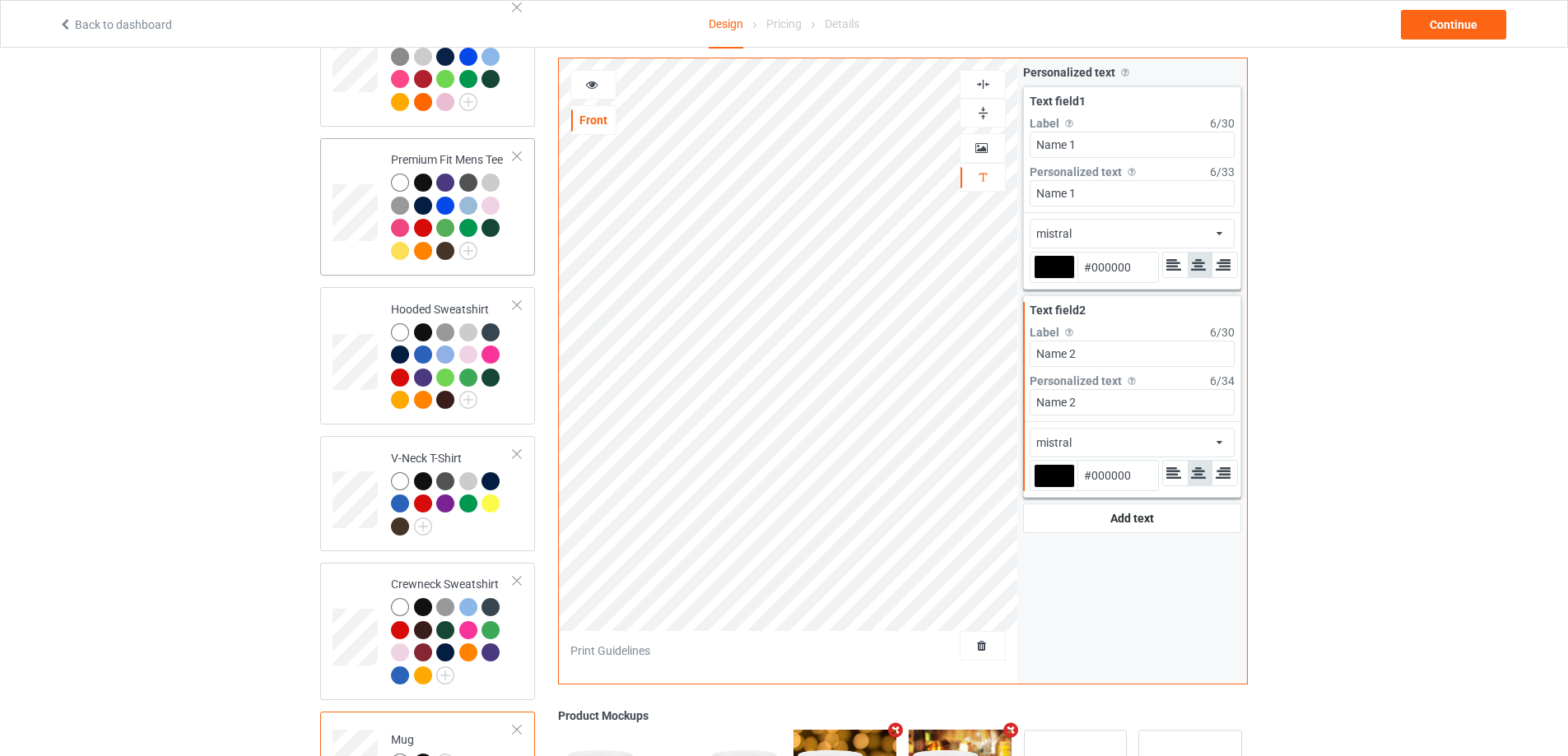
click at [359, 172] on td at bounding box center [357, 207] width 49 height 125
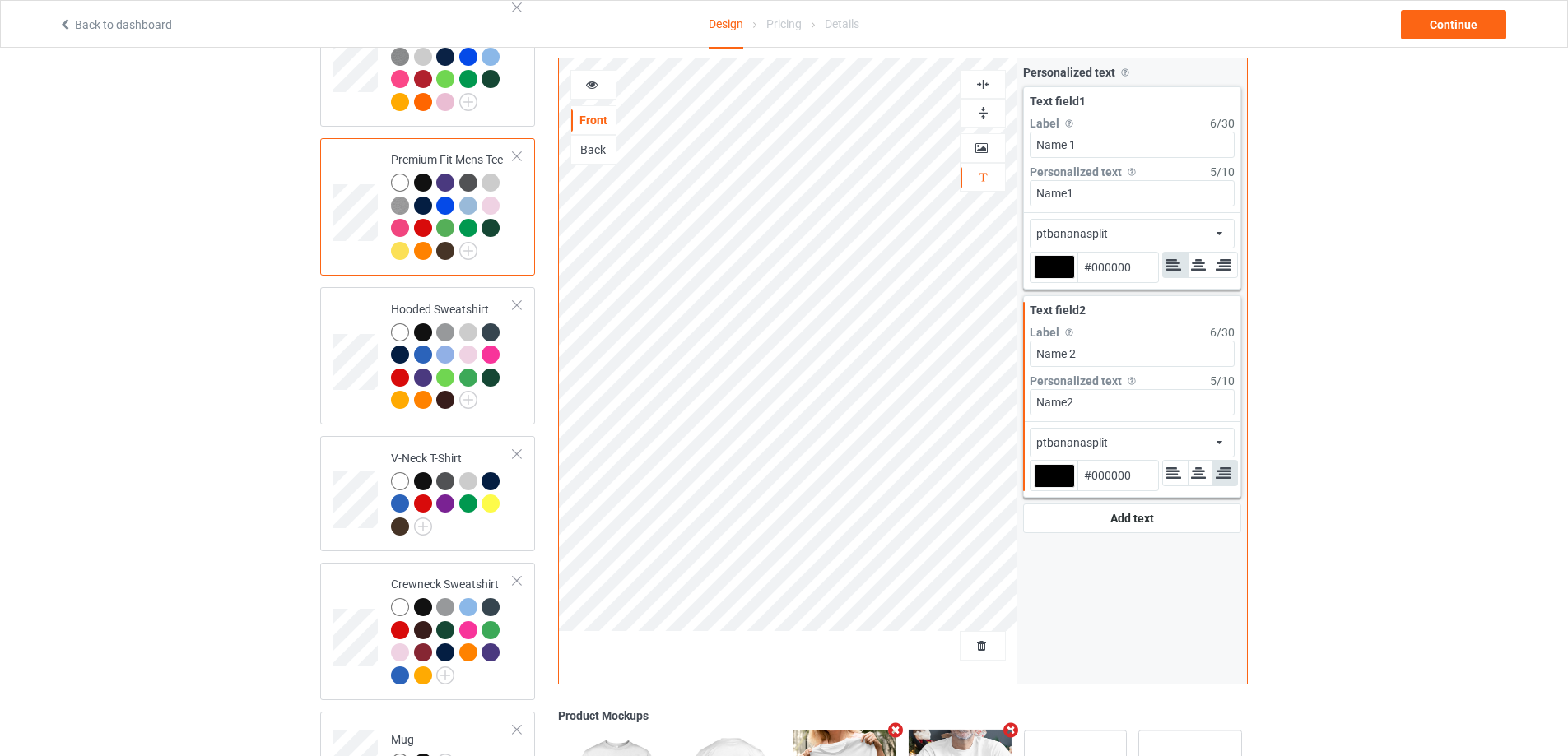
click at [593, 82] on icon at bounding box center [592, 82] width 14 height 12
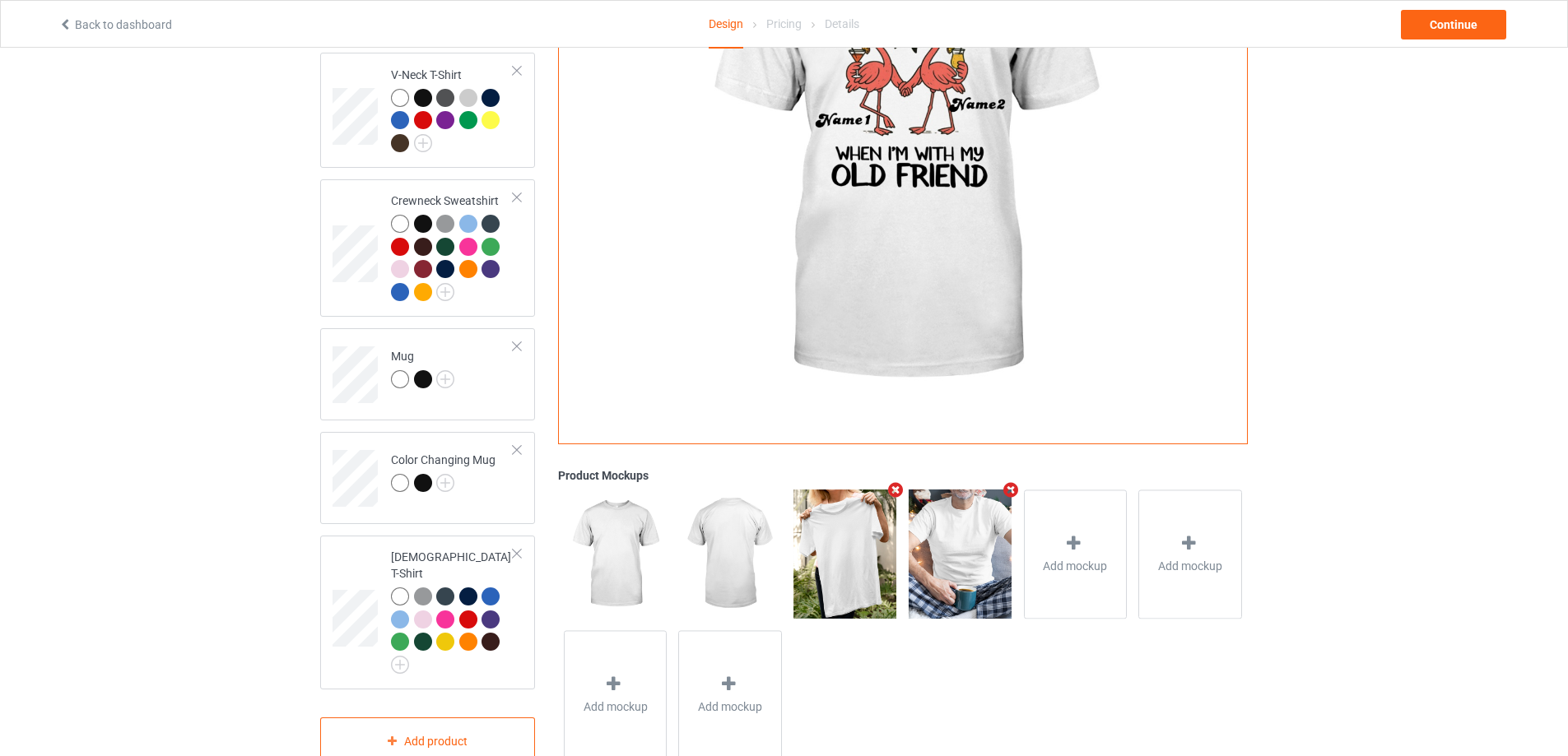
scroll to position [612, 0]
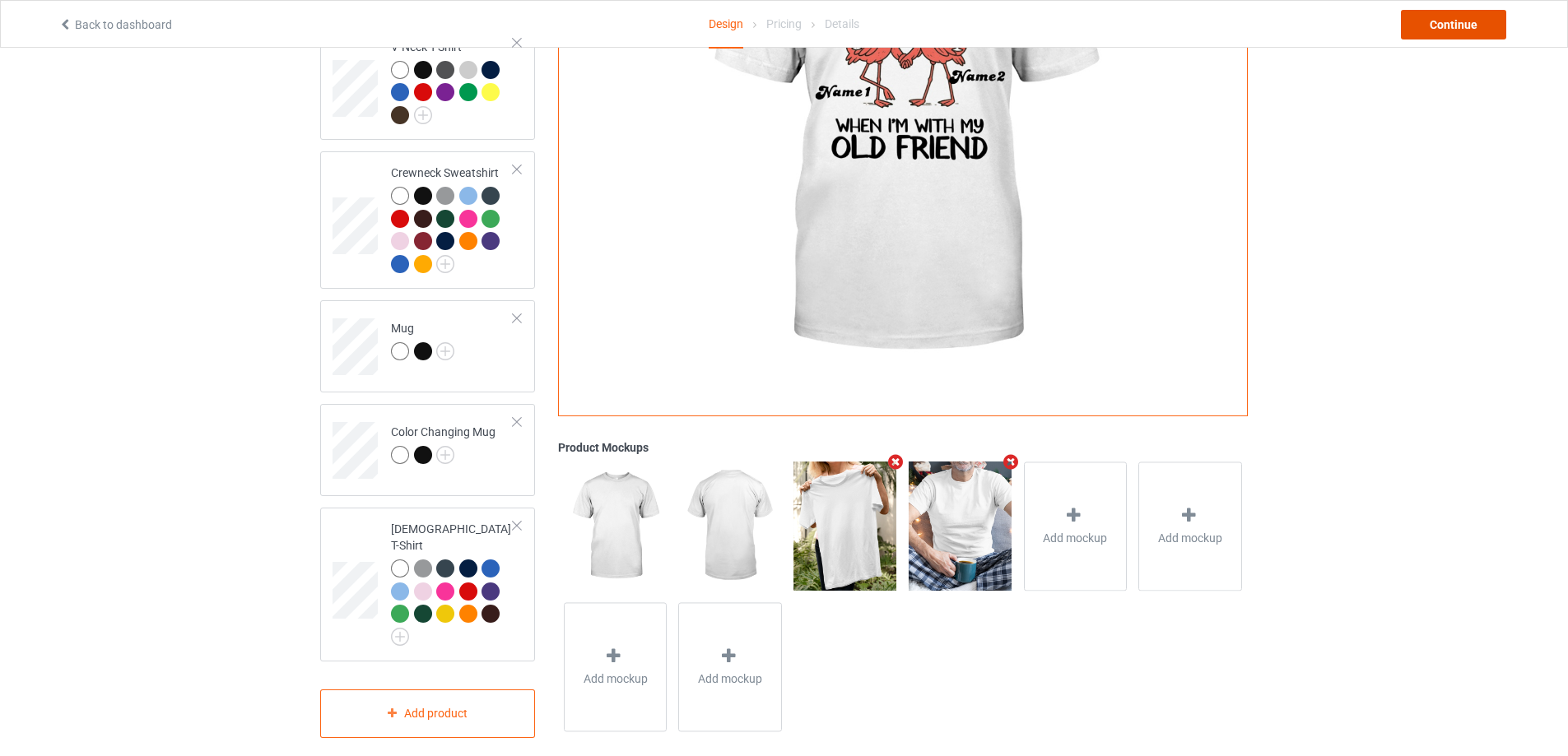
click at [1436, 22] on div "Continue" at bounding box center [1453, 24] width 106 height 30
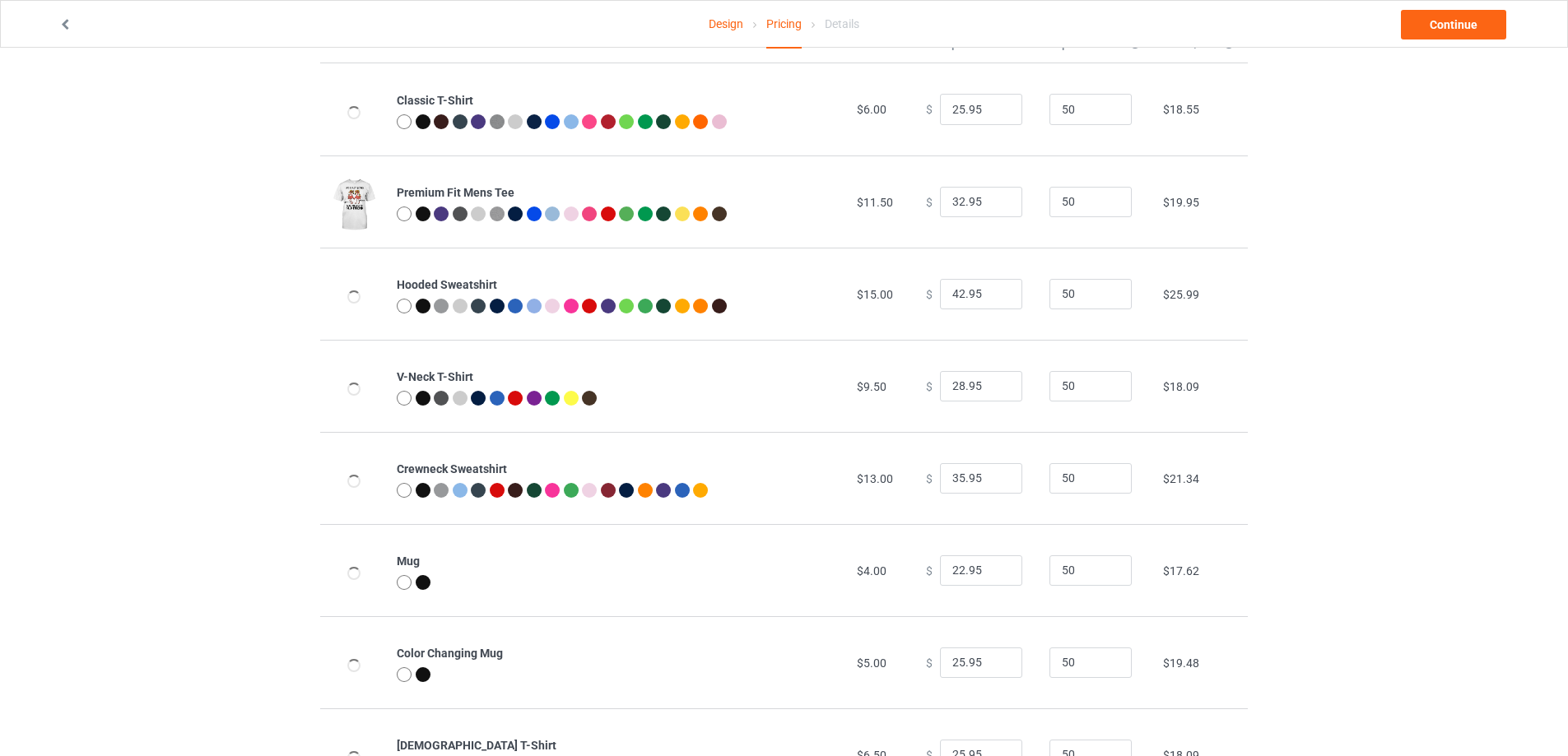
scroll to position [177, 0]
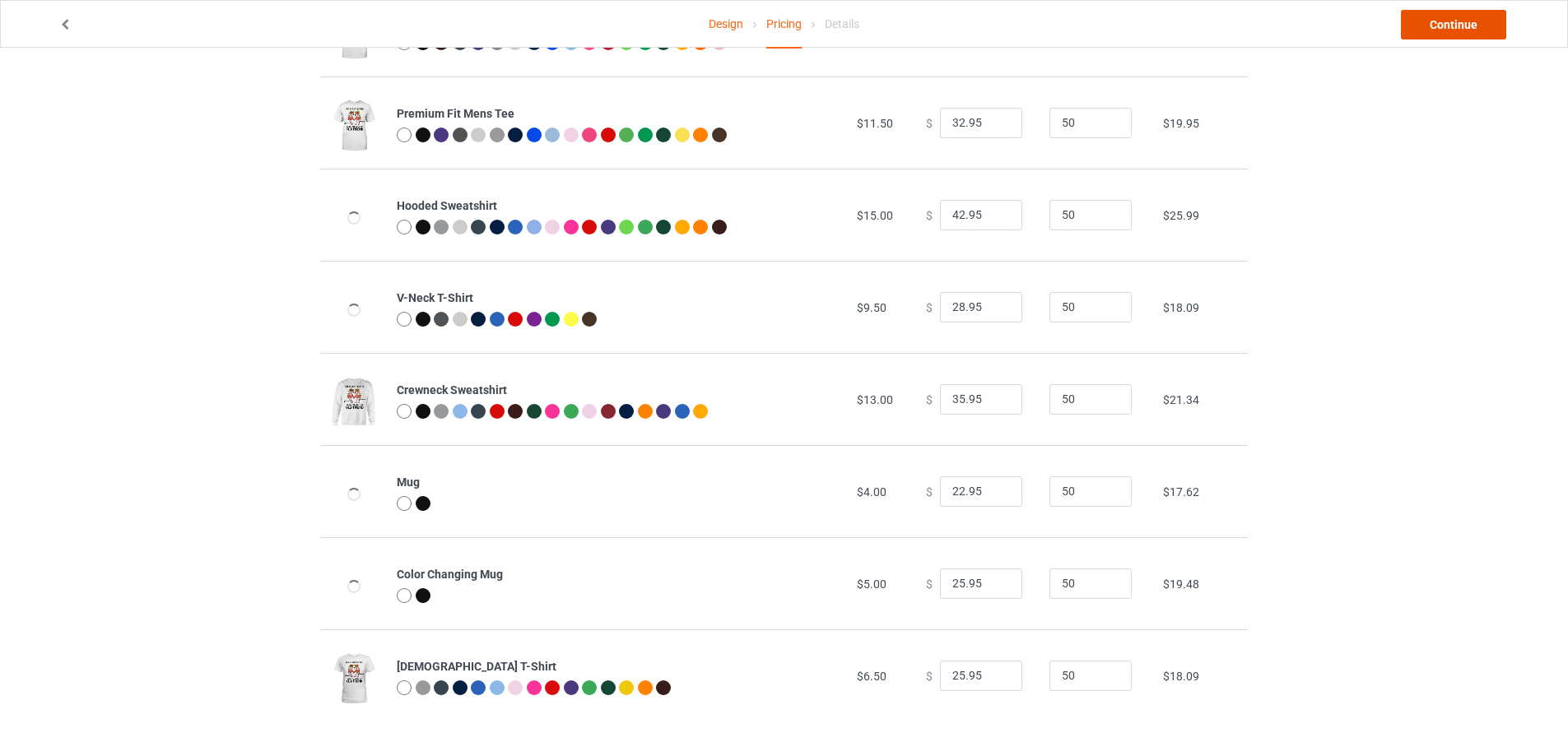
click at [1463, 24] on link "Continue" at bounding box center [1453, 24] width 106 height 30
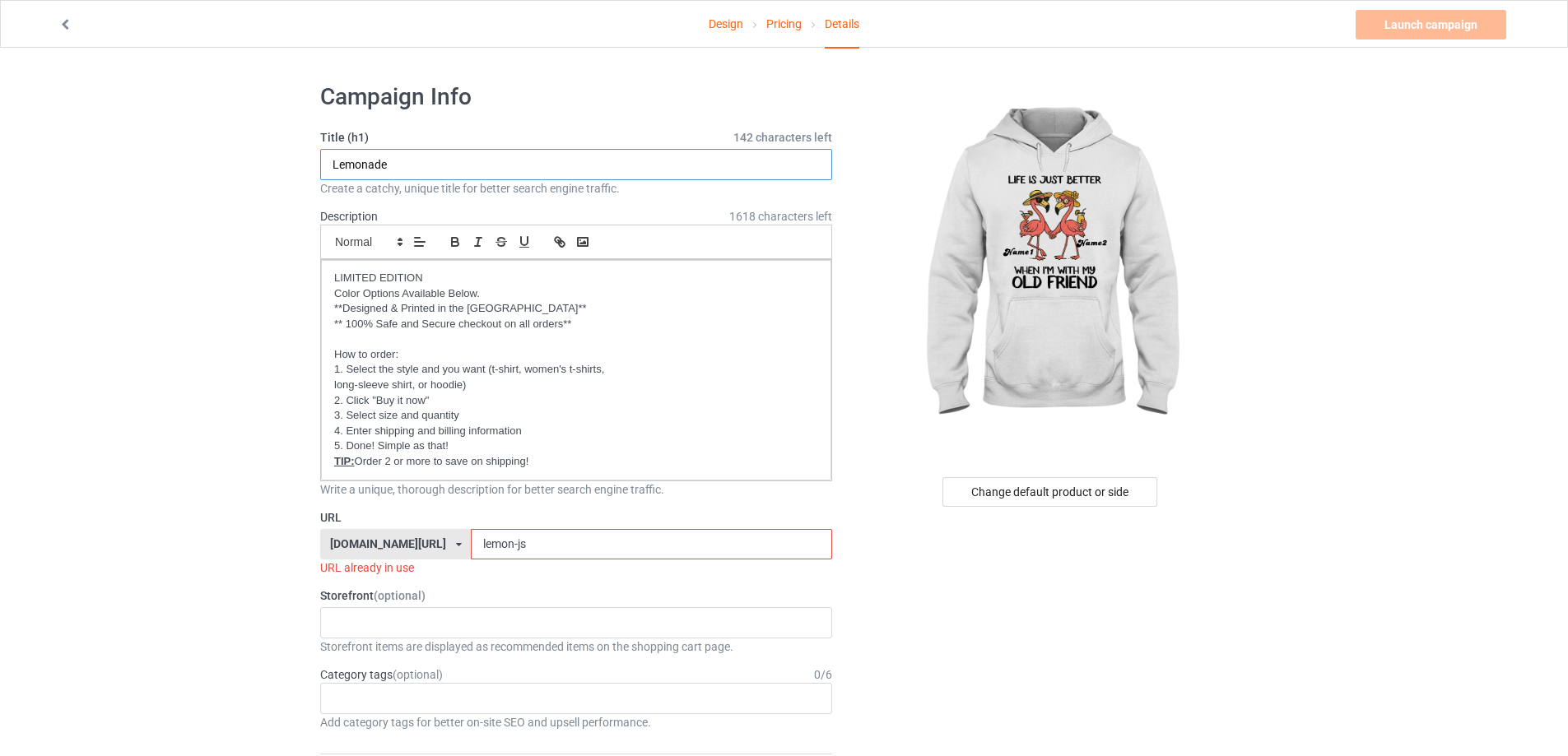
drag, startPoint x: 427, startPoint y: 161, endPoint x: 273, endPoint y: 152, distance: 154.3
type input "OLD FIREND"
drag, startPoint x: 528, startPoint y: 536, endPoint x: 408, endPoint y: 536, distance: 120.0
click at [409, 536] on div "[DOMAIN_NAME][URL] [DOMAIN_NAME][URL] [DOMAIN_NAME][URL] [DOMAIN_NAME][URL] [DO…" at bounding box center [575, 545] width 512 height 31
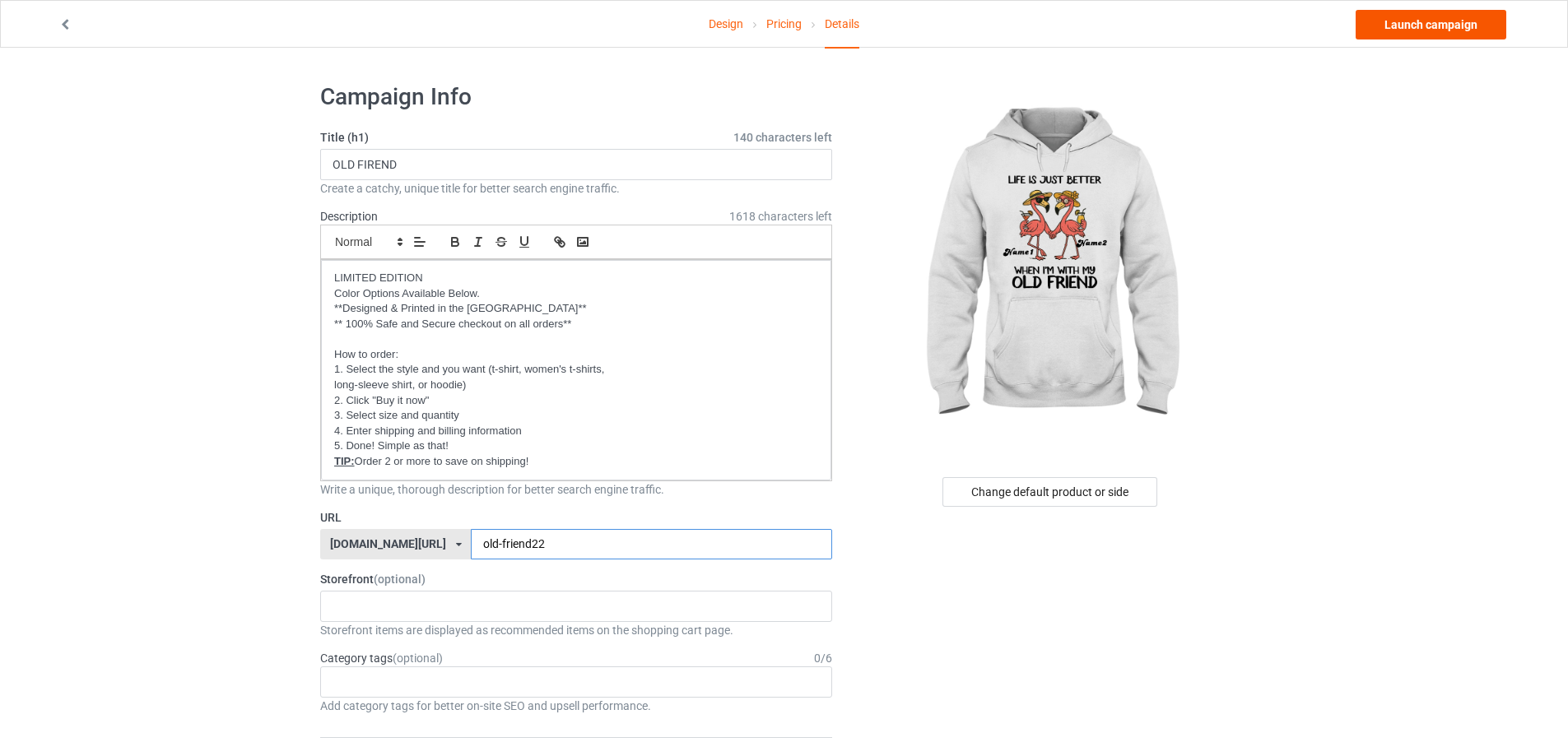
type input "old-friend22"
click at [1443, 15] on link "Launch campaign" at bounding box center [1431, 24] width 151 height 30
